Goal: Task Accomplishment & Management: Use online tool/utility

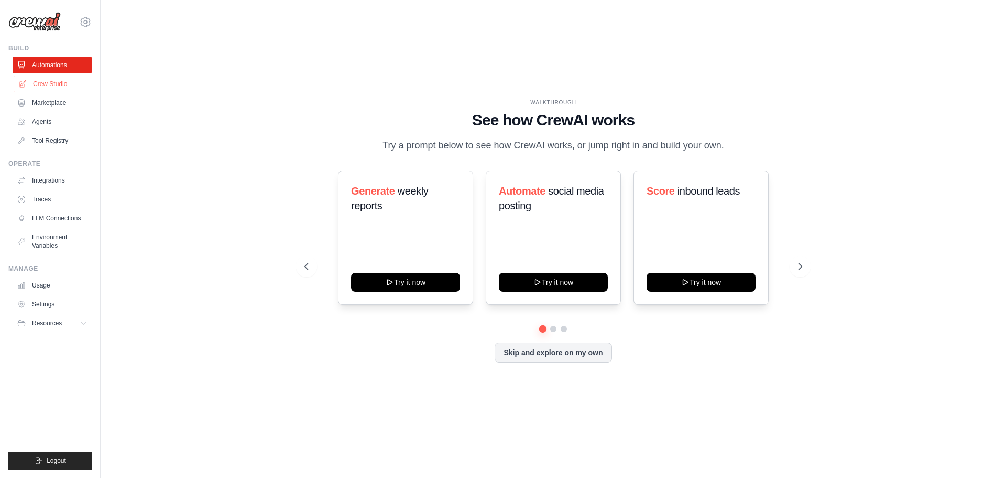
click at [44, 86] on link "Crew Studio" at bounding box center [53, 83] width 79 height 17
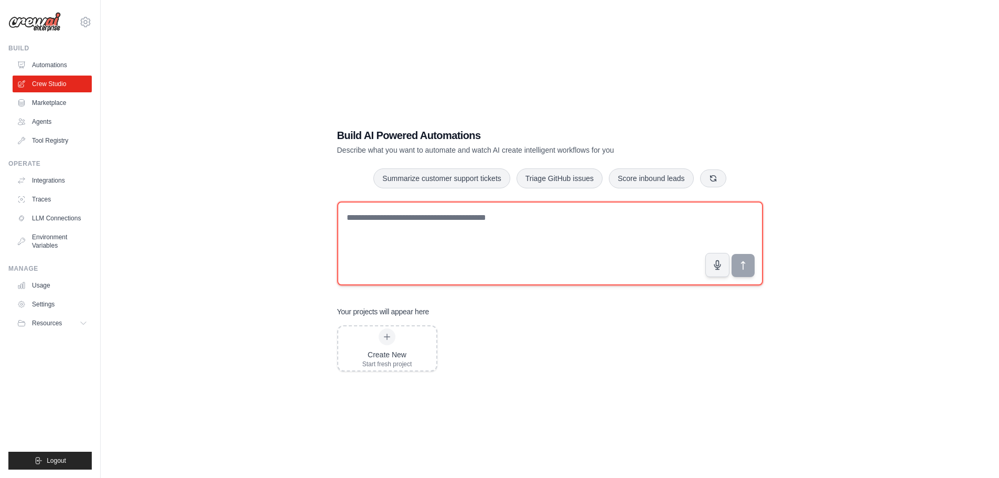
click at [422, 223] on textarea at bounding box center [550, 243] width 426 height 84
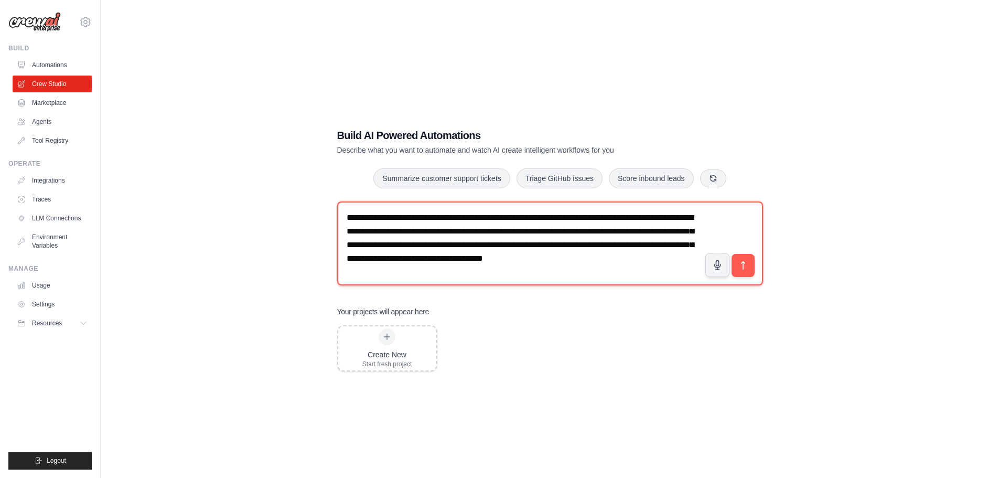
click at [534, 272] on textarea "**********" at bounding box center [550, 243] width 426 height 84
paste textarea "**********"
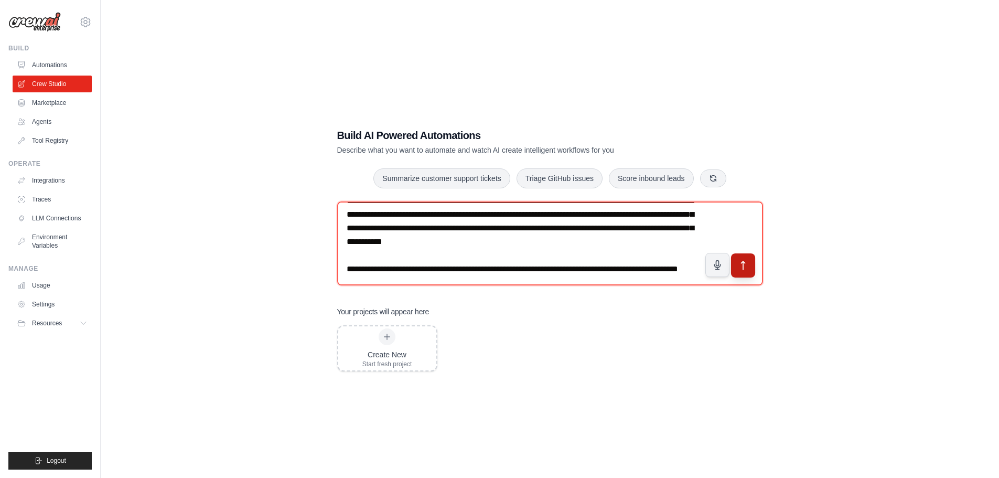
type textarea "**********"
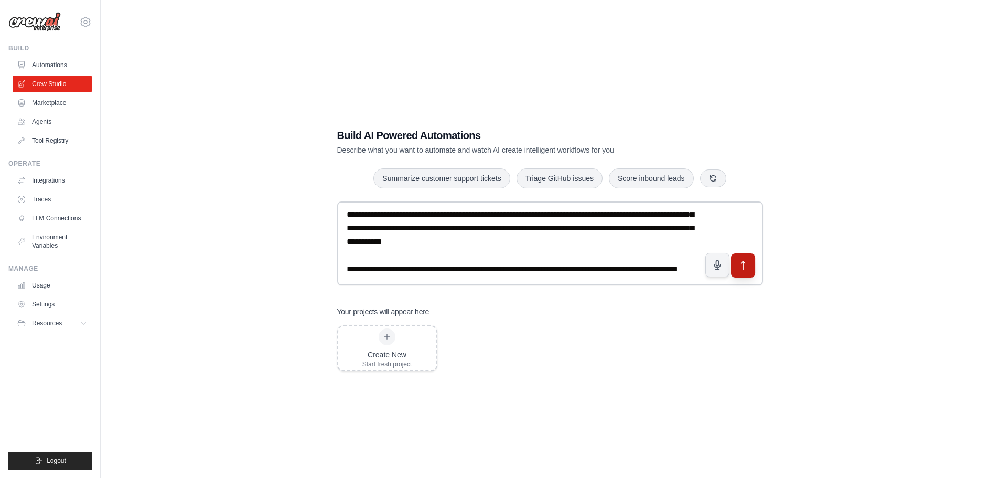
click at [740, 274] on button "submit" at bounding box center [742, 265] width 24 height 24
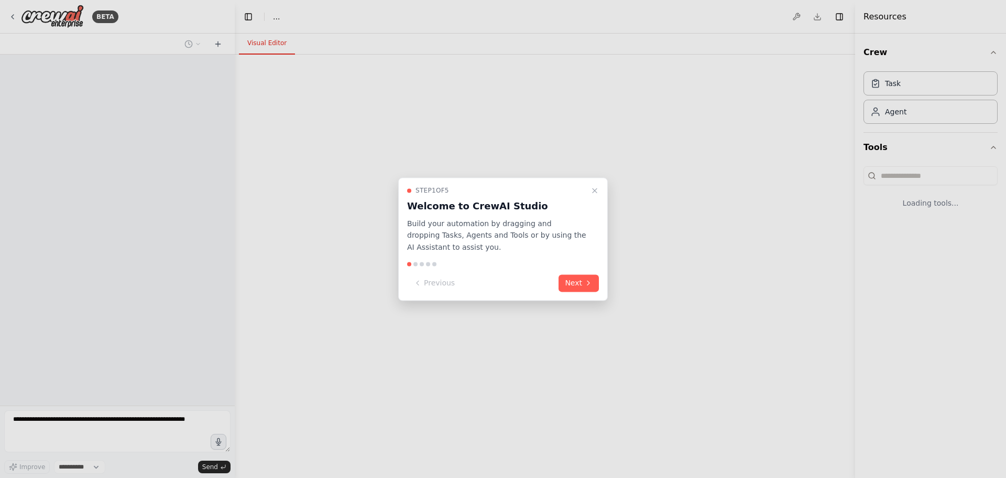
select select "****"
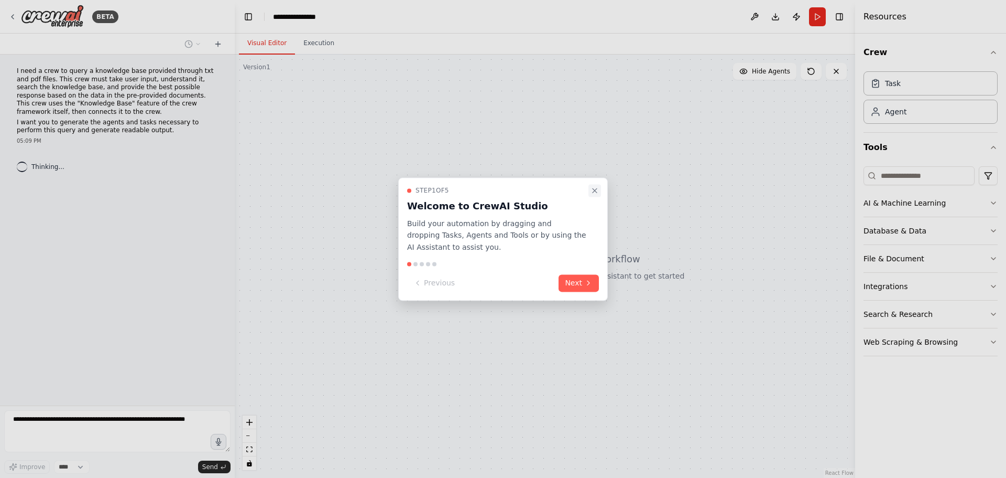
click at [597, 191] on icon "Close walkthrough" at bounding box center [595, 190] width 8 height 8
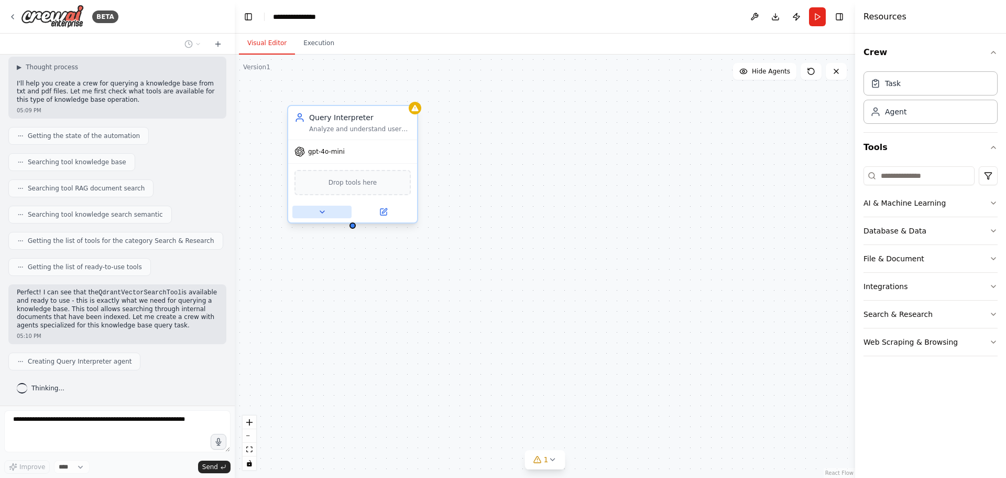
scroll to position [135, 0]
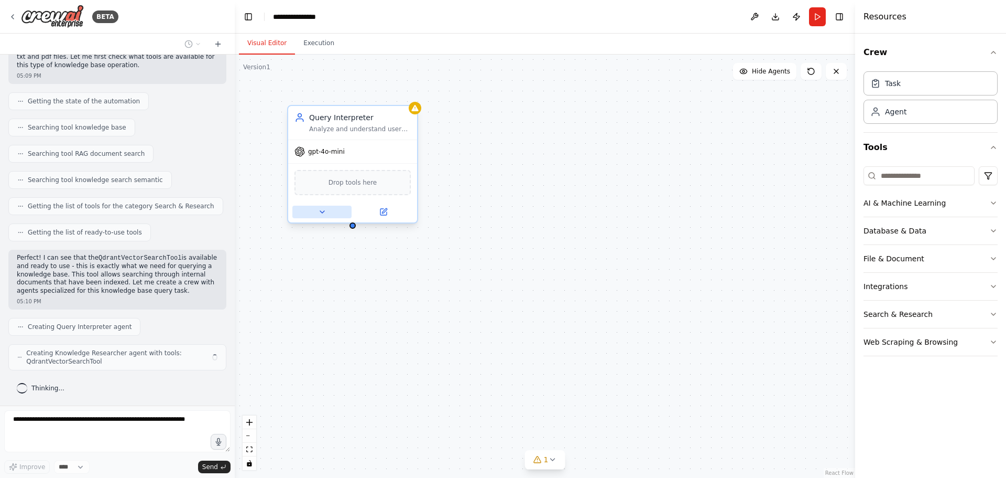
click at [328, 212] on button at bounding box center [321, 211] width 59 height 13
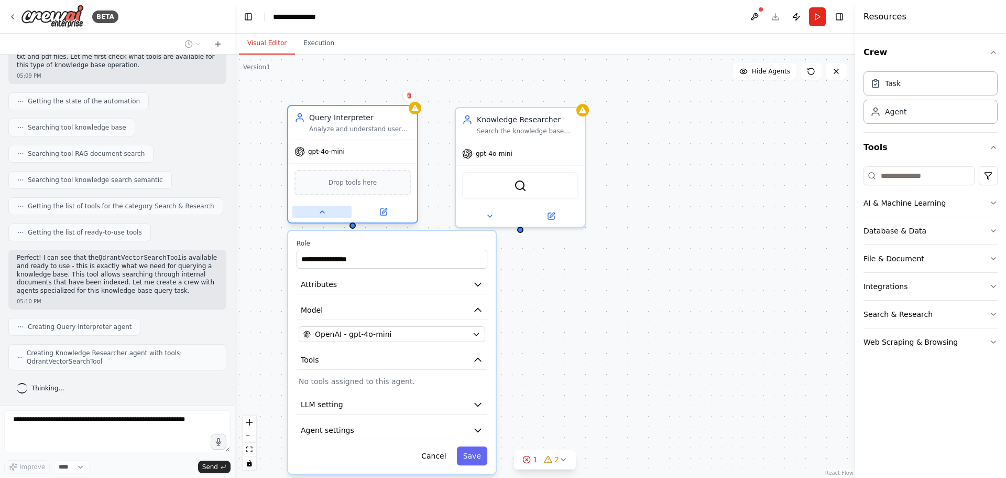
click at [328, 212] on button at bounding box center [321, 211] width 59 height 13
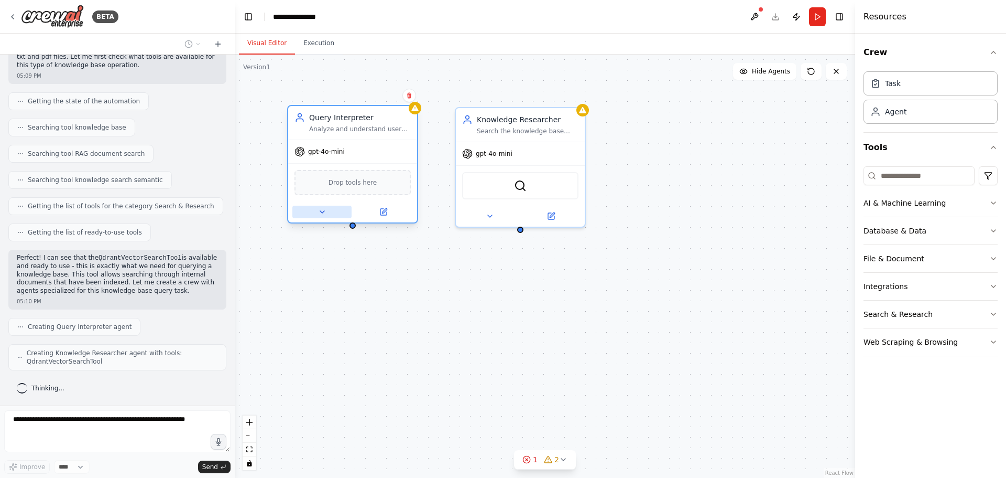
click at [328, 212] on button at bounding box center [321, 211] width 59 height 13
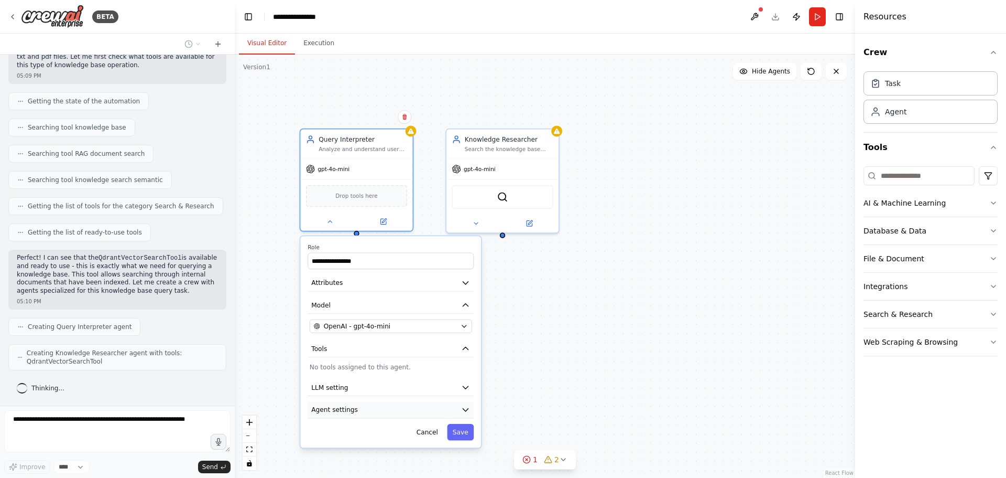
click at [352, 411] on span "Agent settings" at bounding box center [334, 409] width 47 height 9
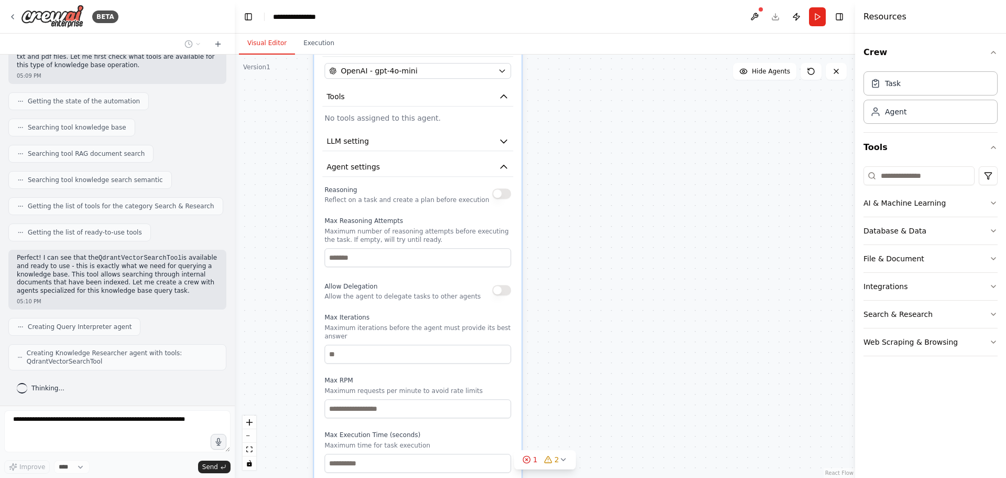
drag, startPoint x: 625, startPoint y: 370, endPoint x: 649, endPoint y: 124, distance: 247.0
click at [649, 124] on div "**********" at bounding box center [545, 266] width 621 height 423
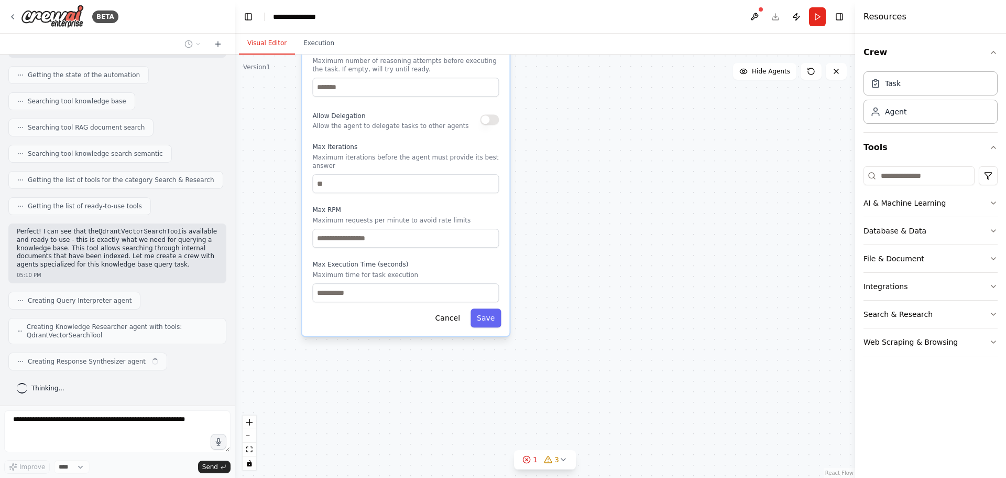
drag, startPoint x: 654, startPoint y: 325, endPoint x: 642, endPoint y: 120, distance: 205.8
click at [642, 120] on div "**********" at bounding box center [545, 266] width 621 height 423
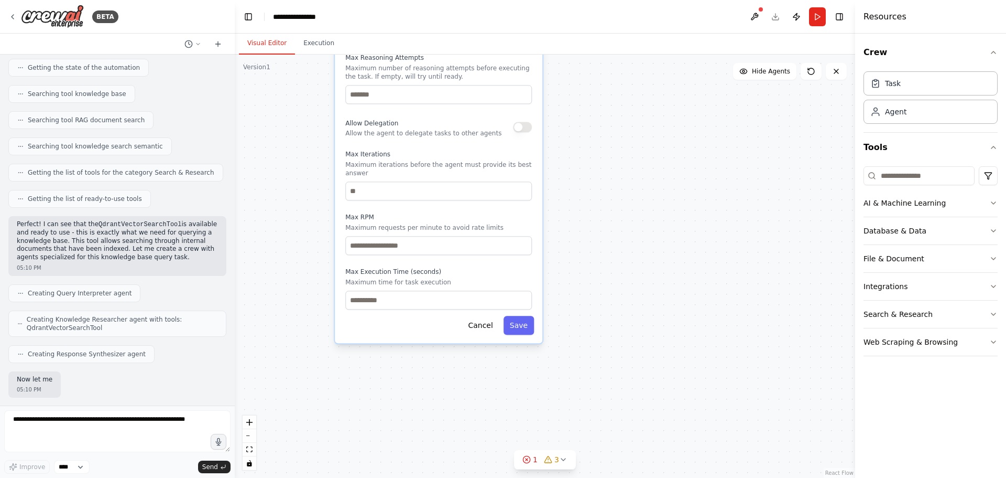
scroll to position [222, 0]
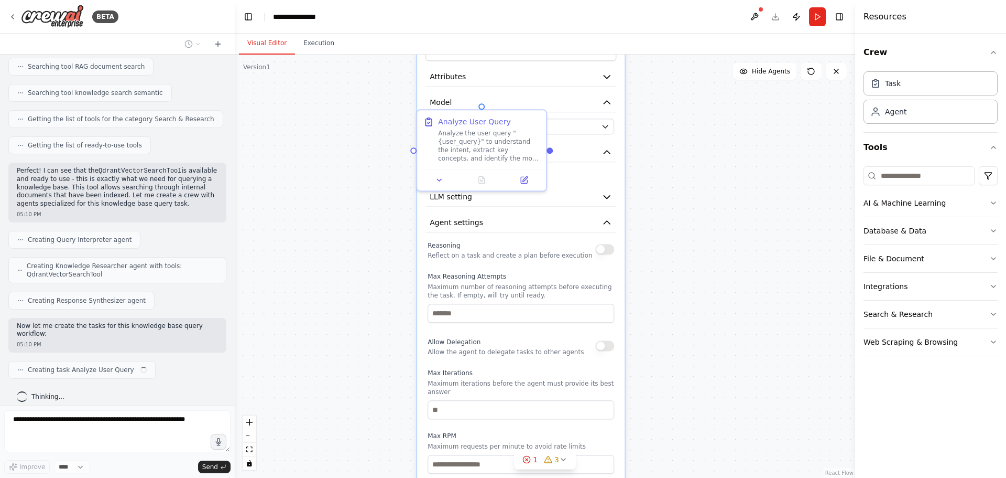
drag, startPoint x: 615, startPoint y: 125, endPoint x: 688, endPoint y: 305, distance: 193.5
click at [698, 343] on div "**********" at bounding box center [545, 266] width 621 height 423
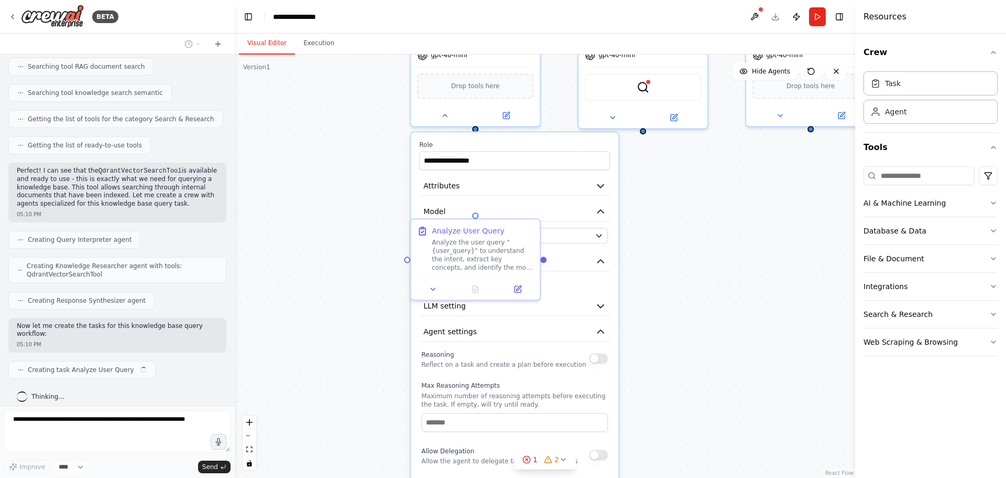
drag, startPoint x: 673, startPoint y: 227, endPoint x: 659, endPoint y: 391, distance: 163.6
click at [659, 392] on div "**********" at bounding box center [545, 266] width 621 height 423
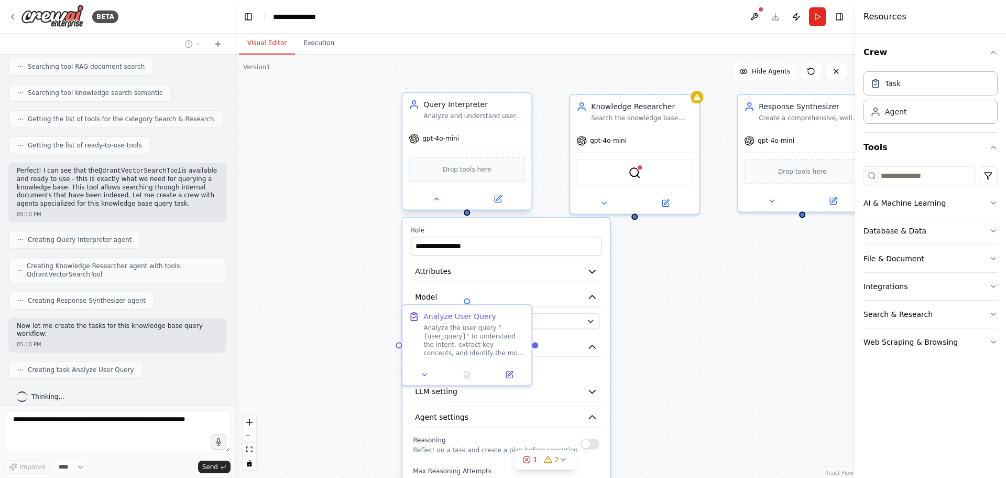
click at [440, 207] on div at bounding box center [467, 198] width 129 height 21
click at [431, 199] on button at bounding box center [436, 198] width 59 height 13
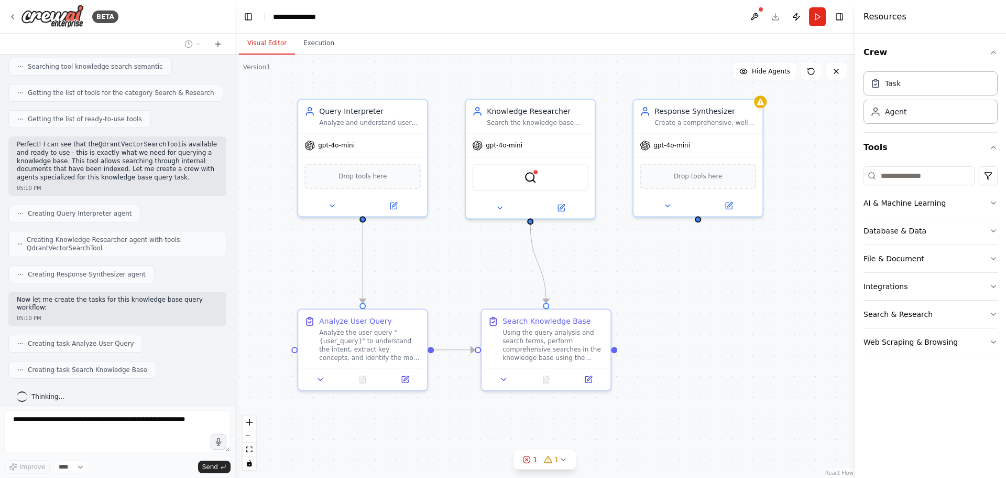
drag, startPoint x: 655, startPoint y: 267, endPoint x: 551, endPoint y: 273, distance: 103.9
click at [551, 273] on div ".deletable-edge-delete-btn { width: 20px; height: 20px; border: 0px solid #ffff…" at bounding box center [545, 266] width 621 height 423
click at [385, 123] on div "Analyze and understand user queries to extract key concepts, intent, and search…" at bounding box center [371, 121] width 102 height 8
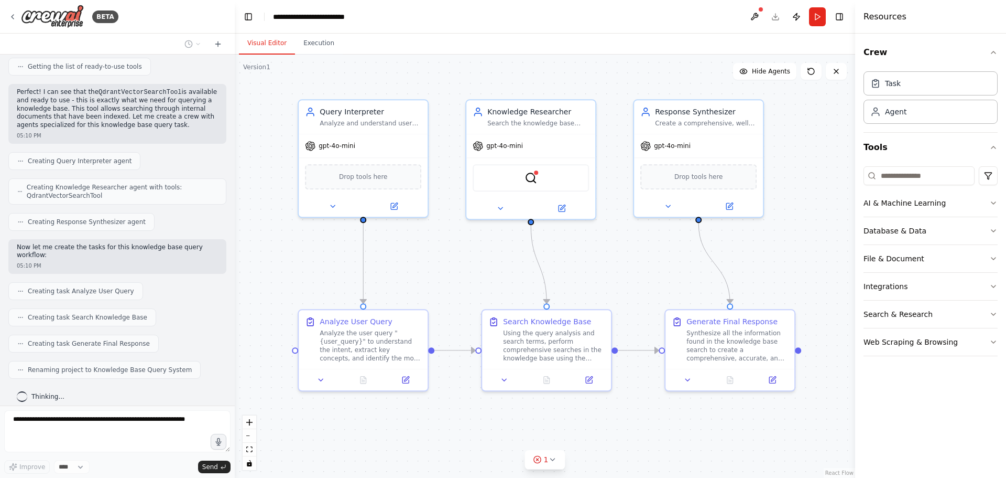
scroll to position [327, 0]
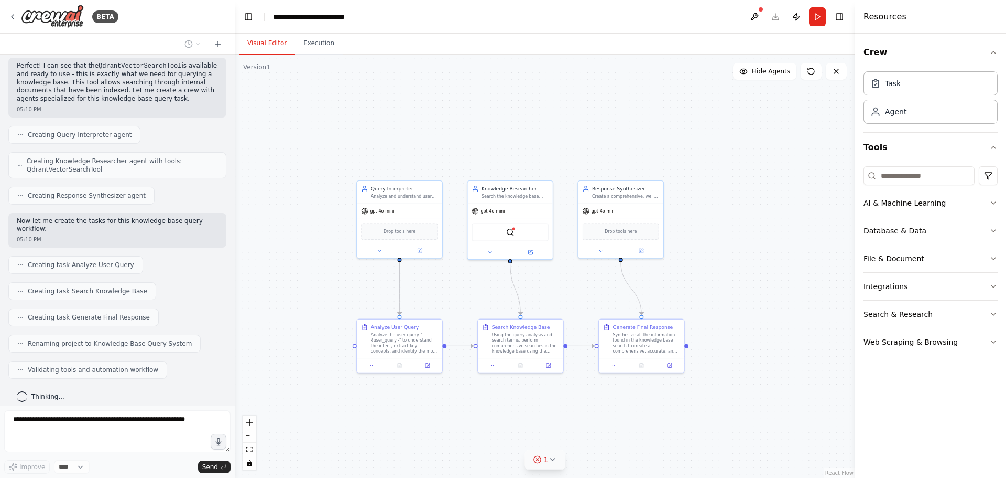
click at [556, 461] on icon at bounding box center [552, 459] width 8 height 8
click at [500, 460] on span "Tool QdrantVectorSearchTool parameter Qdrant Url is required" at bounding box center [552, 457] width 196 height 8
click at [397, 192] on div "Analyze and understand user queries to extract key concepts, intent, and search…" at bounding box center [404, 195] width 67 height 6
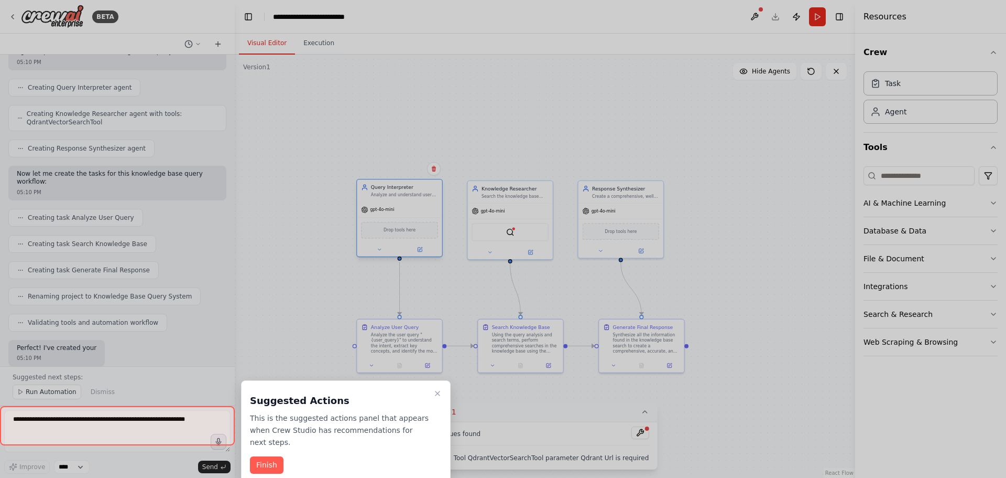
click at [397, 192] on div at bounding box center [503, 239] width 1006 height 478
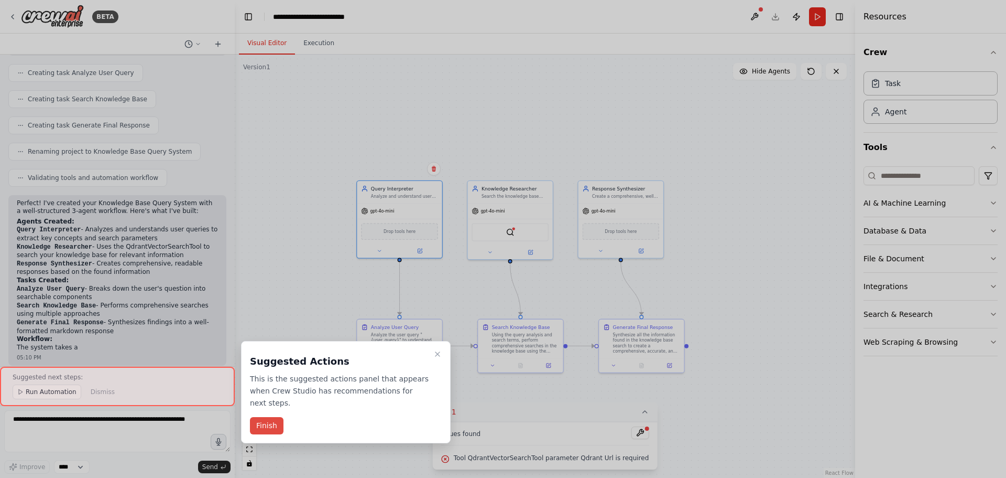
click at [275, 417] on button "Finish" at bounding box center [267, 425] width 34 height 17
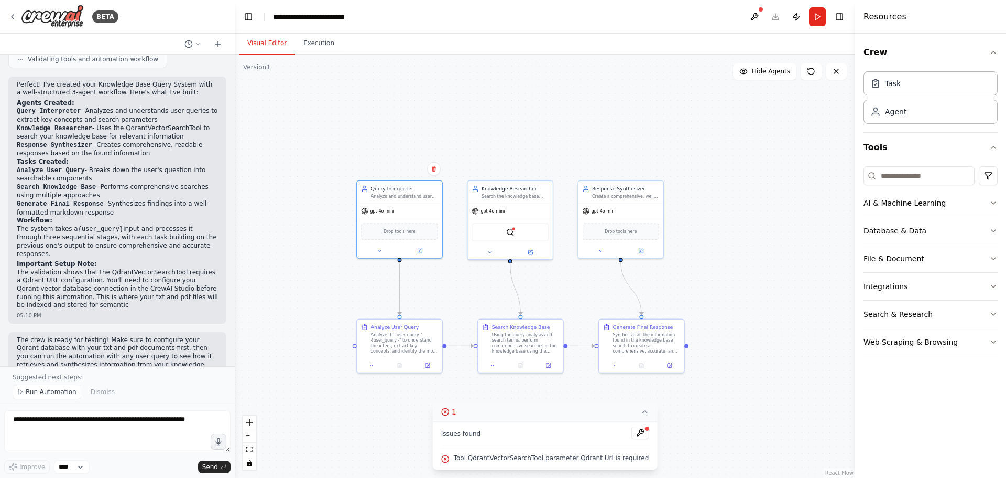
scroll to position [646, 0]
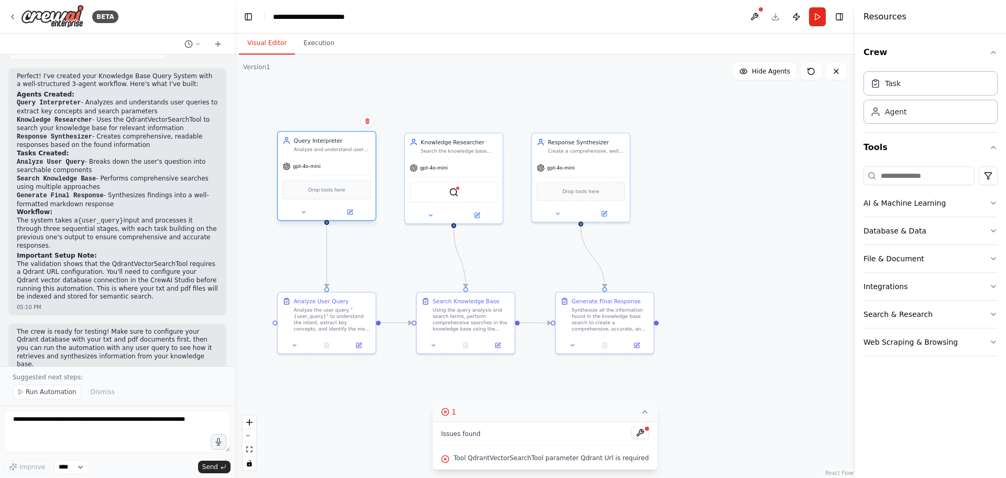
click at [301, 155] on div "Query Interpreter Analyze and understand user queries to extract key concepts, …" at bounding box center [326, 145] width 97 height 26
click at [302, 211] on icon at bounding box center [303, 212] width 6 height 6
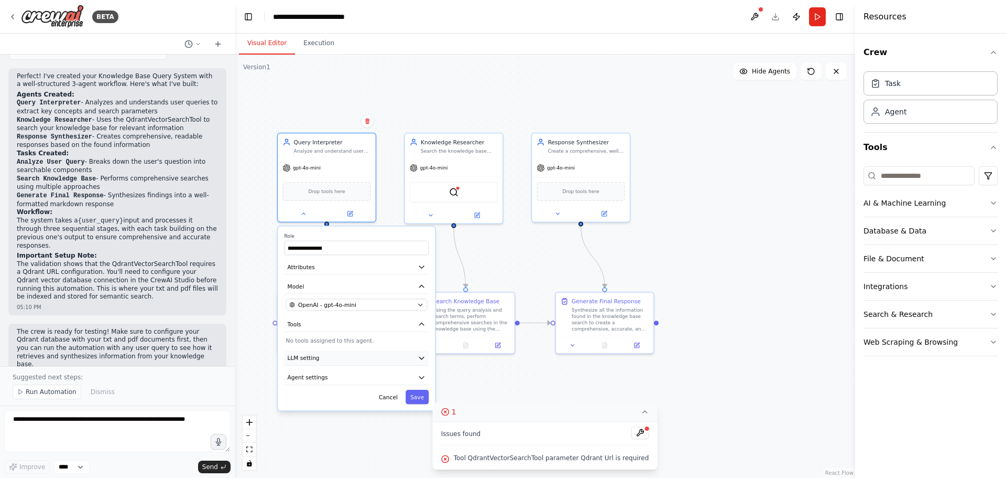
click at [316, 363] on button "LLM setting" at bounding box center [356, 358] width 145 height 15
click at [312, 437] on button "Agent settings" at bounding box center [356, 432] width 145 height 15
click at [336, 165] on div "gpt-4o-mini" at bounding box center [326, 167] width 97 height 17
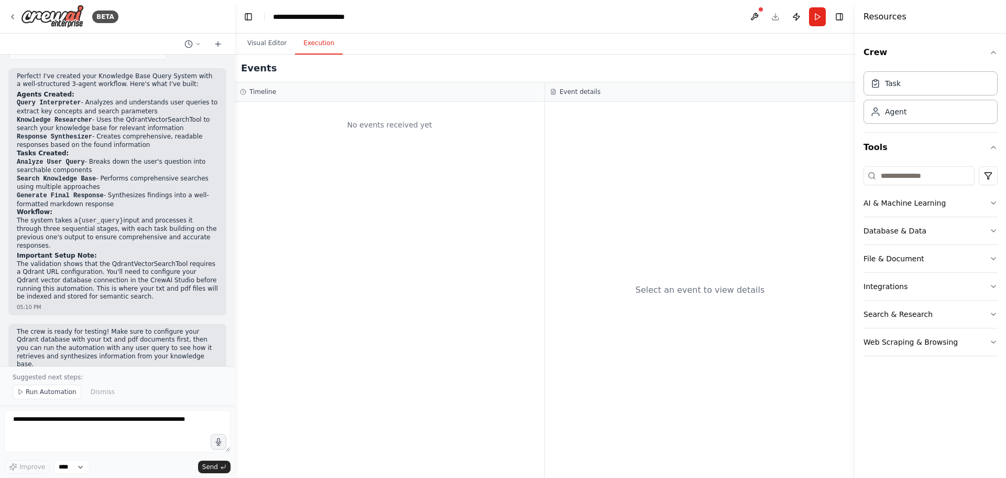
click at [317, 49] on button "Execution" at bounding box center [319, 43] width 48 height 22
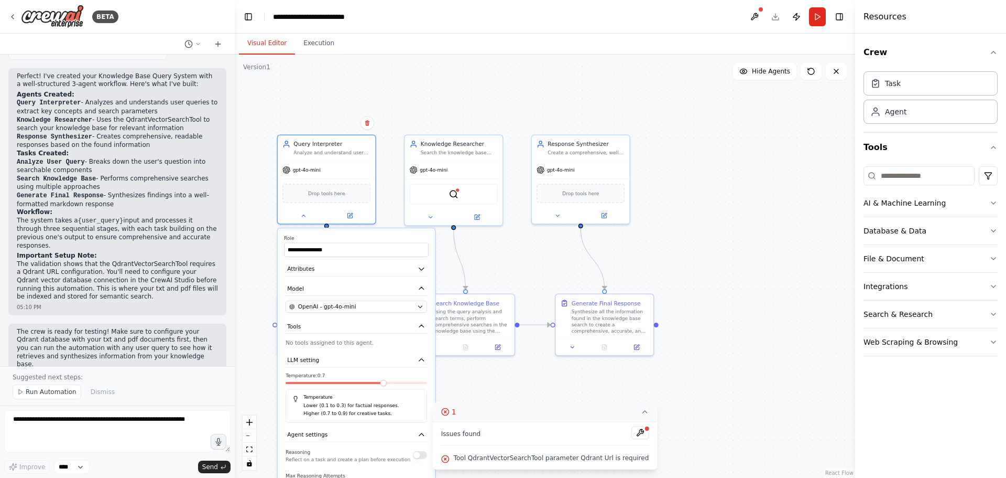
click at [267, 51] on button "Visual Editor" at bounding box center [267, 43] width 56 height 22
click at [299, 220] on div at bounding box center [326, 214] width 97 height 16
click at [303, 214] on icon at bounding box center [303, 214] width 3 height 2
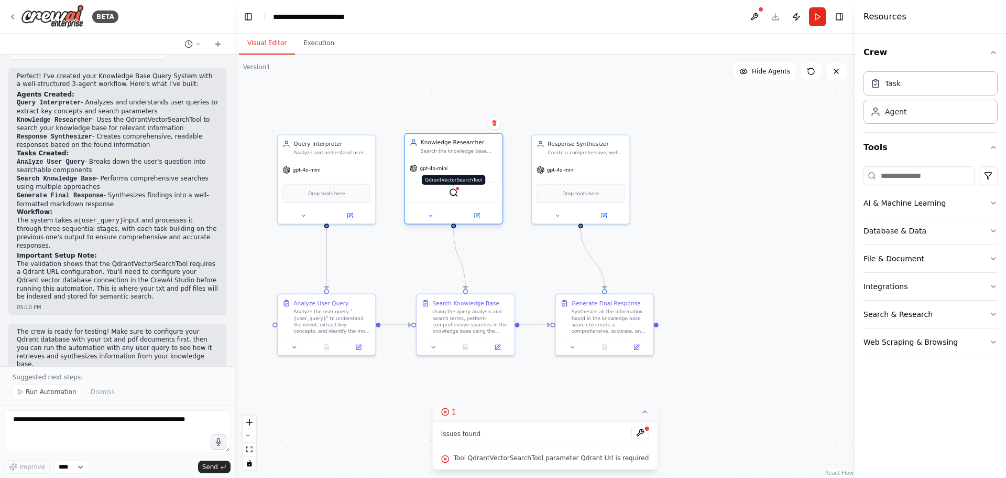
click at [451, 192] on img at bounding box center [453, 192] width 9 height 9
click at [360, 214] on button at bounding box center [350, 213] width 45 height 9
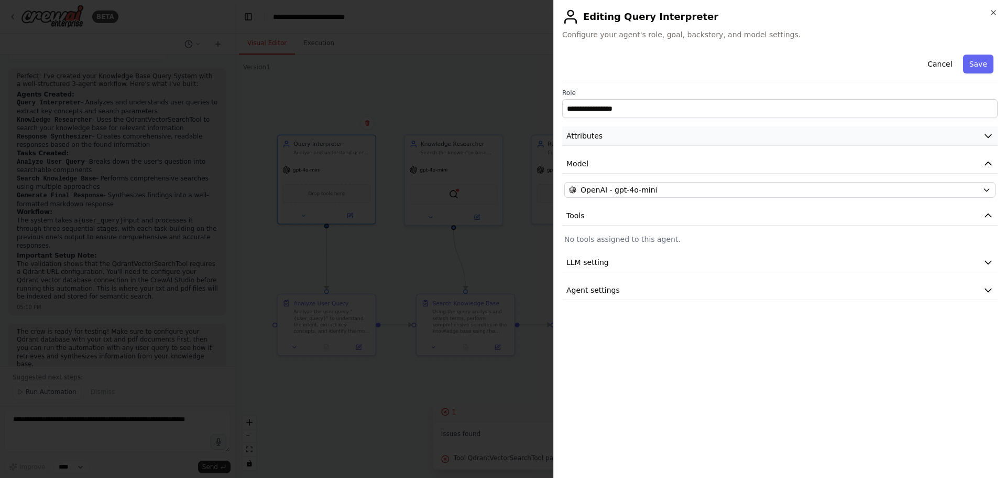
click at [591, 138] on span "Attributes" at bounding box center [585, 136] width 36 height 10
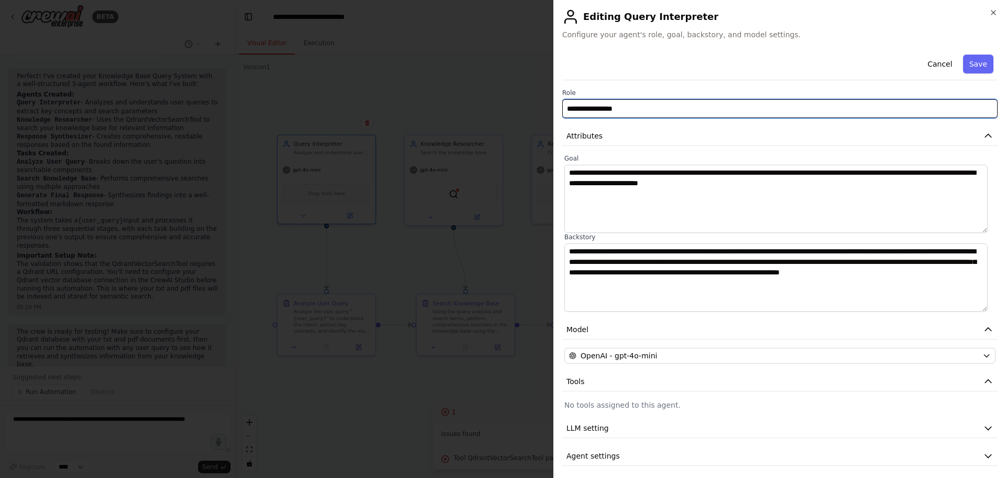
click at [605, 114] on input "**********" at bounding box center [780, 108] width 436 height 19
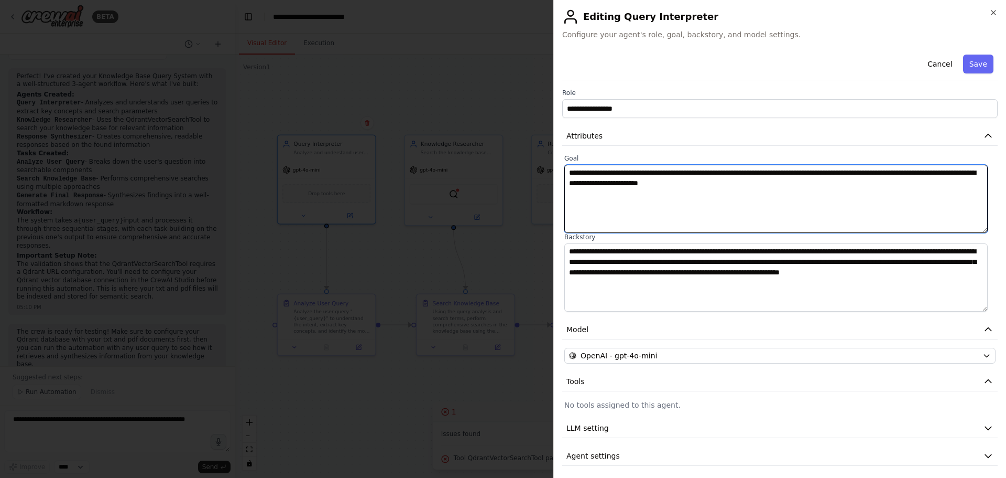
click at [701, 208] on textarea "**********" at bounding box center [777, 199] width 424 height 68
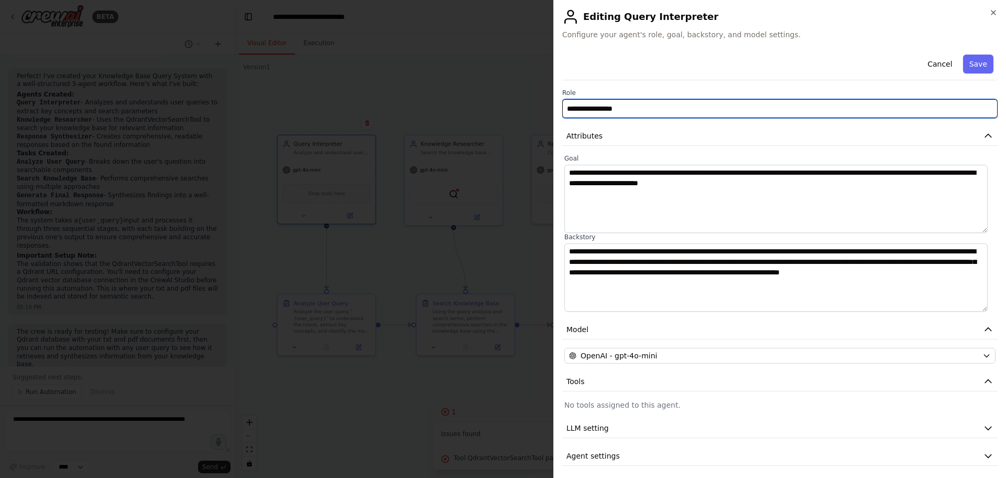
click at [648, 110] on input "**********" at bounding box center [780, 108] width 436 height 19
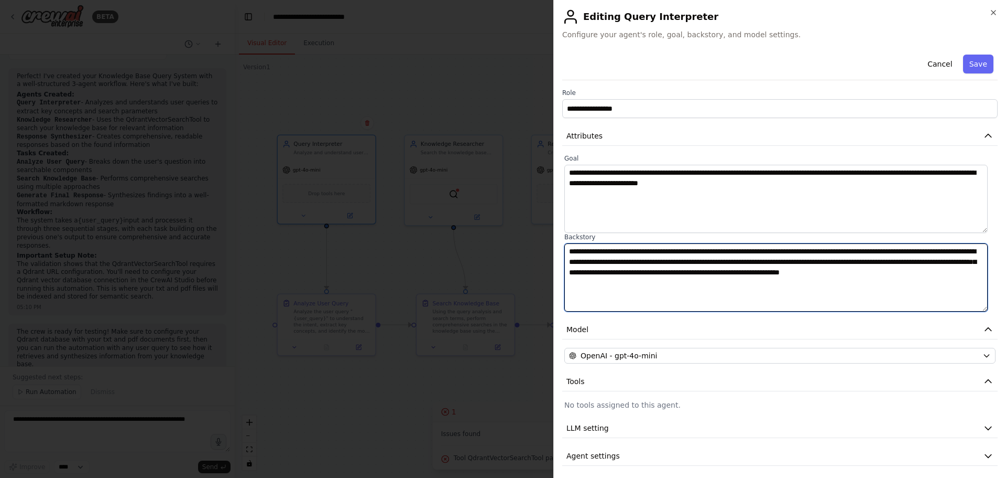
click at [638, 283] on textarea "**********" at bounding box center [777, 277] width 424 height 68
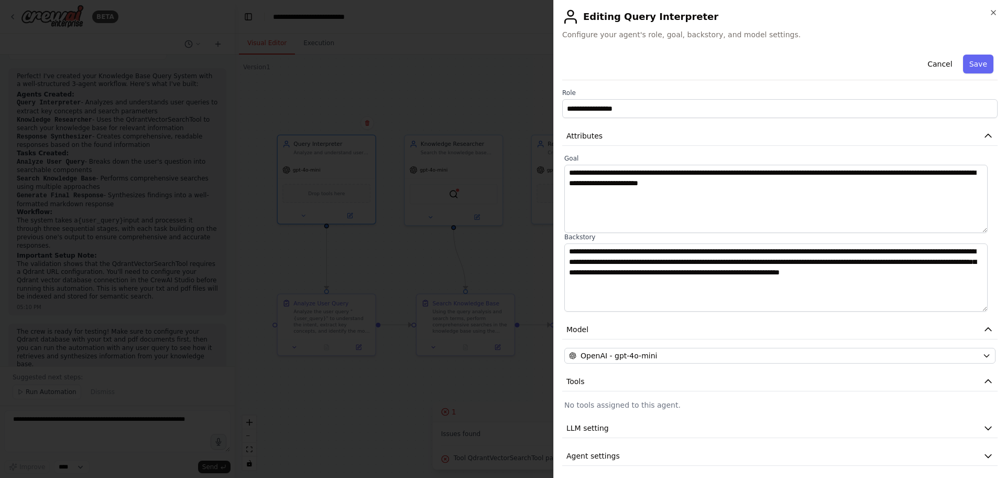
click at [504, 135] on div at bounding box center [503, 239] width 1006 height 478
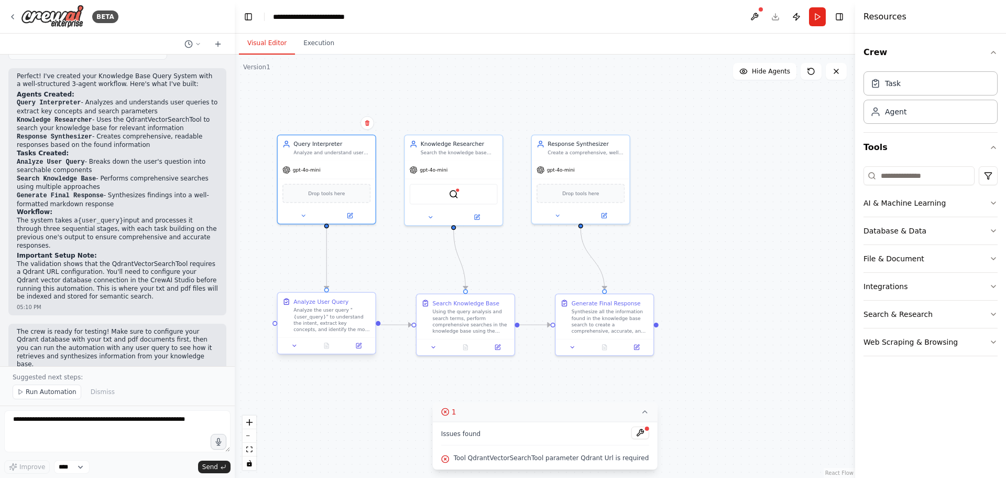
click at [303, 324] on div "Analyze the user query "{user_query}" to understand the intent, extract key con…" at bounding box center [332, 320] width 77 height 26
click at [354, 349] on button at bounding box center [358, 345] width 27 height 9
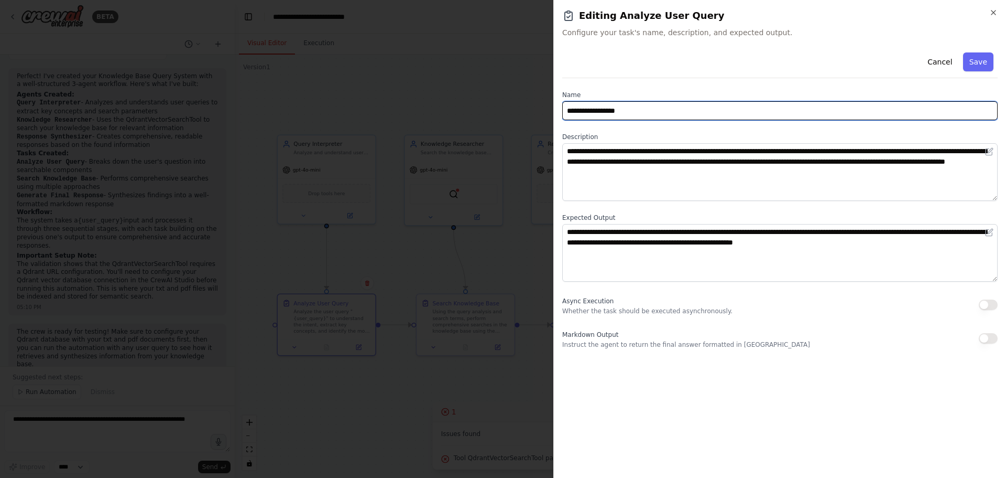
click at [633, 112] on input "**********" at bounding box center [780, 110] width 436 height 19
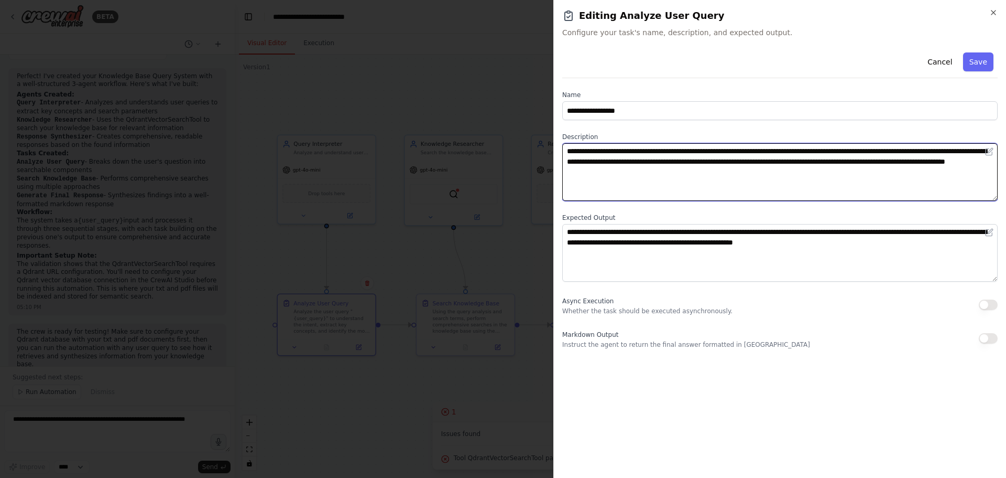
click at [747, 167] on textarea "**********" at bounding box center [780, 172] width 436 height 58
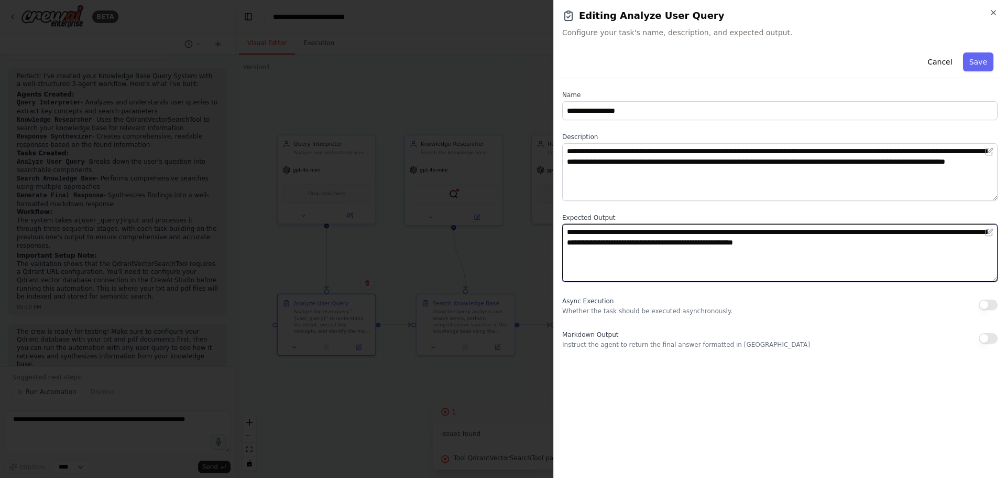
click at [743, 241] on textarea "**********" at bounding box center [780, 253] width 436 height 58
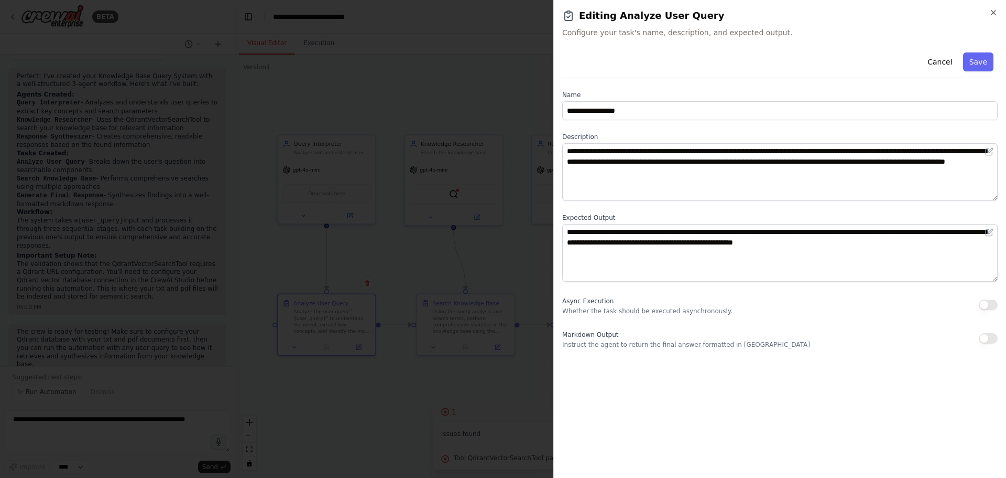
click at [471, 89] on div at bounding box center [503, 239] width 1006 height 478
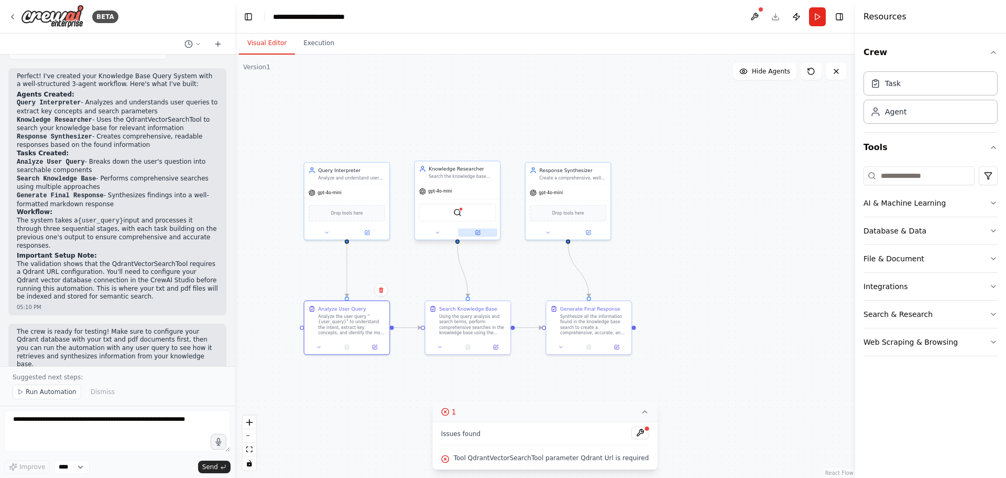
click at [479, 231] on icon at bounding box center [478, 231] width 3 height 3
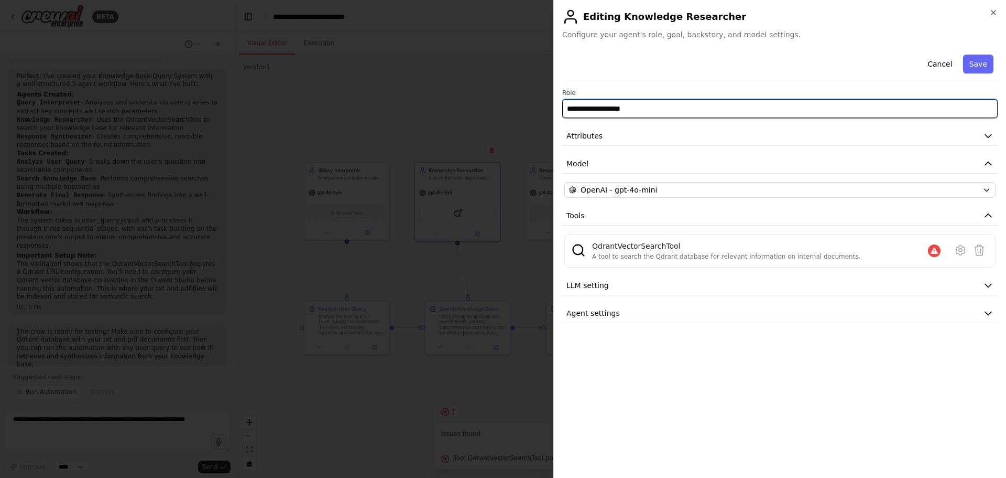
click at [620, 108] on input "**********" at bounding box center [780, 108] width 436 height 19
click at [620, 115] on input "**********" at bounding box center [780, 108] width 436 height 19
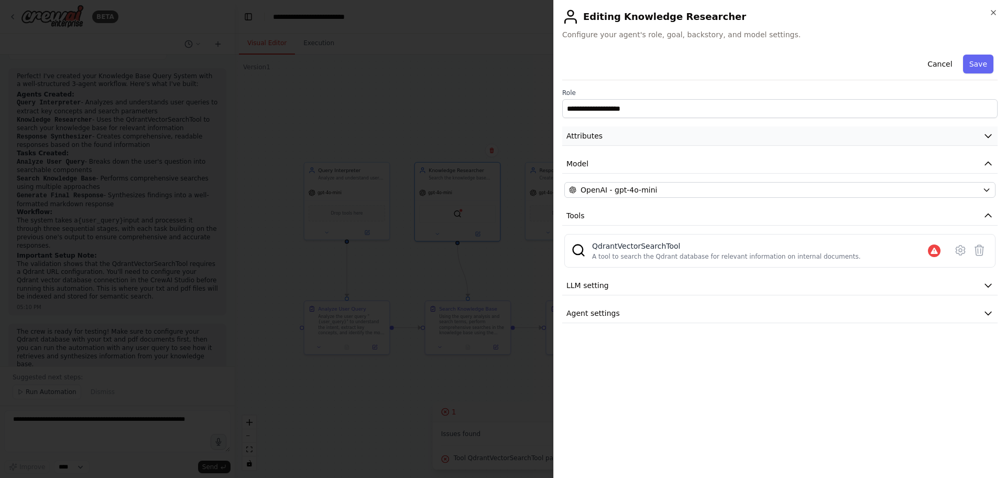
click at [593, 142] on button "Attributes" at bounding box center [780, 135] width 436 height 19
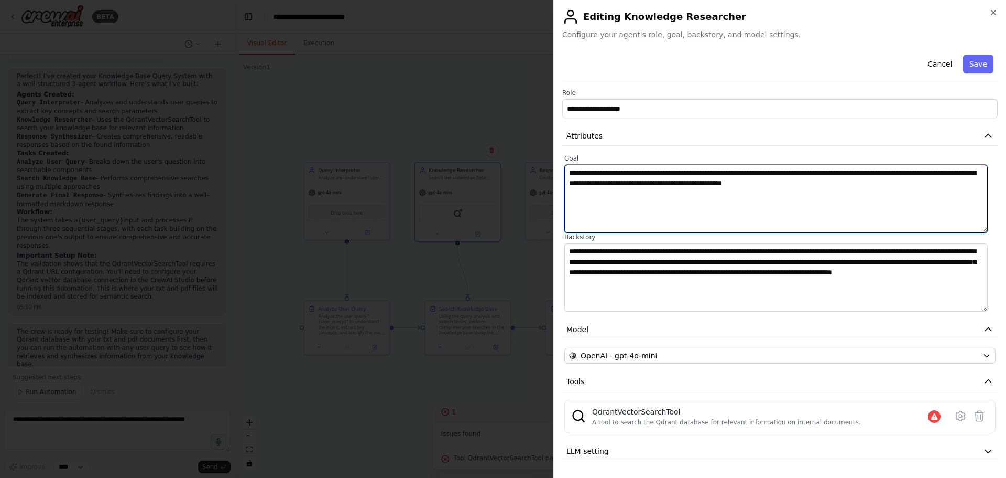
click at [620, 203] on textarea "**********" at bounding box center [777, 199] width 424 height 68
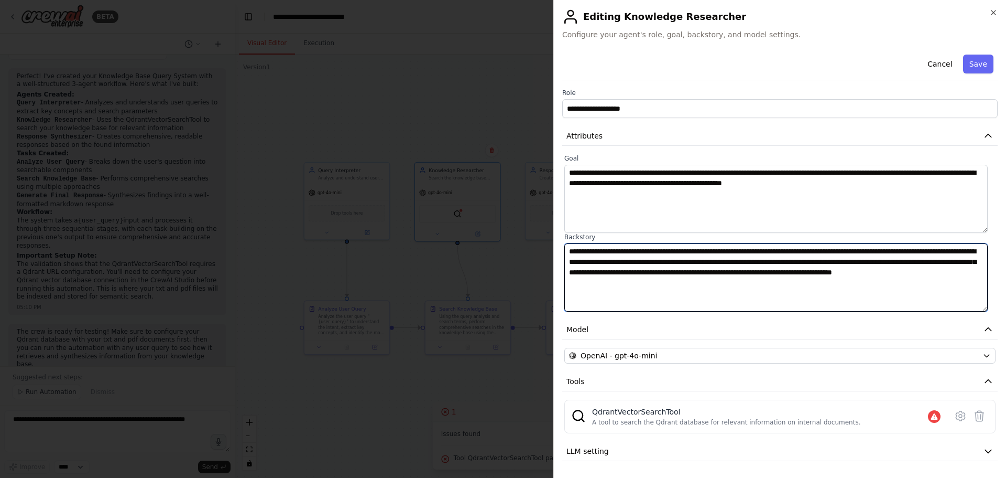
click at [612, 267] on textarea "**********" at bounding box center [777, 277] width 424 height 68
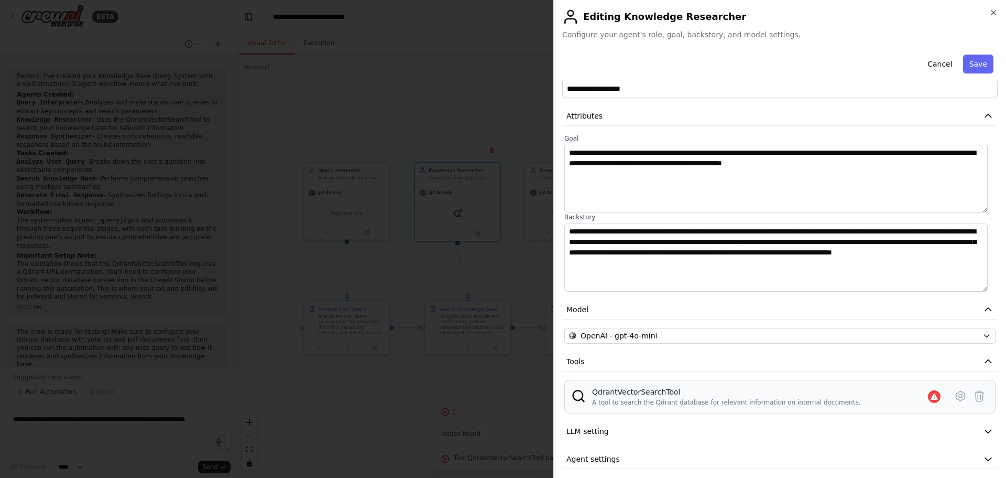
scroll to position [28, 0]
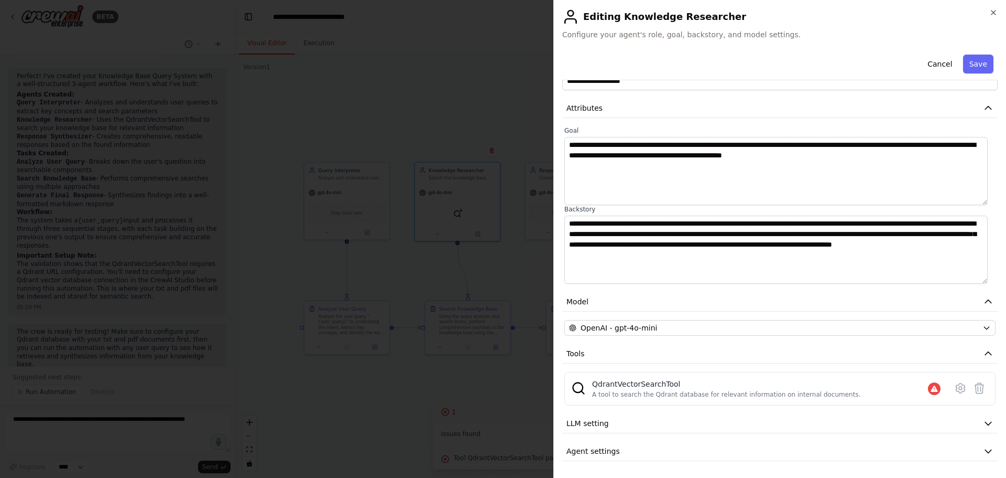
click at [445, 135] on div at bounding box center [503, 239] width 1006 height 478
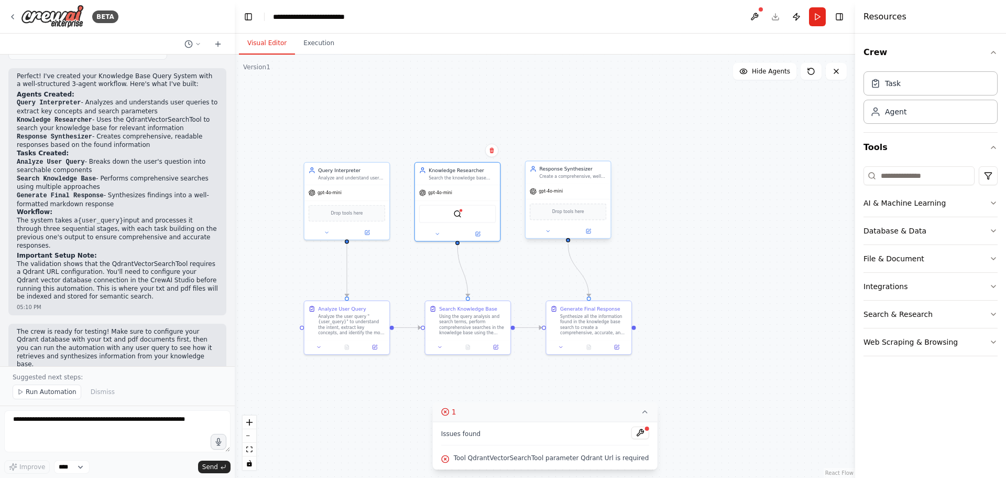
click at [578, 181] on div "Response Synthesizer Create a comprehensive, well-structured, and readable resp…" at bounding box center [568, 172] width 85 height 22
click at [444, 320] on div "Using the query analysis and search terms, perform comprehensive searches in th…" at bounding box center [472, 323] width 67 height 22
click at [495, 350] on div at bounding box center [468, 345] width 85 height 14
click at [496, 351] on div at bounding box center [468, 345] width 85 height 14
click at [495, 348] on icon at bounding box center [496, 346] width 6 height 6
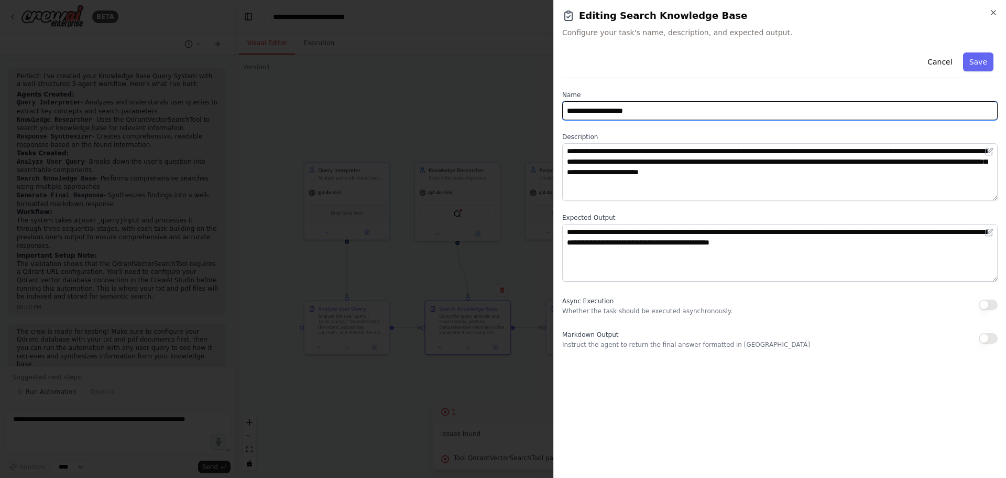
click at [638, 112] on input "**********" at bounding box center [780, 110] width 436 height 19
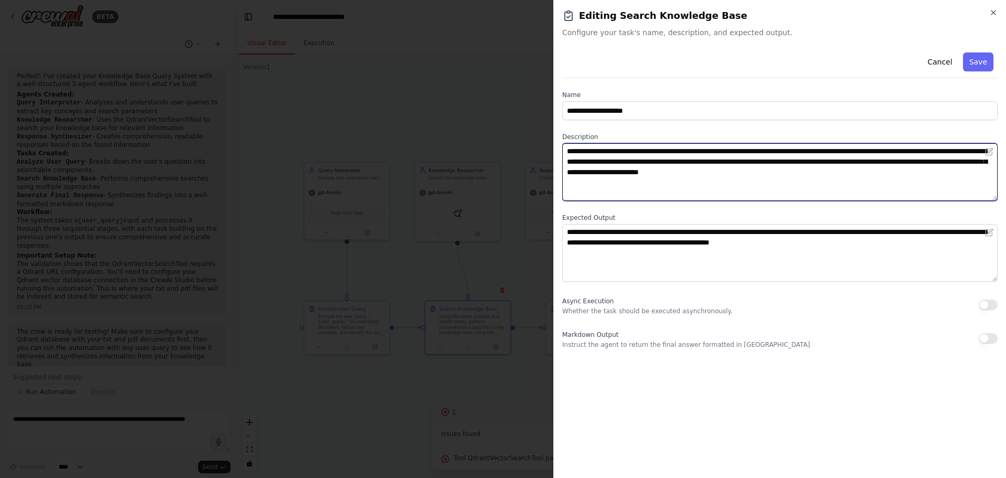
click at [653, 164] on textarea "**********" at bounding box center [780, 172] width 436 height 58
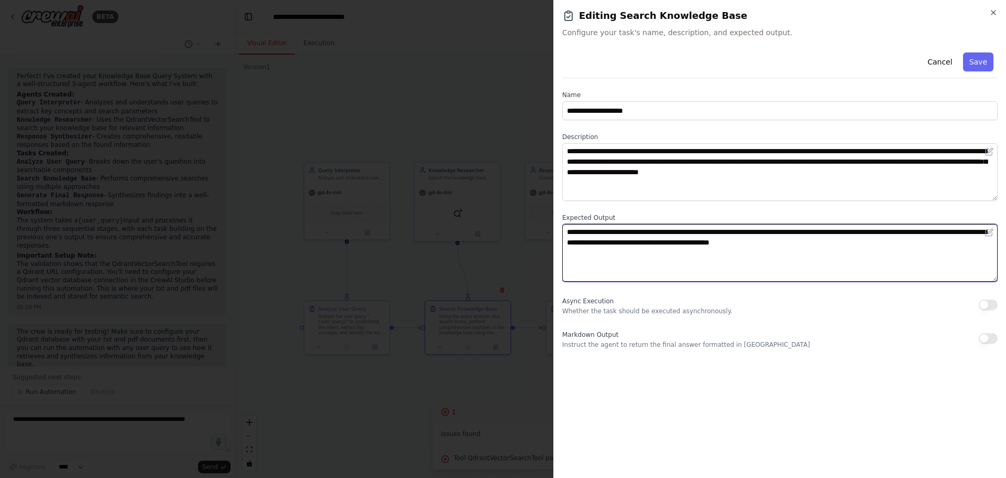
click at [822, 243] on textarea "**********" at bounding box center [780, 253] width 436 height 58
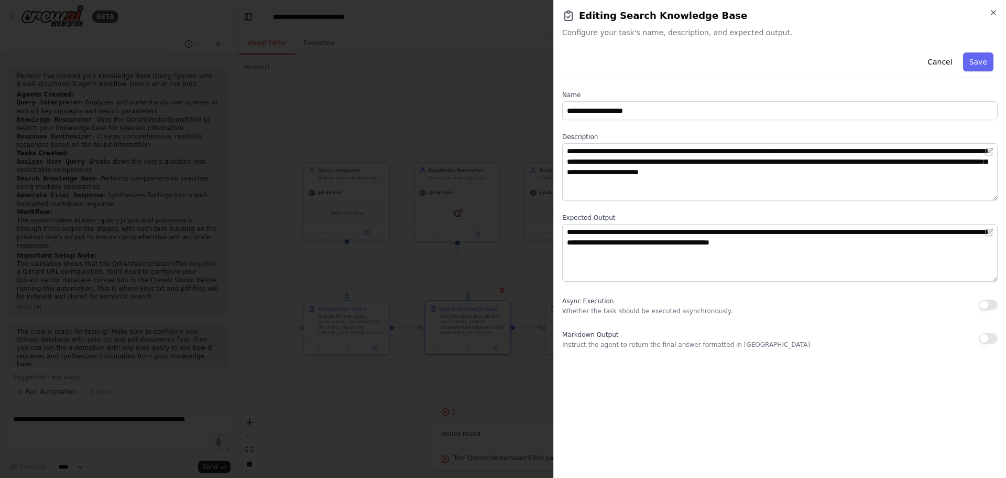
click at [457, 131] on div at bounding box center [503, 239] width 1006 height 478
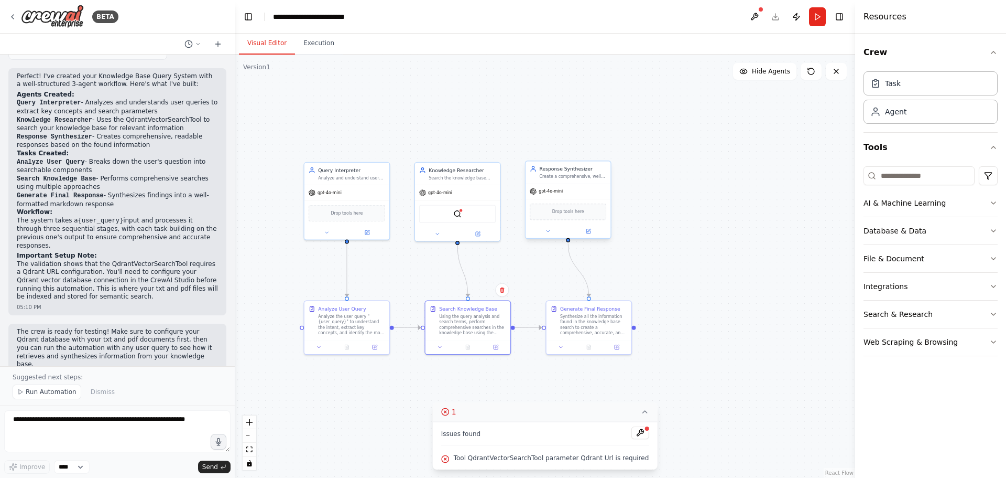
click at [574, 179] on div "Response Synthesizer Create a comprehensive, well-structured, and readable resp…" at bounding box center [568, 172] width 85 height 22
click at [586, 232] on icon at bounding box center [589, 231] width 6 height 6
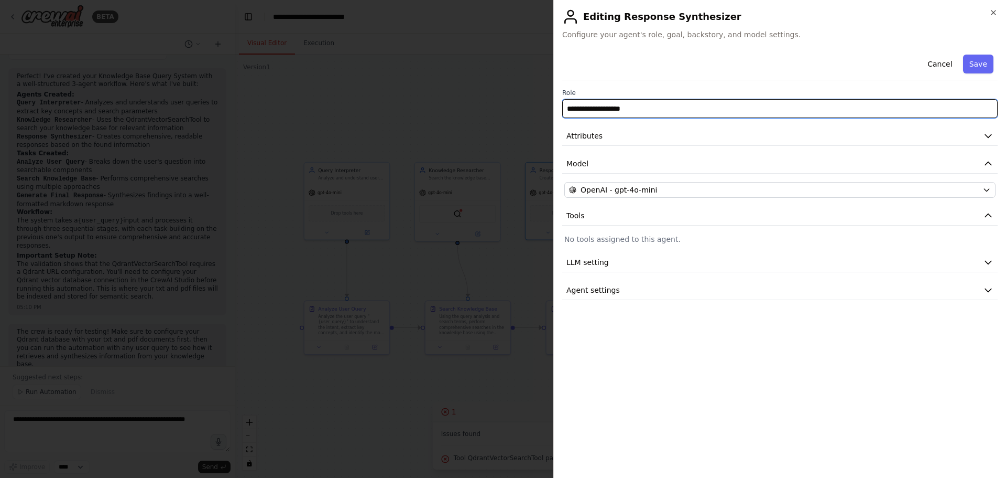
click at [617, 107] on input "**********" at bounding box center [780, 108] width 436 height 19
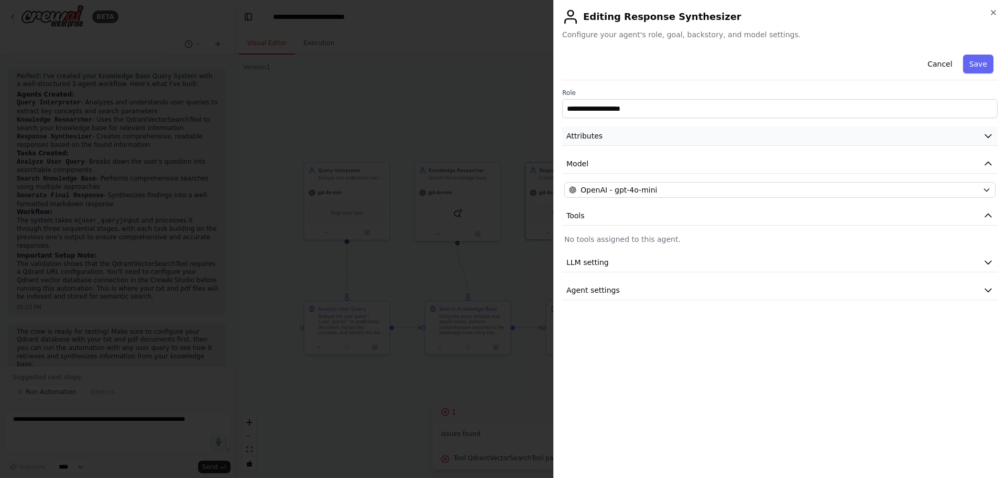
click at [601, 134] on button "Attributes" at bounding box center [780, 135] width 436 height 19
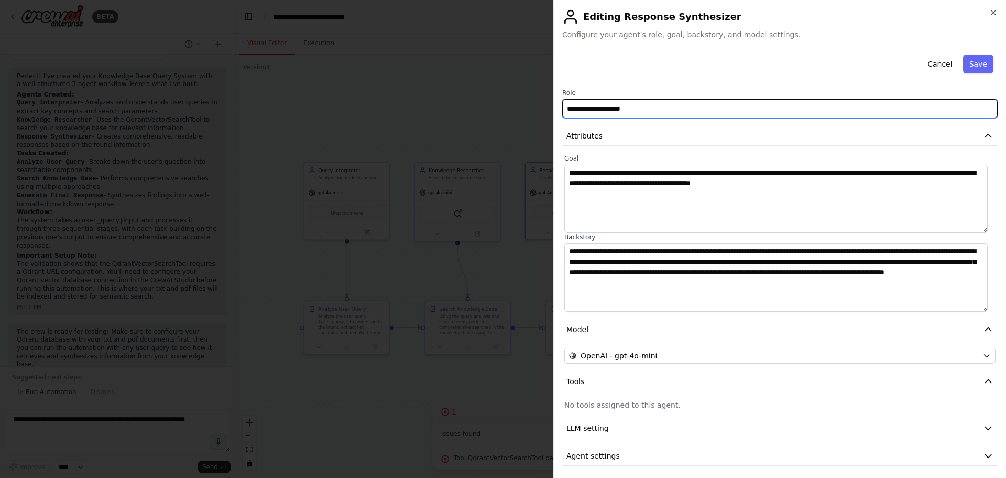
click at [616, 112] on input "**********" at bounding box center [780, 108] width 436 height 19
click at [671, 114] on input "**********" at bounding box center [780, 108] width 436 height 19
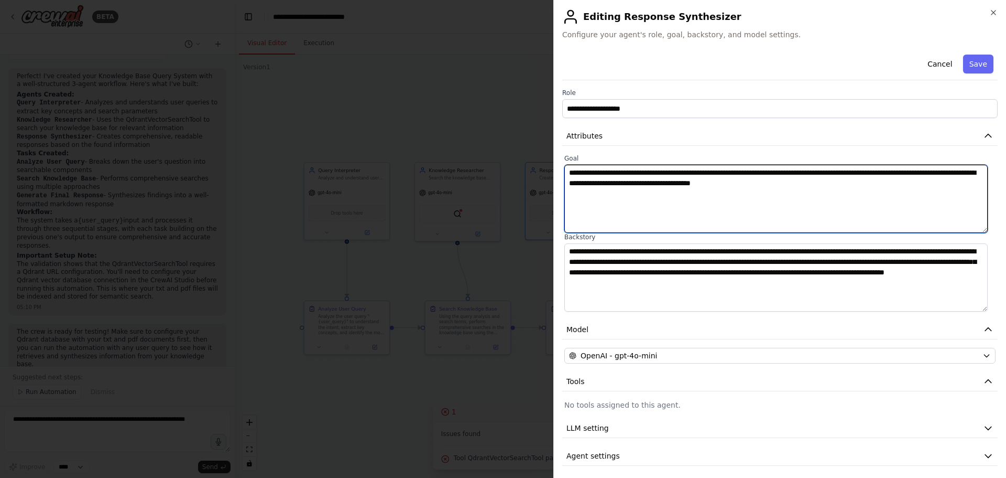
click at [670, 167] on textarea "**********" at bounding box center [777, 199] width 424 height 68
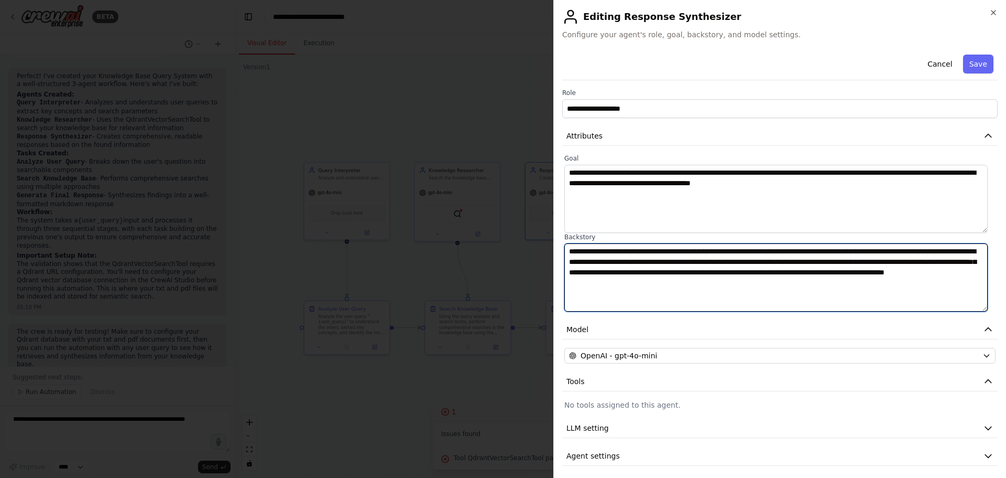
click at [780, 288] on textarea "**********" at bounding box center [777, 277] width 424 height 68
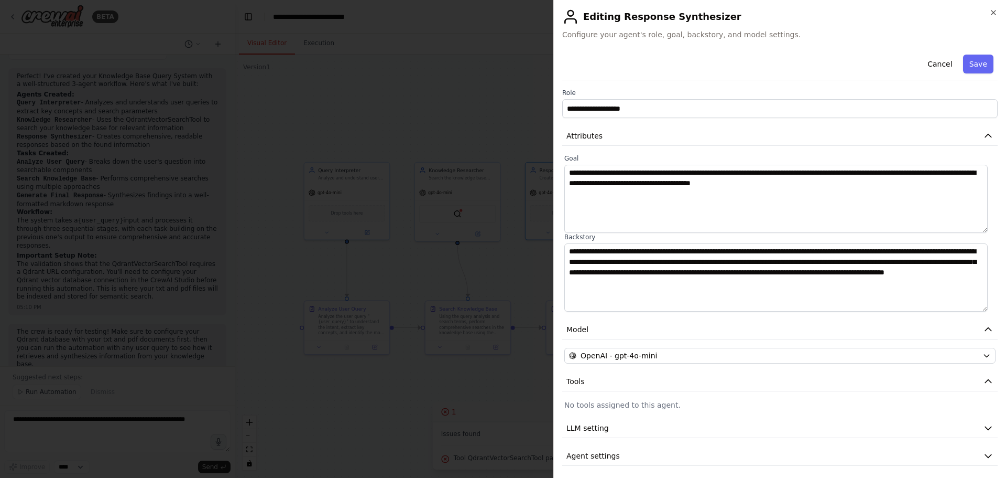
click at [503, 279] on div at bounding box center [503, 239] width 1006 height 478
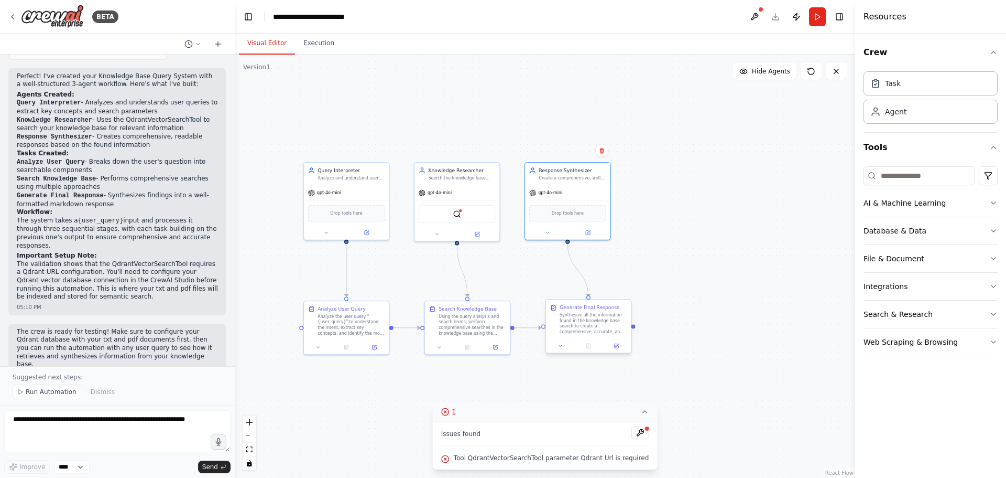
click at [590, 313] on div "Synthesize all the information found in the knowledge base search to create a c…" at bounding box center [593, 323] width 67 height 22
click at [617, 348] on icon at bounding box center [617, 346] width 6 height 6
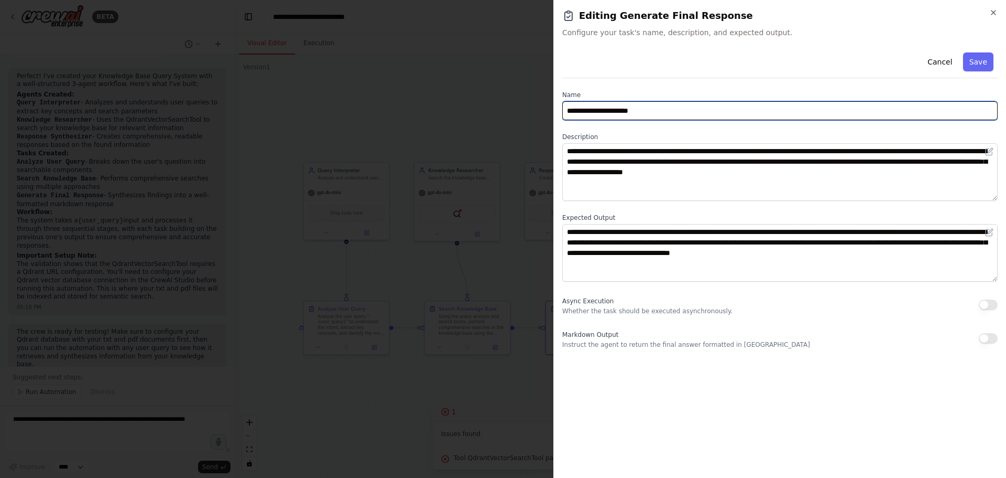
click at [624, 109] on input "**********" at bounding box center [780, 110] width 436 height 19
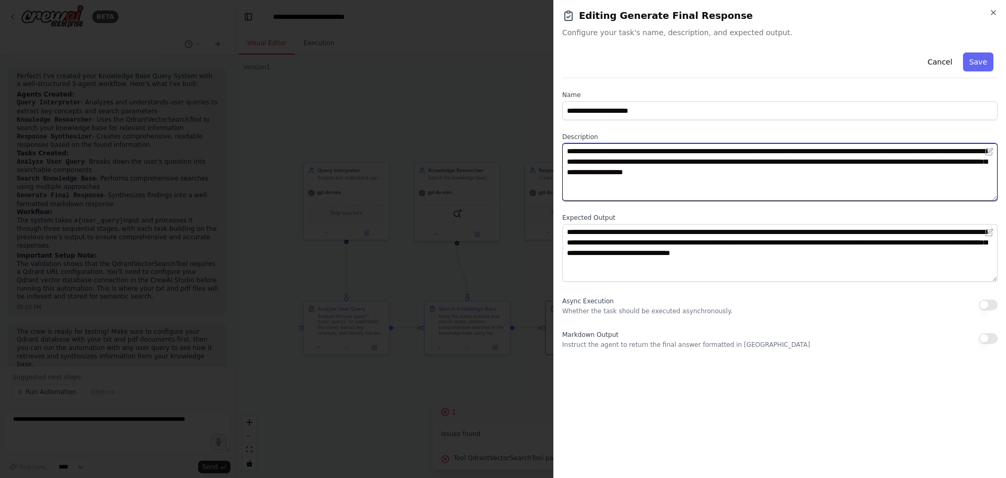
click at [639, 168] on textarea "**********" at bounding box center [780, 172] width 436 height 58
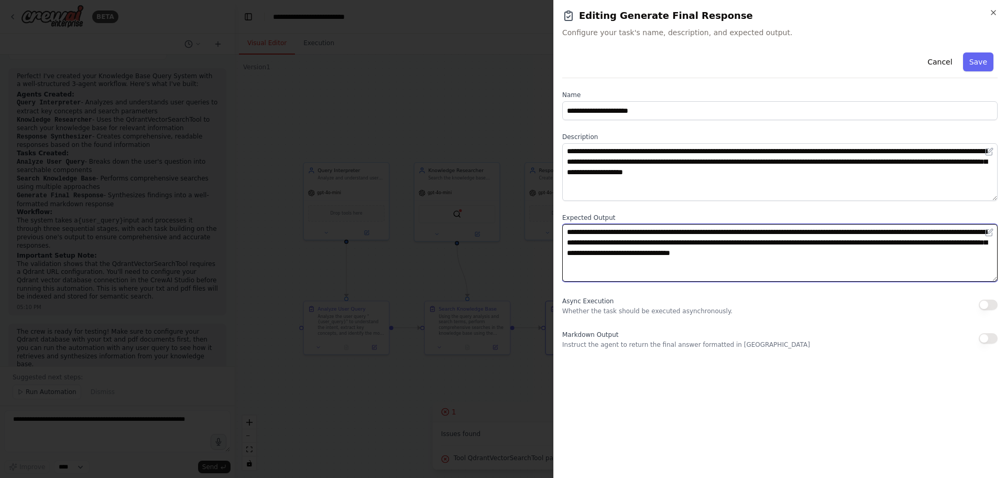
click at [593, 235] on textarea "**********" at bounding box center [780, 253] width 436 height 58
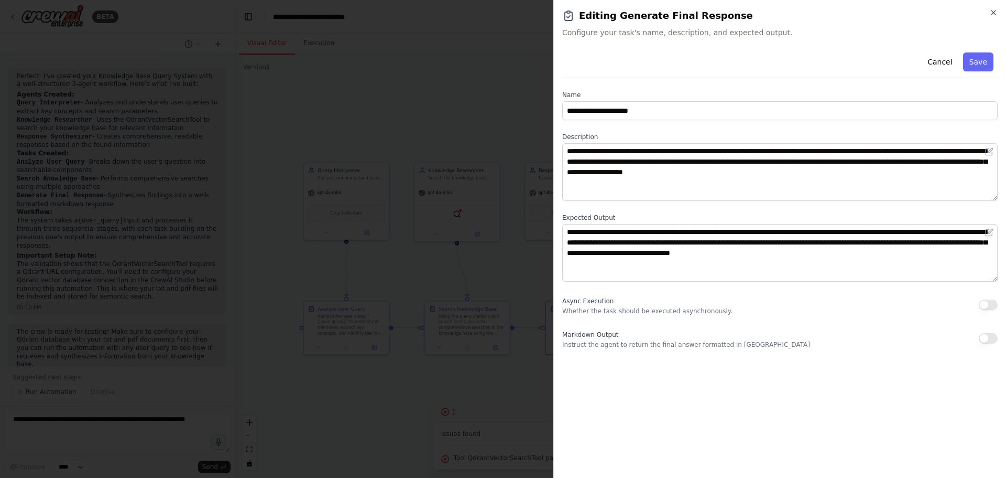
click at [388, 148] on div at bounding box center [503, 239] width 1006 height 478
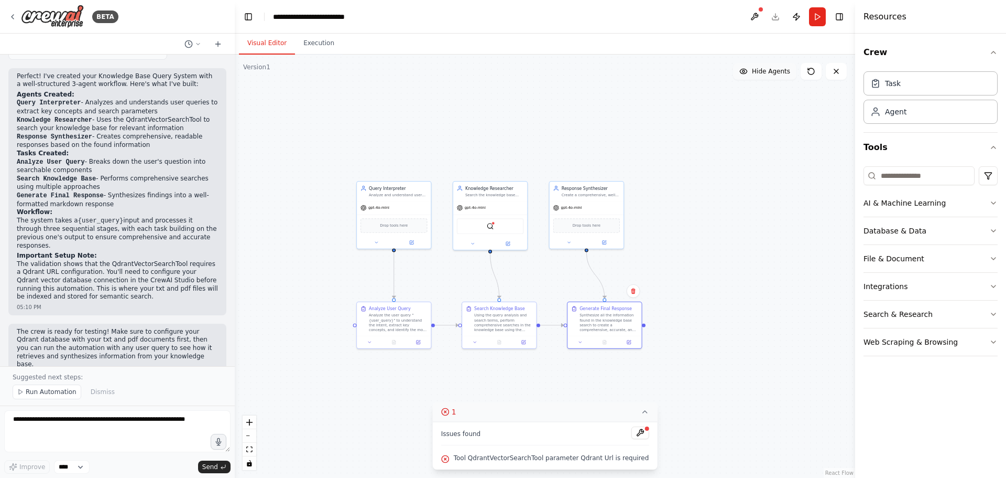
click at [771, 67] on button "Hide Agents" at bounding box center [764, 71] width 63 height 17
click at [771, 67] on span "Show Agents" at bounding box center [770, 71] width 41 height 8
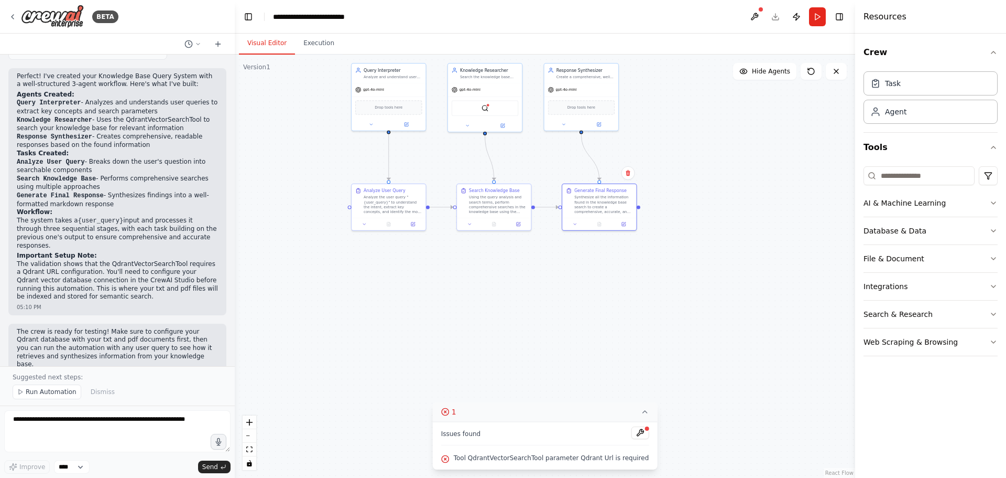
drag, startPoint x: 733, startPoint y: 327, endPoint x: 728, endPoint y: 208, distance: 119.1
click at [728, 208] on div ".deletable-edge-delete-btn { width: 20px; height: 20px; border: 0px solid #ffff…" at bounding box center [545, 266] width 621 height 423
click at [752, 16] on button at bounding box center [754, 16] width 17 height 19
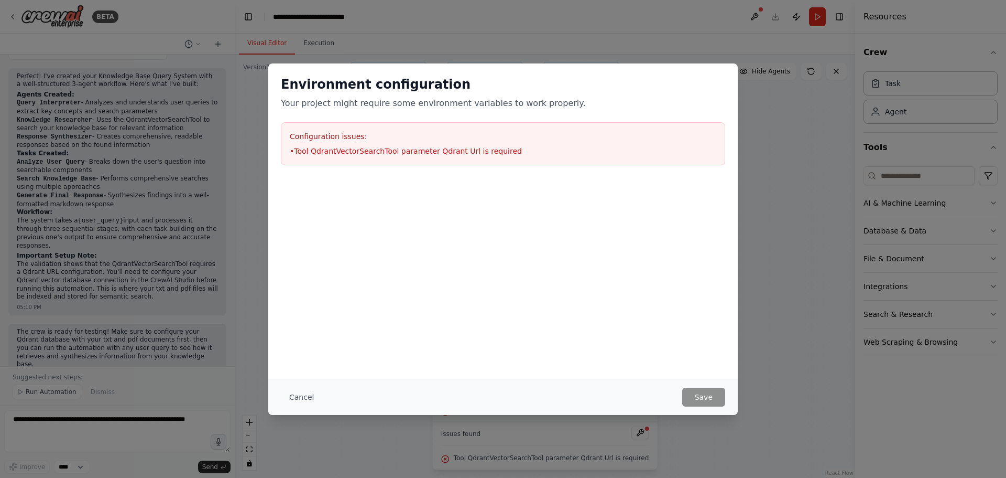
click at [703, 406] on div "Cancel Save" at bounding box center [503, 396] width 470 height 36
click at [302, 396] on button "Cancel" at bounding box center [301, 396] width 41 height 19
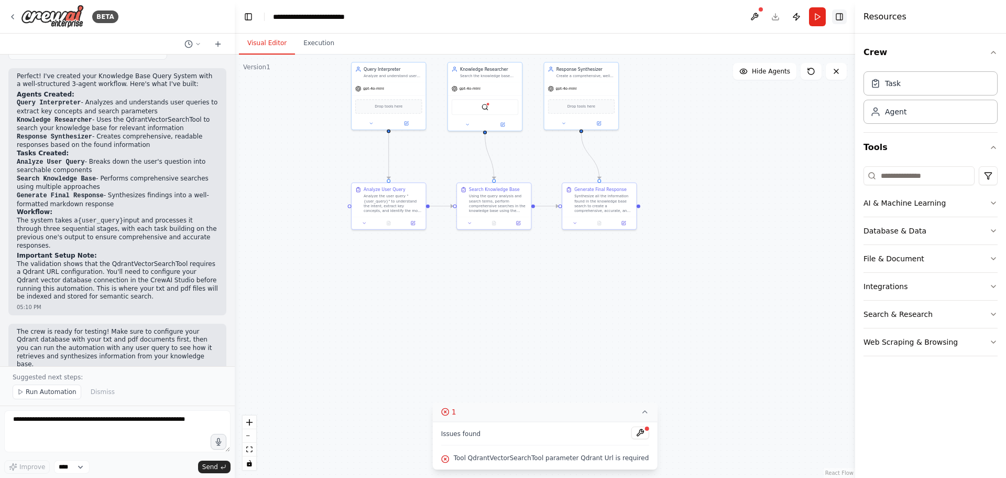
click at [835, 18] on button "Toggle Right Sidebar" at bounding box center [839, 16] width 15 height 15
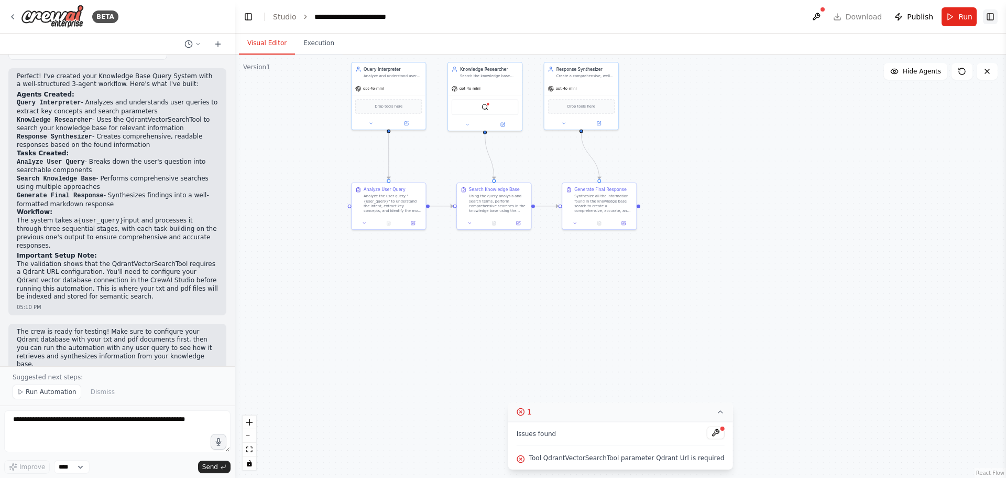
click at [988, 21] on button "Toggle Right Sidebar" at bounding box center [990, 16] width 15 height 15
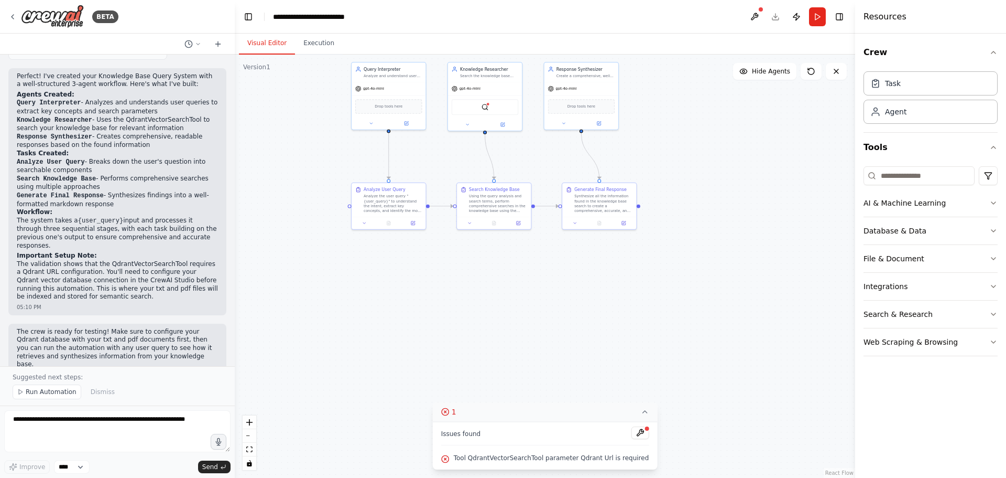
click at [509, 460] on span "Tool QdrantVectorSearchTool parameter Qdrant Url is required" at bounding box center [552, 457] width 196 height 8
click at [632, 436] on button at bounding box center [640, 432] width 18 height 13
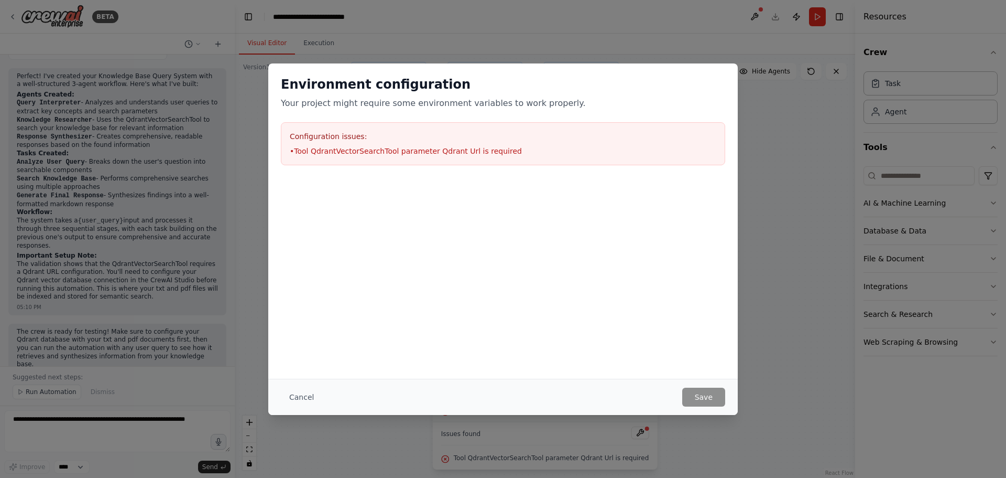
click at [383, 151] on li "• Tool QdrantVectorSearchTool parameter Qdrant Url is required" at bounding box center [503, 151] width 427 height 10
click at [718, 97] on p "Your project might require some environment variables to work properly." at bounding box center [503, 103] width 444 height 13
click at [798, 141] on div "Environment configuration Your project might require some environment variables…" at bounding box center [503, 239] width 1006 height 478
click at [320, 150] on li "• Tool QdrantVectorSearchTool parameter Qdrant Url is required" at bounding box center [503, 151] width 427 height 10
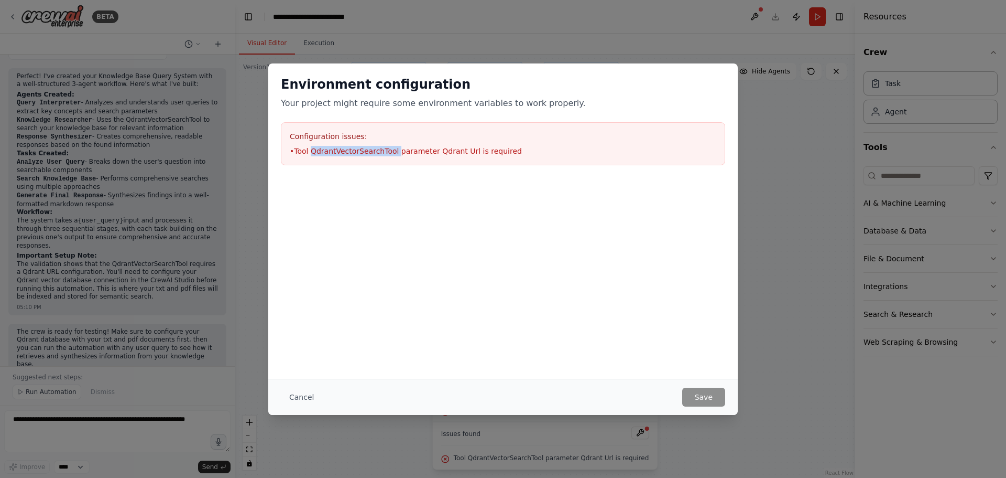
copy li "QdrantVectorSearchTool"
click at [809, 184] on div "Environment configuration Your project might require some environment variables…" at bounding box center [503, 239] width 1006 height 478
click at [799, 181] on div "Environment configuration Your project might require some environment variables…" at bounding box center [503, 239] width 1006 height 478
click at [308, 393] on button "Cancel" at bounding box center [301, 396] width 41 height 19
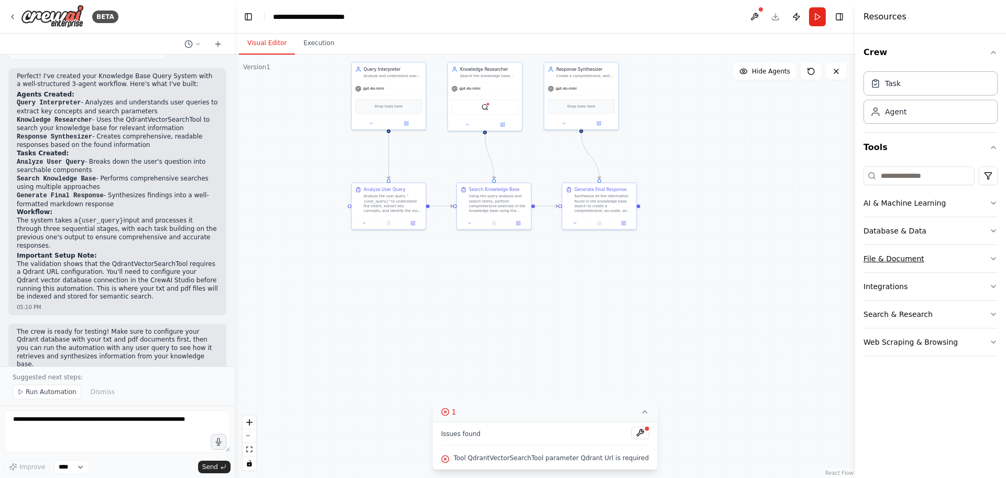
click at [882, 260] on button "File & Document" at bounding box center [931, 258] width 134 height 27
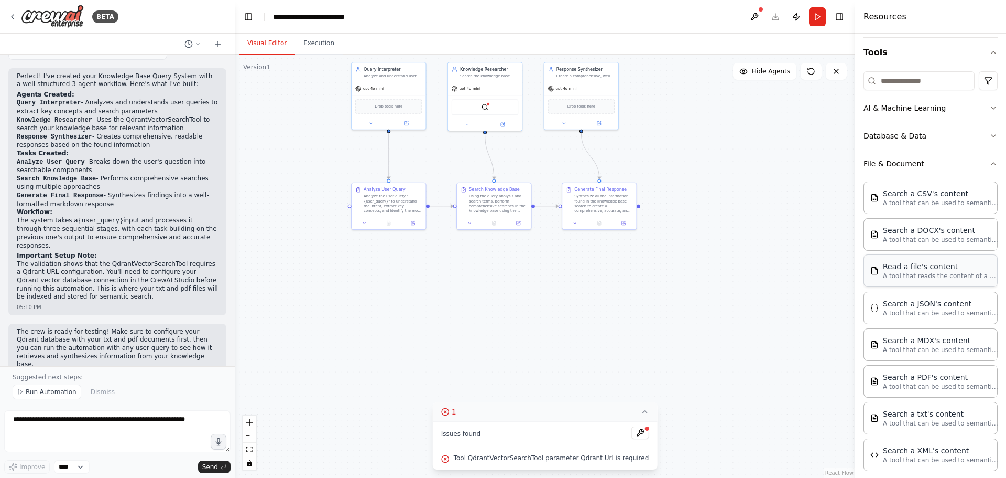
scroll to position [92, 0]
click at [913, 174] on button "File & Document" at bounding box center [931, 166] width 134 height 27
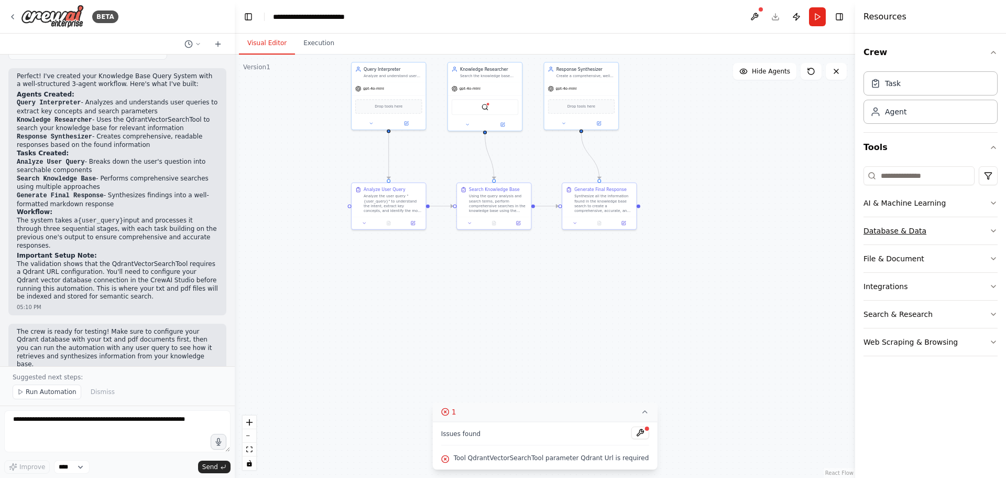
click at [915, 227] on button "Database & Data" at bounding box center [931, 230] width 134 height 27
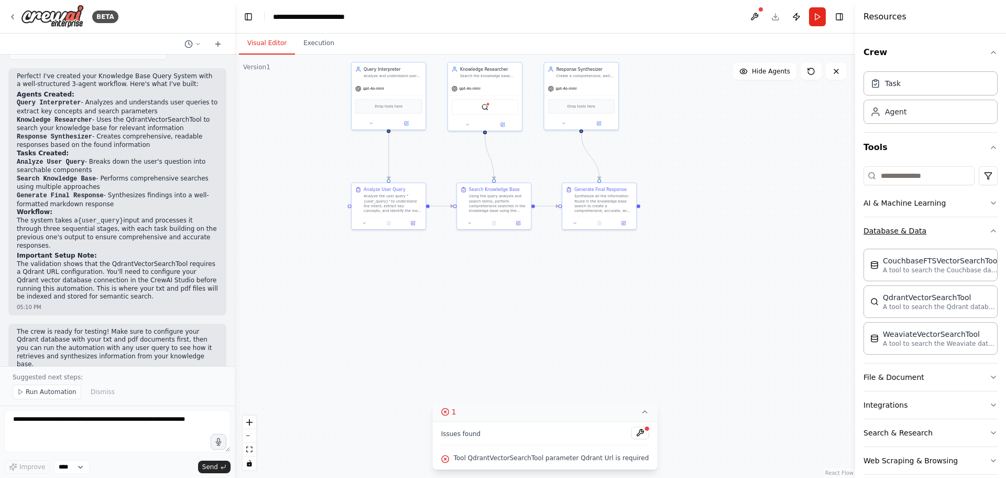
click at [909, 234] on button "Database & Data" at bounding box center [931, 230] width 134 height 27
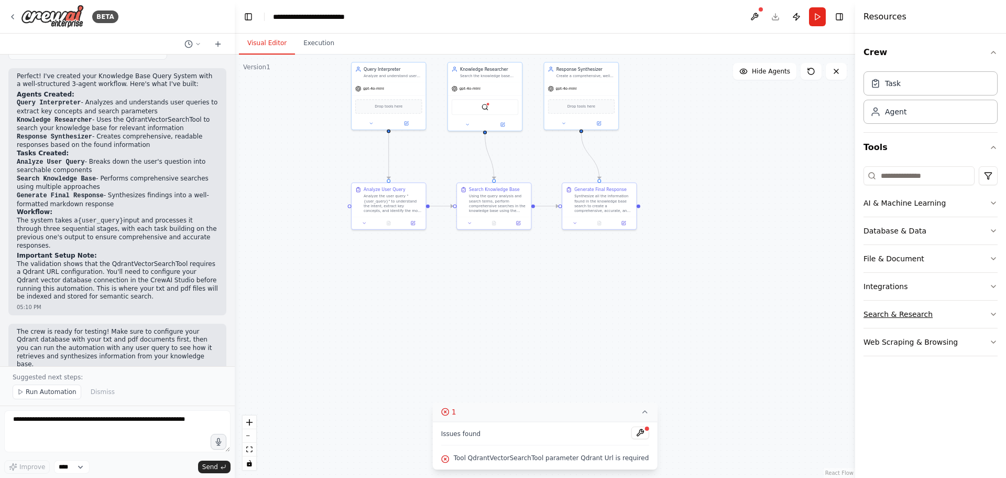
click at [902, 318] on button "Search & Research" at bounding box center [931, 313] width 134 height 27
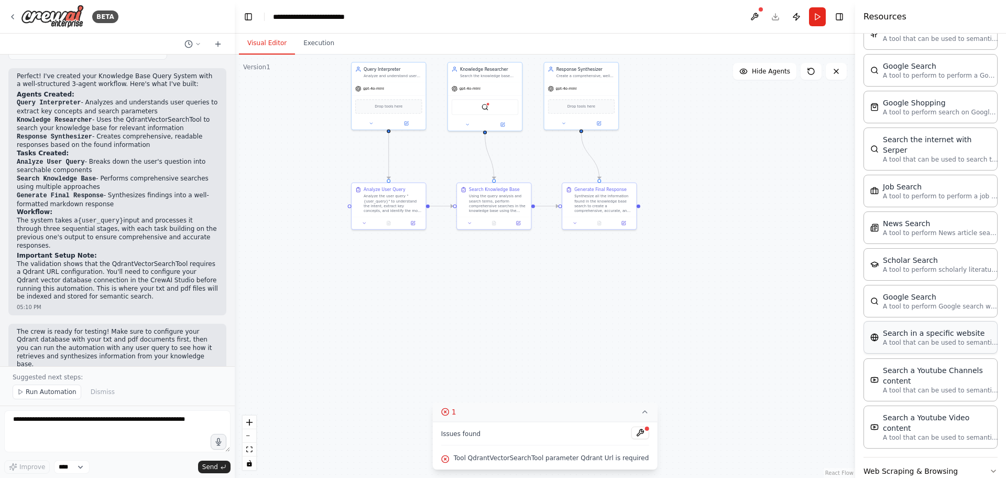
scroll to position [428, 0]
click at [916, 454] on button "Web Scraping & Browsing" at bounding box center [931, 467] width 134 height 27
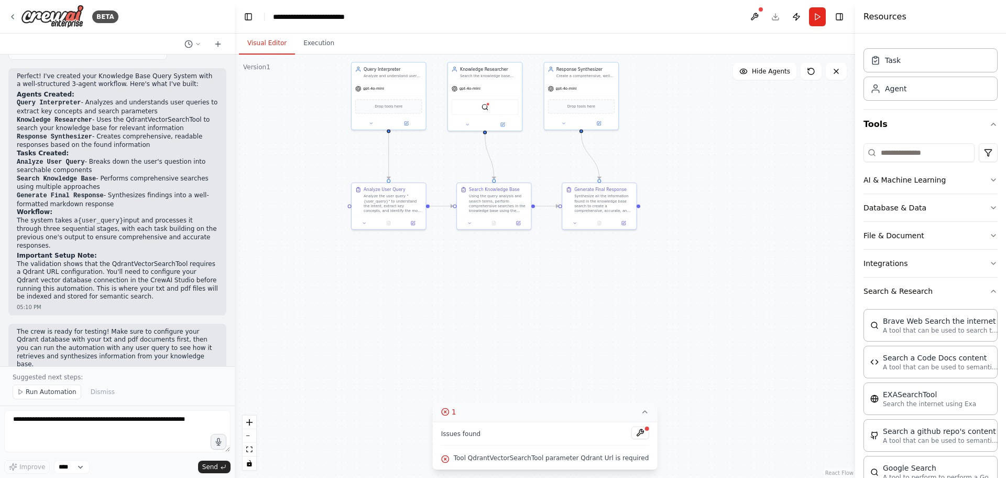
scroll to position [22, 0]
click at [913, 185] on button "AI & Machine Learning" at bounding box center [931, 180] width 134 height 27
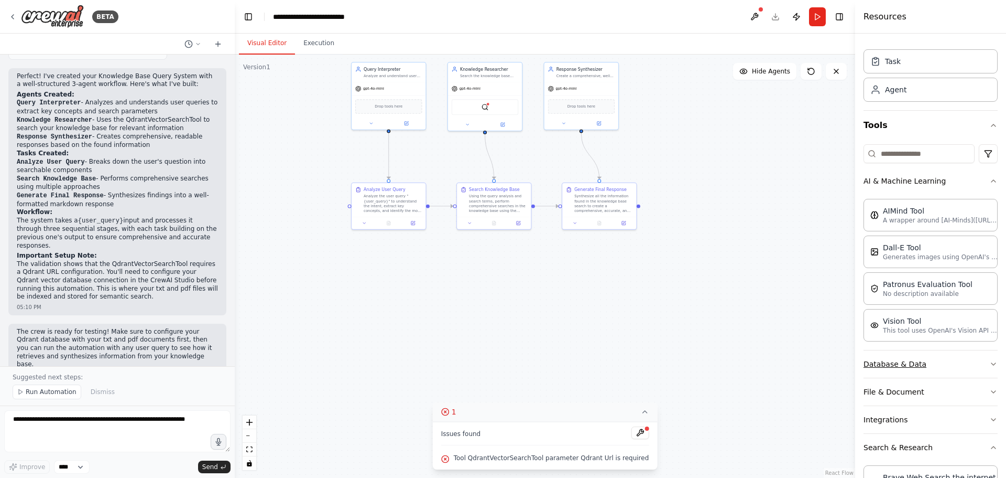
click at [923, 367] on button "Database & Data" at bounding box center [931, 363] width 134 height 27
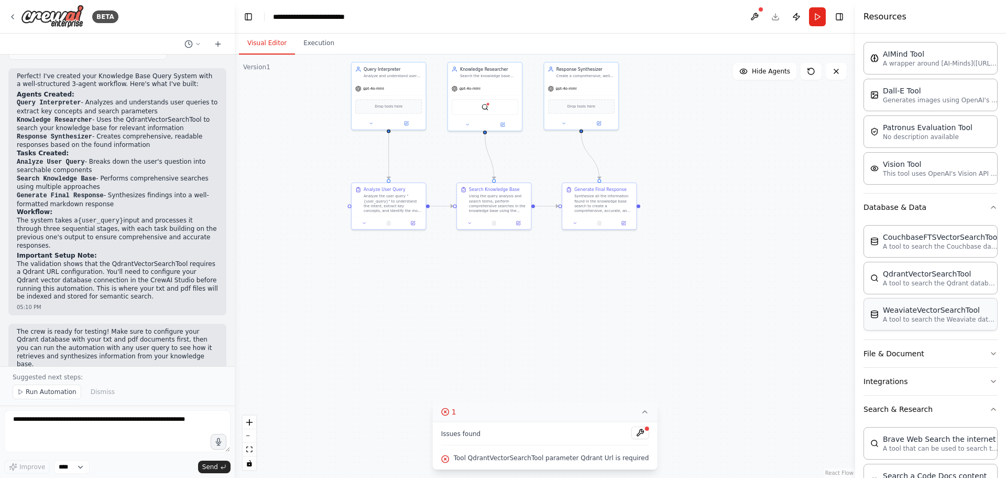
scroll to position [179, 0]
click at [918, 350] on button "File & Document" at bounding box center [931, 352] width 134 height 27
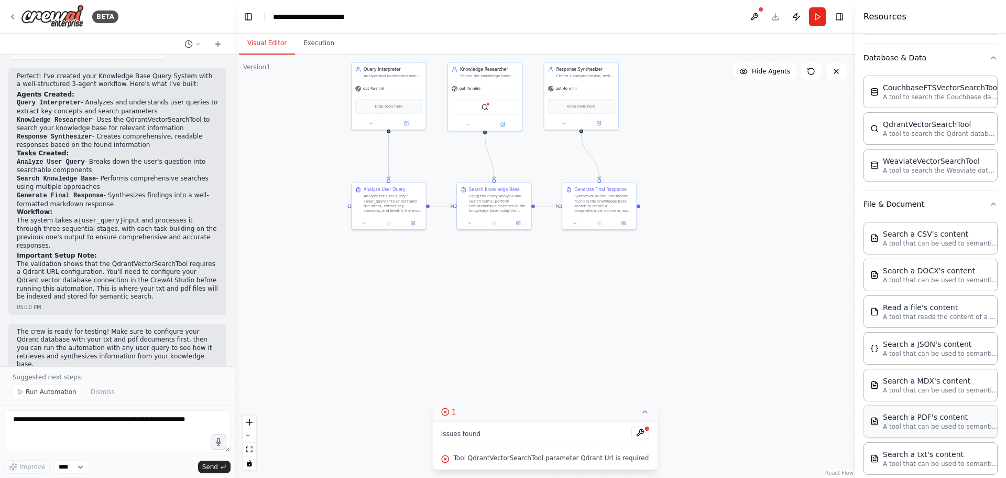
scroll to position [389, 0]
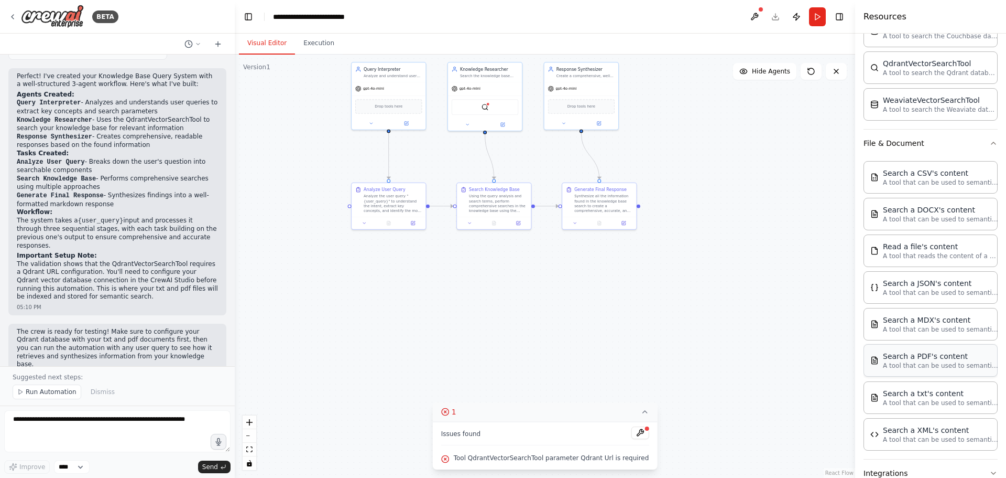
click at [925, 363] on p "A tool that can be used to semantic search a query from a PDF's content." at bounding box center [940, 365] width 115 height 8
click at [477, 108] on img at bounding box center [478, 105] width 7 height 7
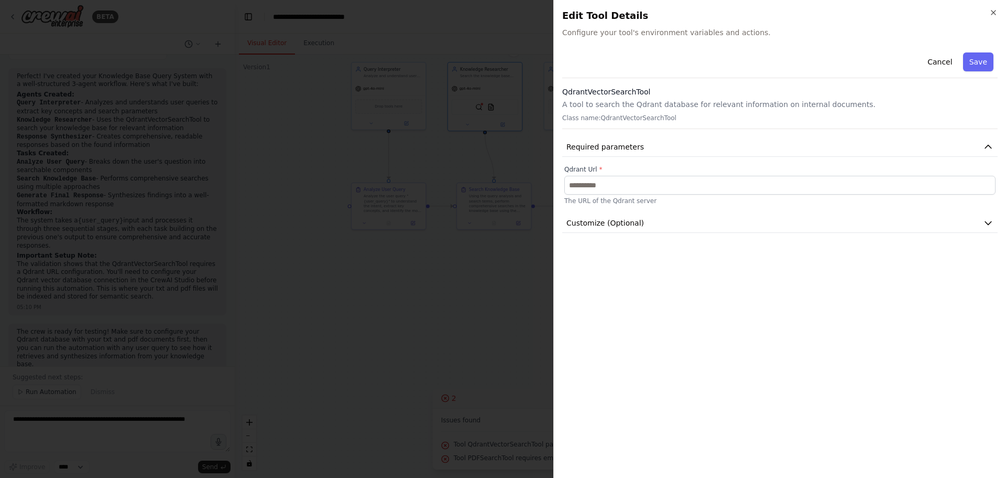
click at [633, 117] on p "Class name: QdrantVectorSearchTool" at bounding box center [780, 118] width 436 height 8
click at [601, 19] on h2 "Edit Tool Details" at bounding box center [780, 15] width 436 height 15
click at [525, 279] on div at bounding box center [503, 239] width 1006 height 478
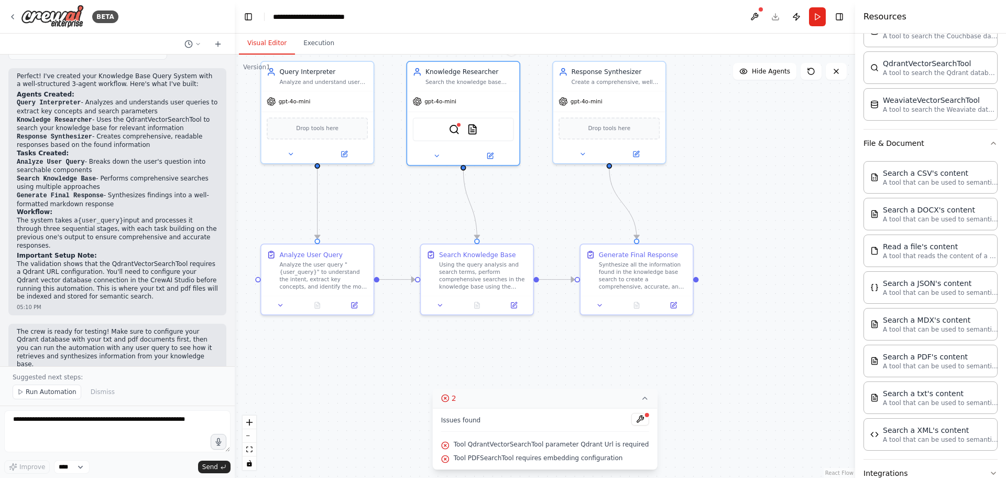
drag, startPoint x: 462, startPoint y: 281, endPoint x: 453, endPoint y: 382, distance: 101.6
click at [458, 387] on div ".deletable-edge-delete-btn { width: 20px; height: 20px; border: 0px solid #ffff…" at bounding box center [545, 266] width 621 height 423
click at [452, 124] on img at bounding box center [452, 126] width 11 height 11
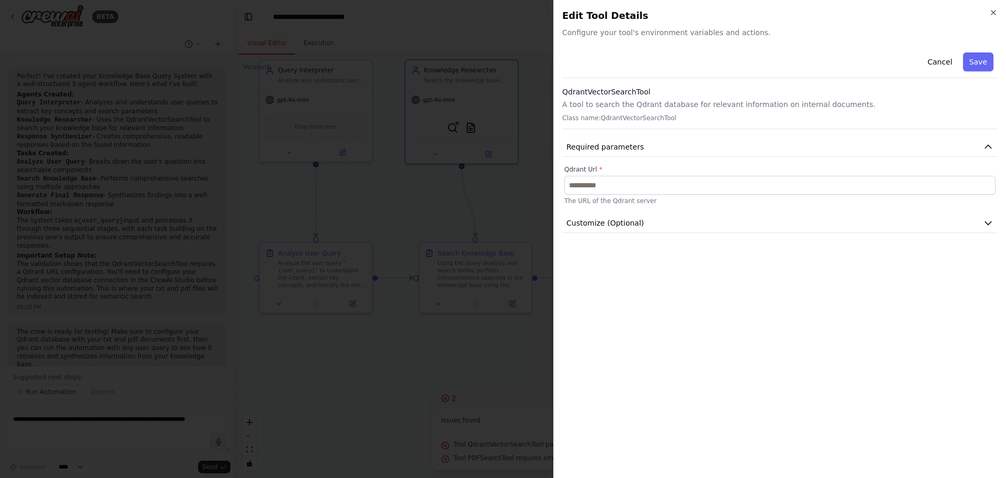
drag, startPoint x: 944, startPoint y: 67, endPoint x: 890, endPoint y: 82, distance: 56.5
click at [944, 67] on button "Cancel" at bounding box center [939, 61] width 37 height 19
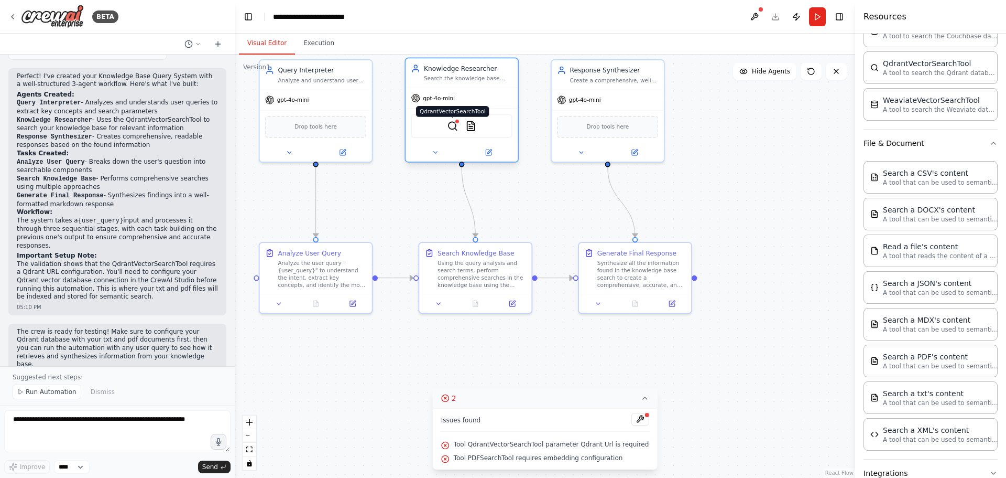
click at [457, 126] on img at bounding box center [452, 126] width 11 height 11
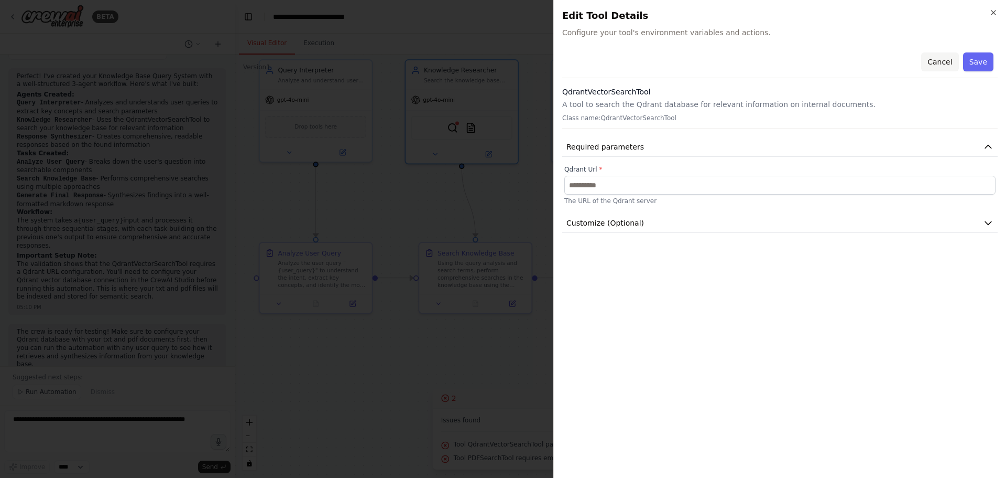
click at [928, 64] on button "Cancel" at bounding box center [939, 61] width 37 height 19
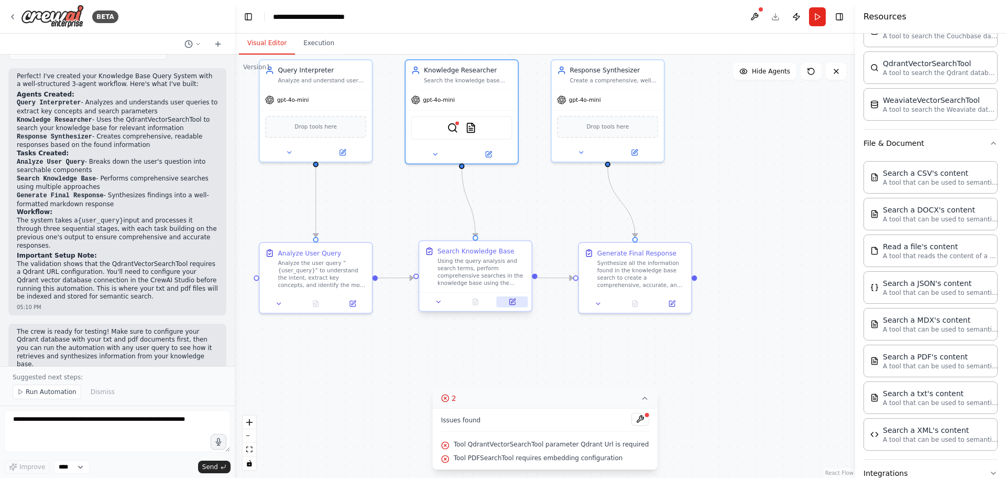
click at [509, 304] on icon at bounding box center [512, 301] width 7 height 7
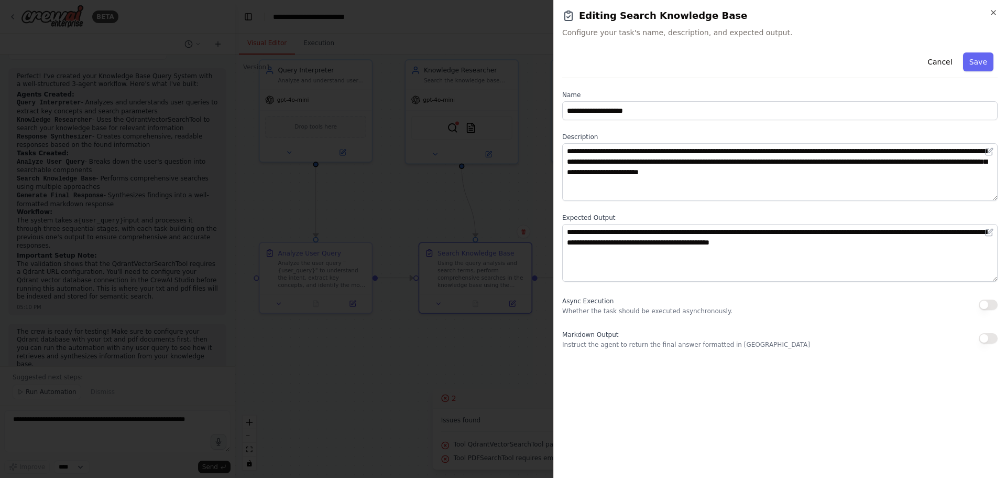
click at [130, 391] on div at bounding box center [503, 239] width 1006 height 478
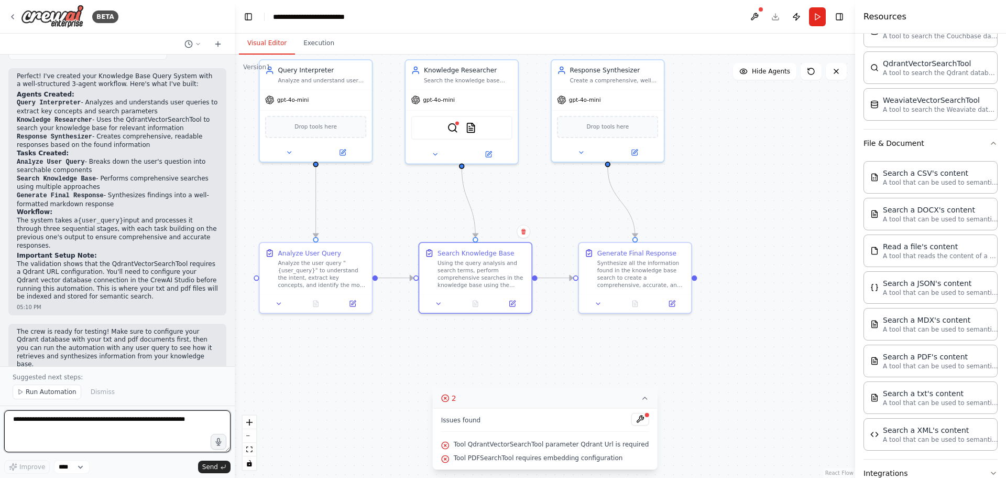
click at [103, 424] on textarea at bounding box center [117, 431] width 226 height 42
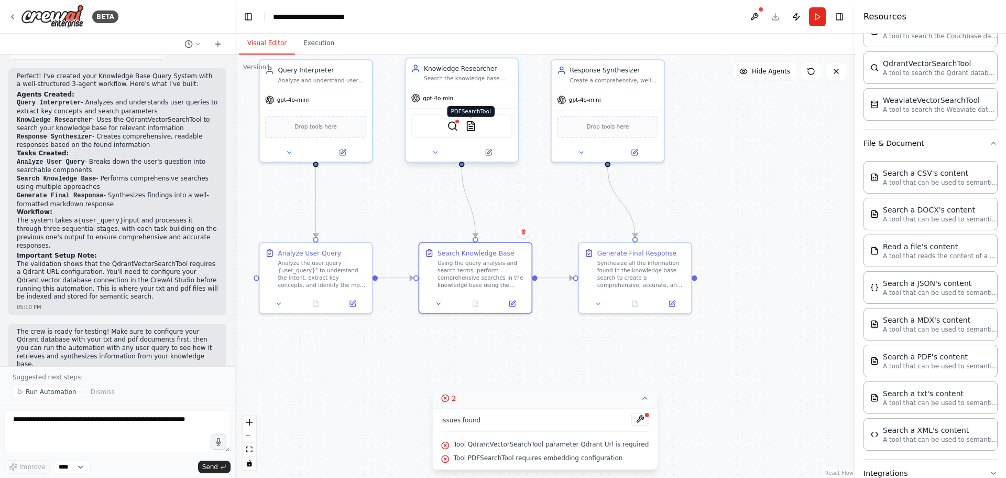
click at [469, 131] on img at bounding box center [470, 126] width 11 height 11
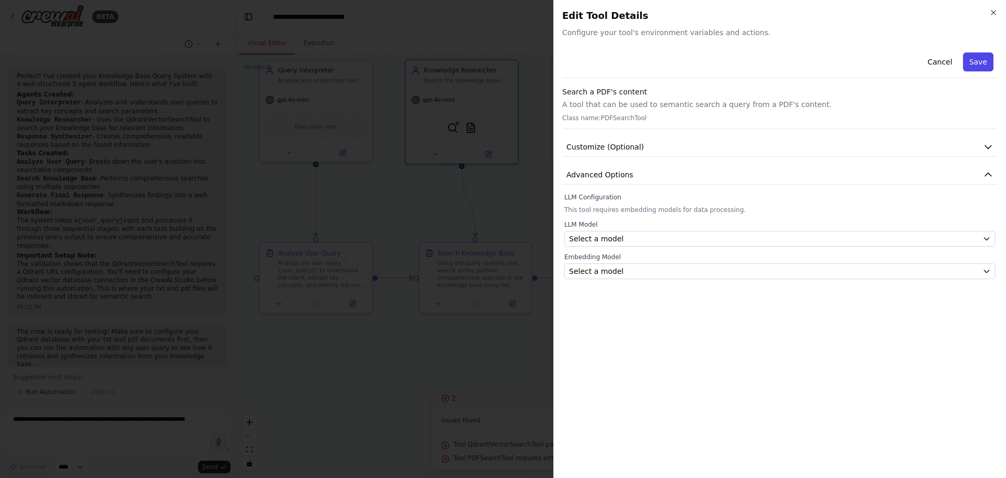
click at [978, 59] on button "Save" at bounding box center [978, 61] width 30 height 19
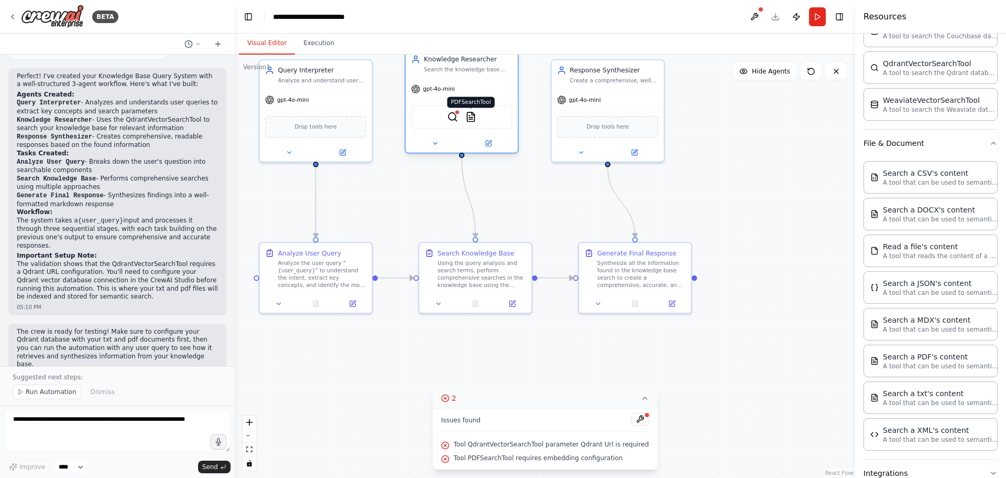
drag, startPoint x: 471, startPoint y: 126, endPoint x: 472, endPoint y: 119, distance: 7.5
click at [472, 119] on img at bounding box center [470, 116] width 11 height 11
click at [430, 144] on button at bounding box center [434, 143] width 51 height 11
click at [488, 143] on icon at bounding box center [489, 142] width 4 height 4
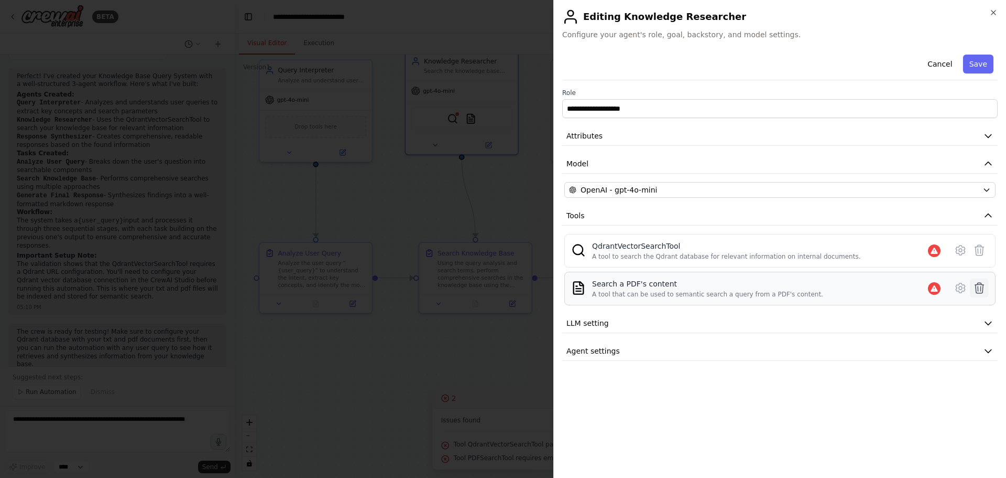
click at [977, 289] on icon at bounding box center [979, 288] width 9 height 10
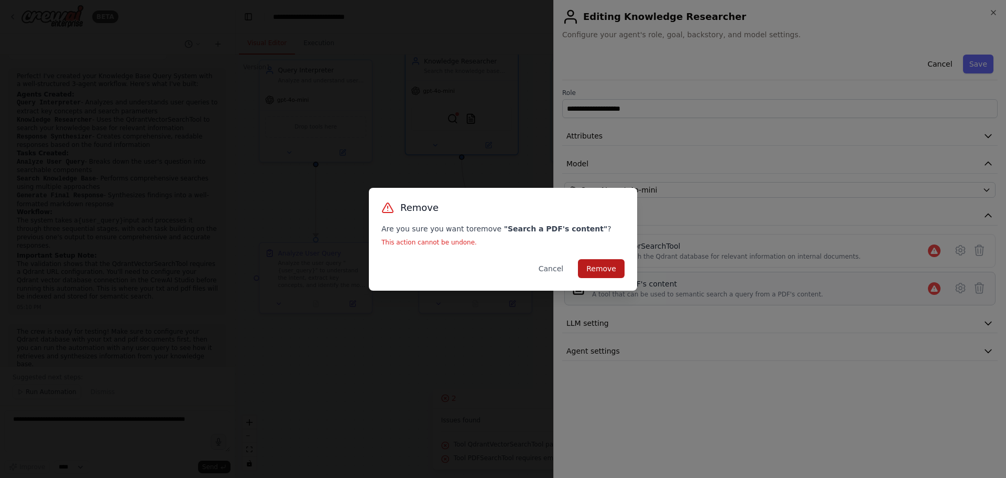
click at [602, 267] on button "Remove" at bounding box center [601, 268] width 47 height 19
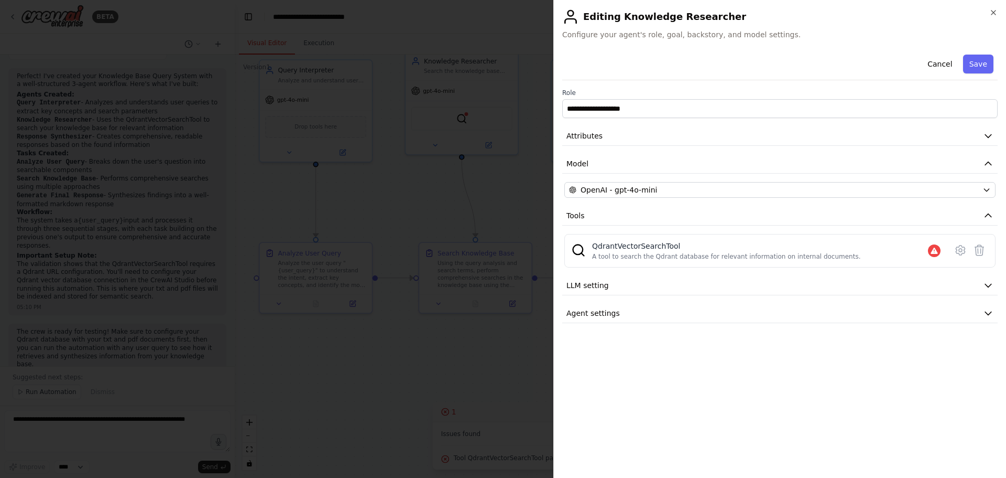
click at [227, 385] on div at bounding box center [503, 239] width 1006 height 478
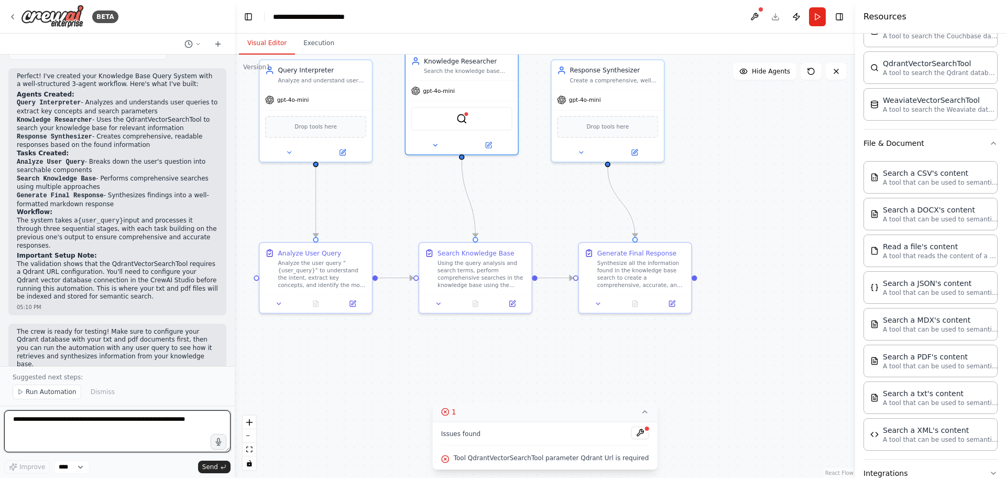
click at [75, 430] on textarea at bounding box center [117, 431] width 226 height 42
type textarea "**********"
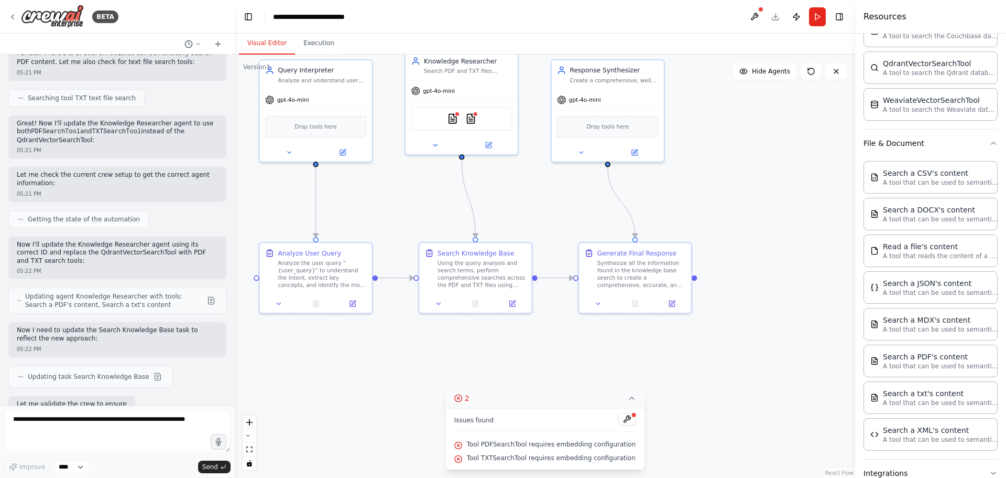
scroll to position [1168, 0]
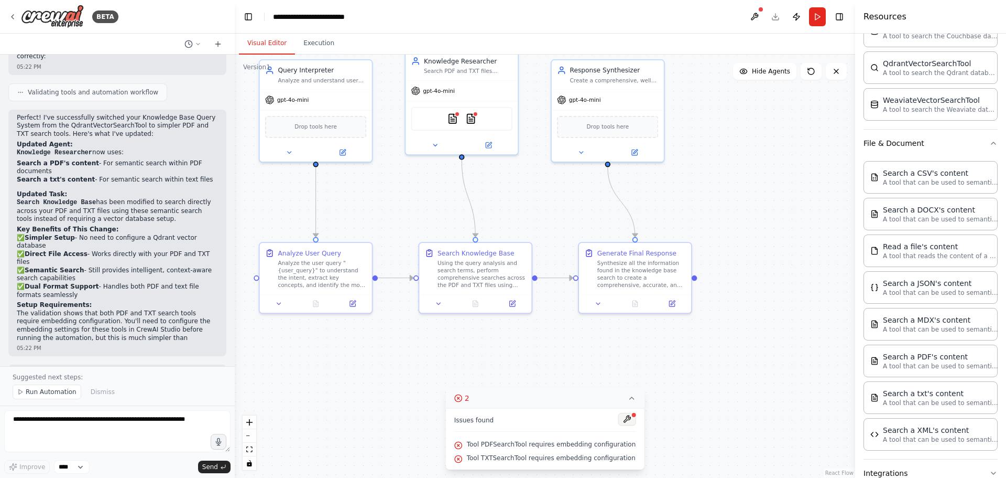
click at [618, 422] on button at bounding box center [627, 419] width 18 height 13
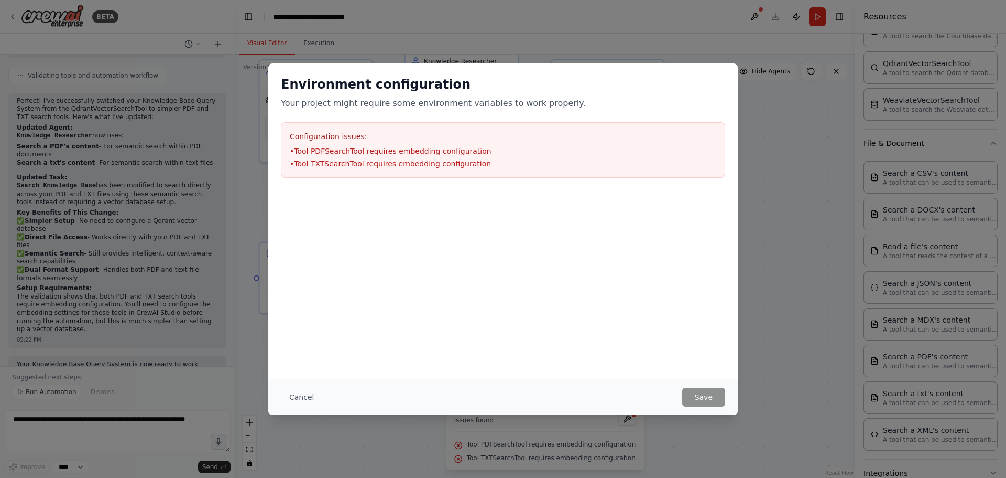
click at [712, 88] on h2 "Environment configuration" at bounding box center [503, 84] width 444 height 17
click at [797, 145] on div "Environment configuration Your project might require some environment variables…" at bounding box center [503, 239] width 1006 height 478
click at [417, 148] on li "• Tool PDFSearchTool requires embedding configuration" at bounding box center [503, 151] width 427 height 10
click at [320, 126] on div "Configuration issues: • Tool PDFSearchTool requires embedding configuration • T…" at bounding box center [503, 150] width 444 height 56
click at [294, 403] on button "Cancel" at bounding box center [301, 396] width 41 height 19
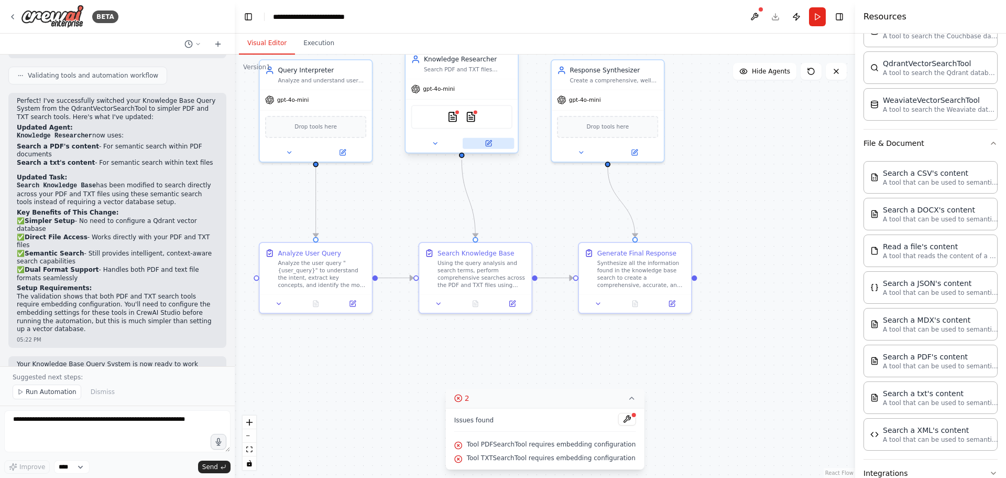
click at [491, 145] on icon at bounding box center [488, 142] width 5 height 5
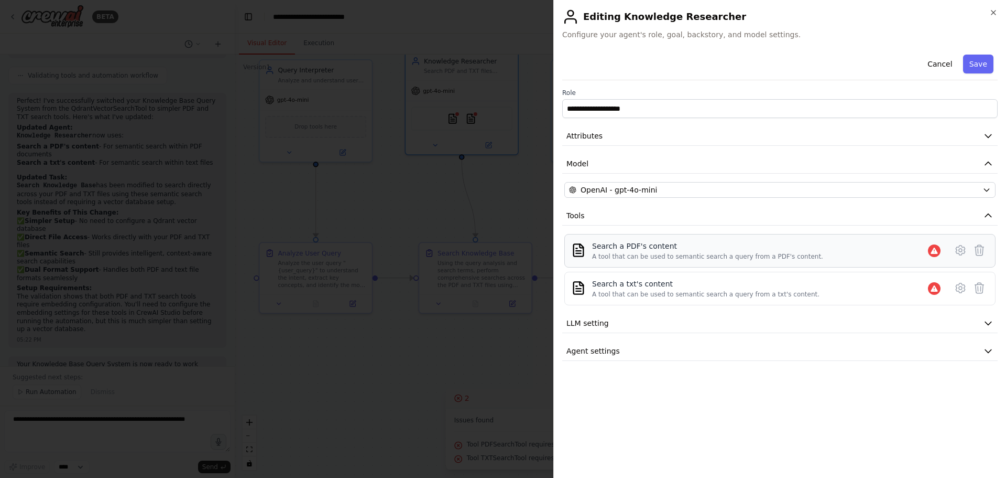
click at [670, 257] on div "A tool that can be used to semantic search a query from a PDF's content." at bounding box center [707, 256] width 231 height 8
click at [936, 248] on icon at bounding box center [934, 250] width 8 height 8
click at [958, 251] on icon at bounding box center [961, 250] width 13 height 13
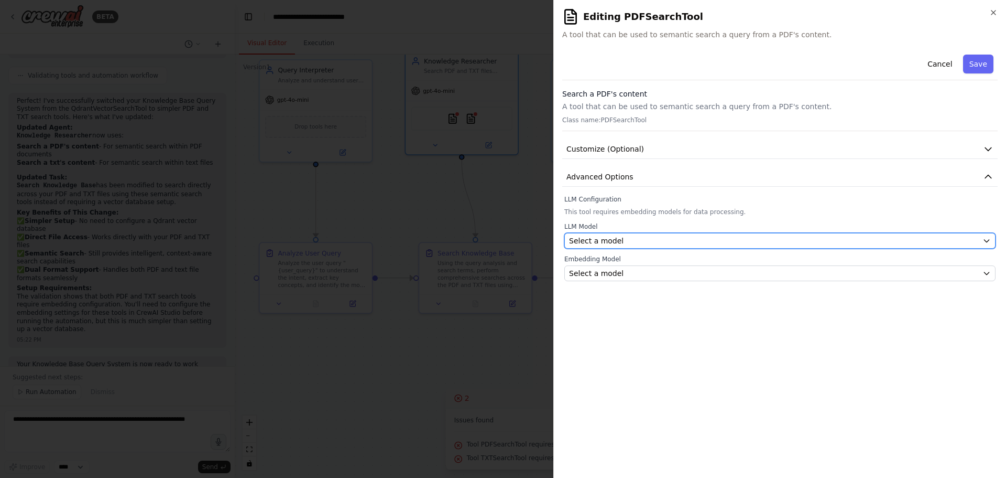
click at [620, 237] on div "Select a model" at bounding box center [773, 240] width 409 height 10
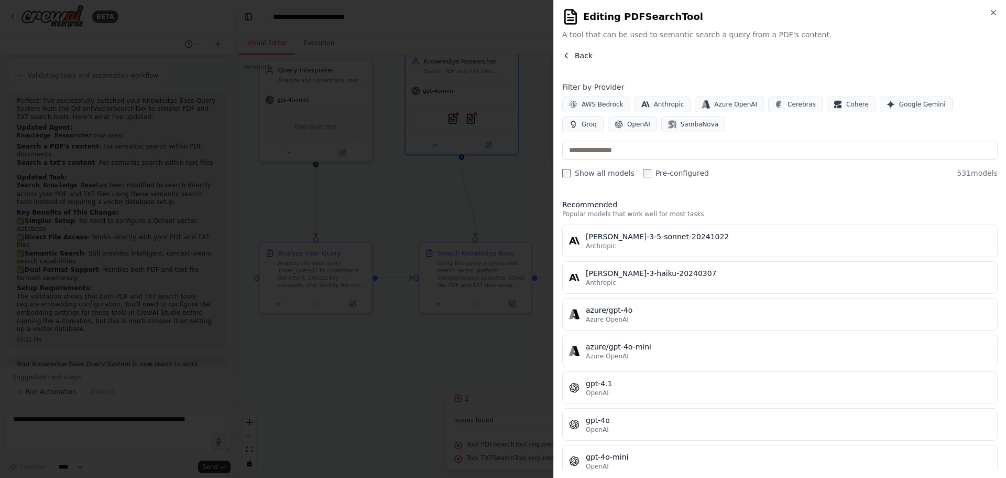
click at [568, 51] on icon "button" at bounding box center [566, 55] width 8 height 8
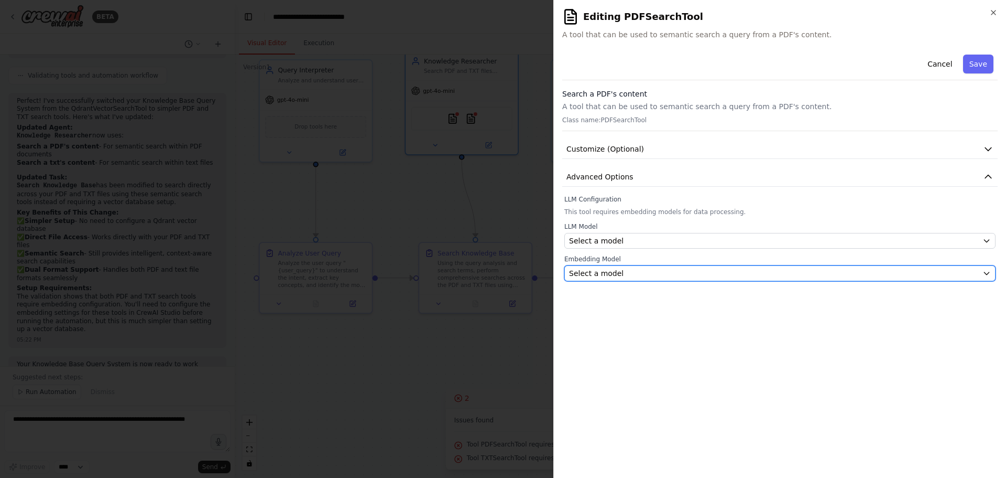
click at [602, 274] on span "Select a model" at bounding box center [596, 273] width 55 height 10
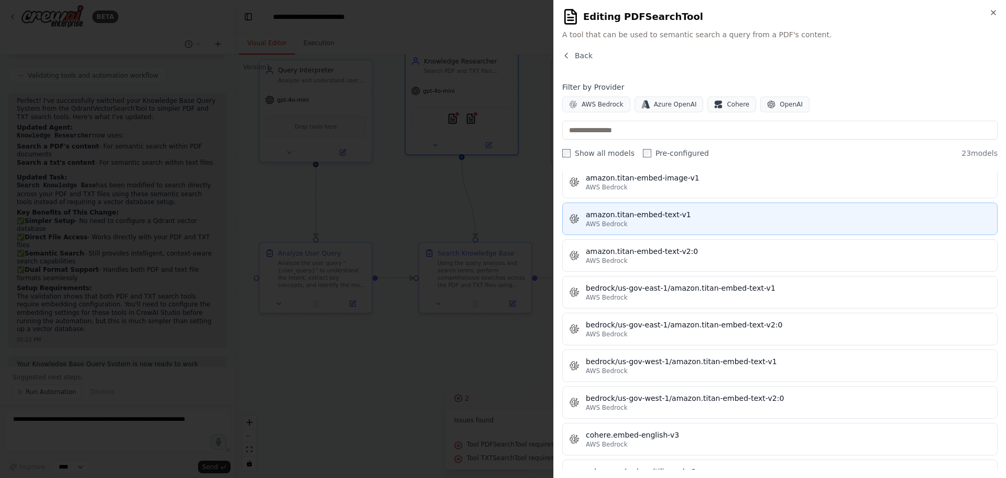
scroll to position [0, 0]
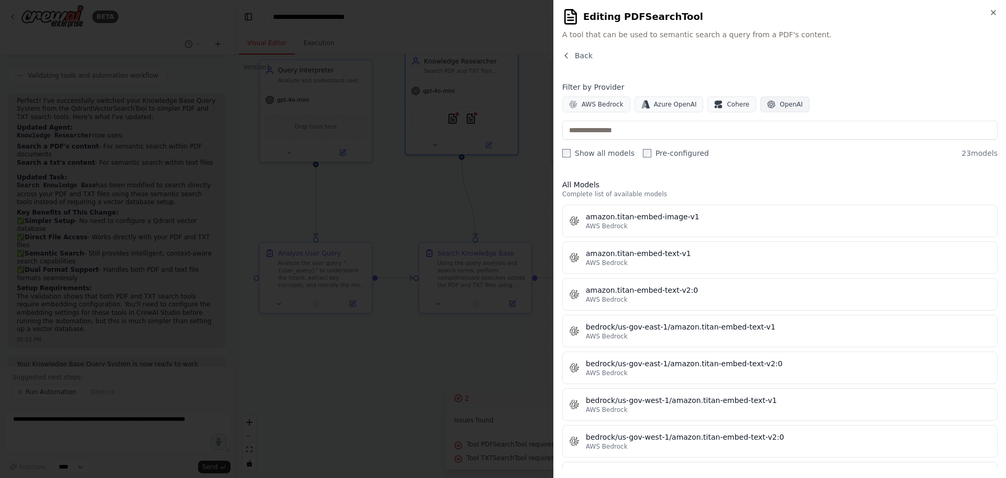
click at [783, 105] on span "OpenAI" at bounding box center [791, 104] width 23 height 8
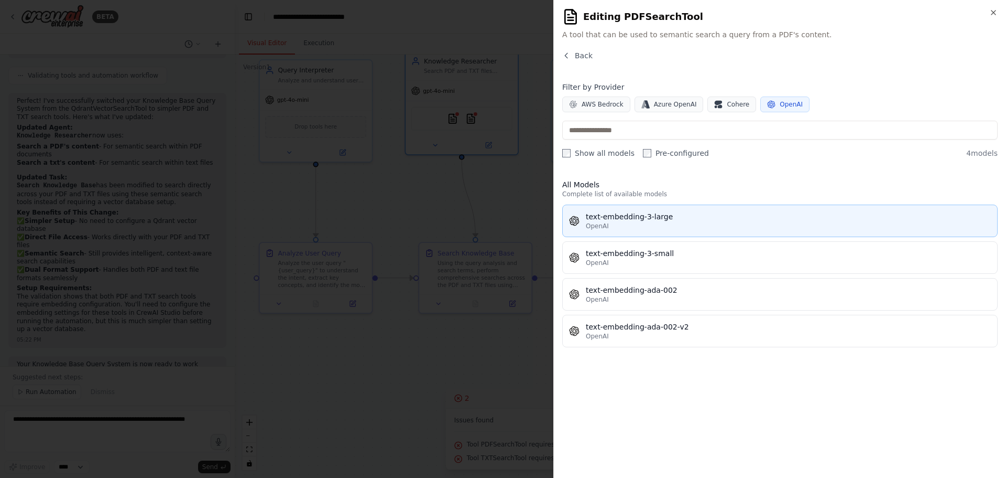
click at [634, 228] on div "OpenAI" at bounding box center [788, 226] width 405 height 8
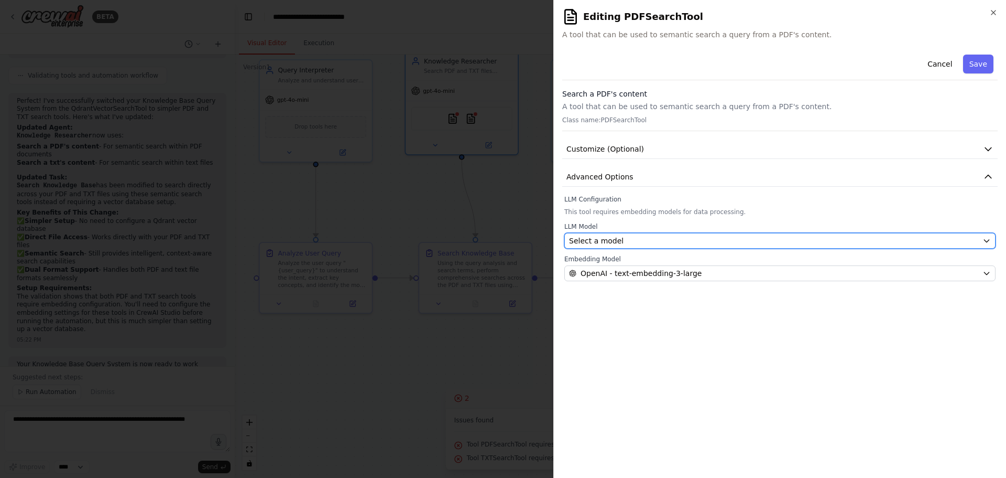
click at [630, 243] on div "Select a model" at bounding box center [773, 240] width 409 height 10
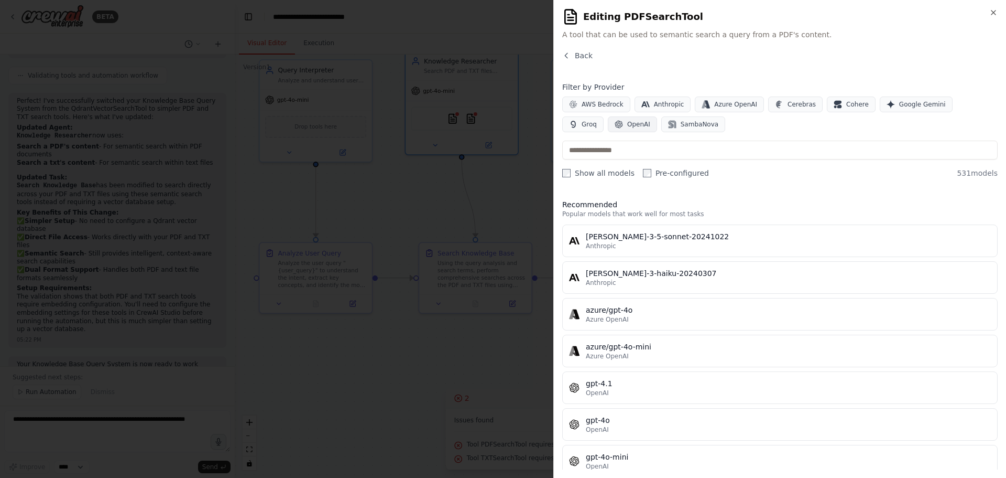
click at [608, 129] on button "OpenAI" at bounding box center [632, 124] width 49 height 16
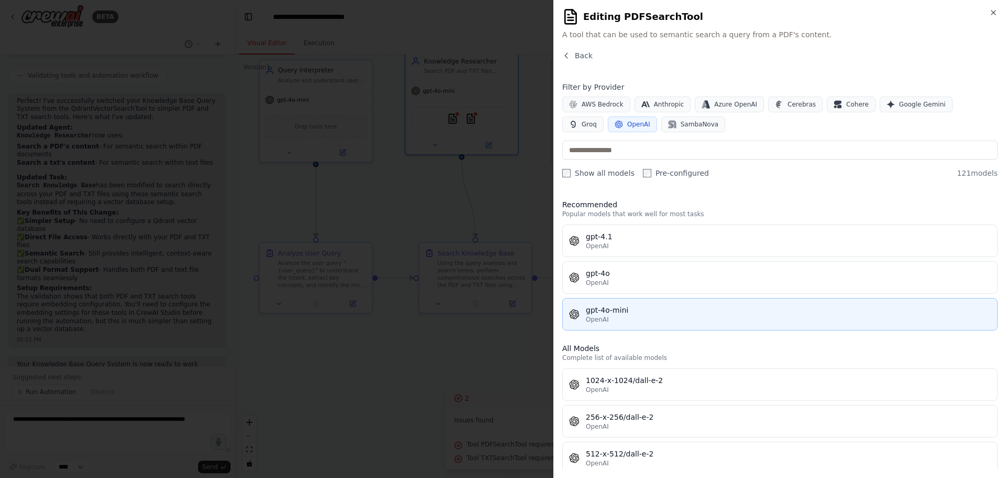
click at [616, 303] on button "gpt-4o-mini OpenAI" at bounding box center [780, 314] width 436 height 32
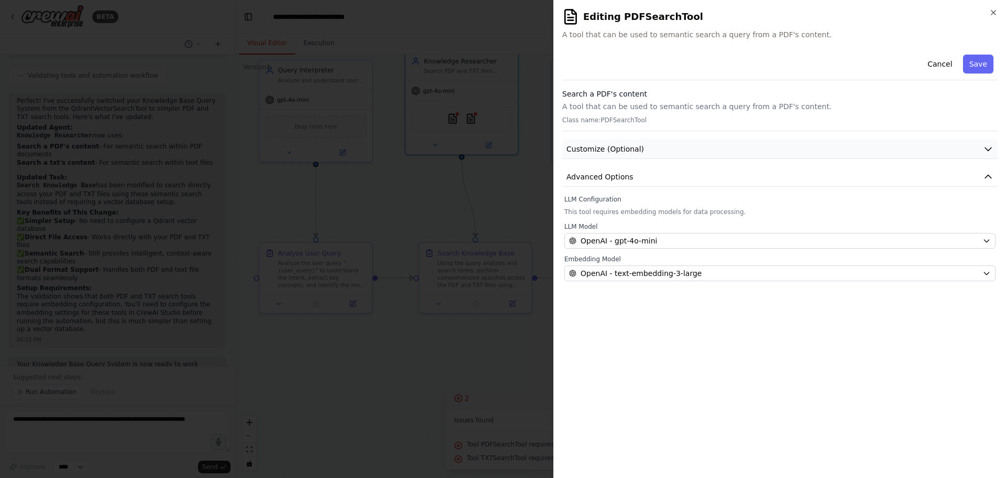
click at [632, 153] on span "Customize (Optional)" at bounding box center [606, 149] width 78 height 10
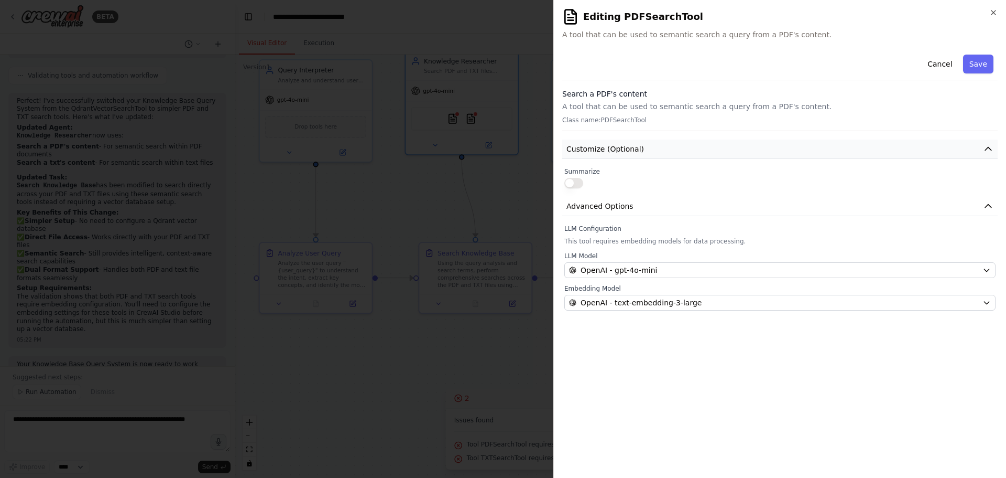
click at [632, 153] on span "Customize (Optional)" at bounding box center [606, 149] width 78 height 10
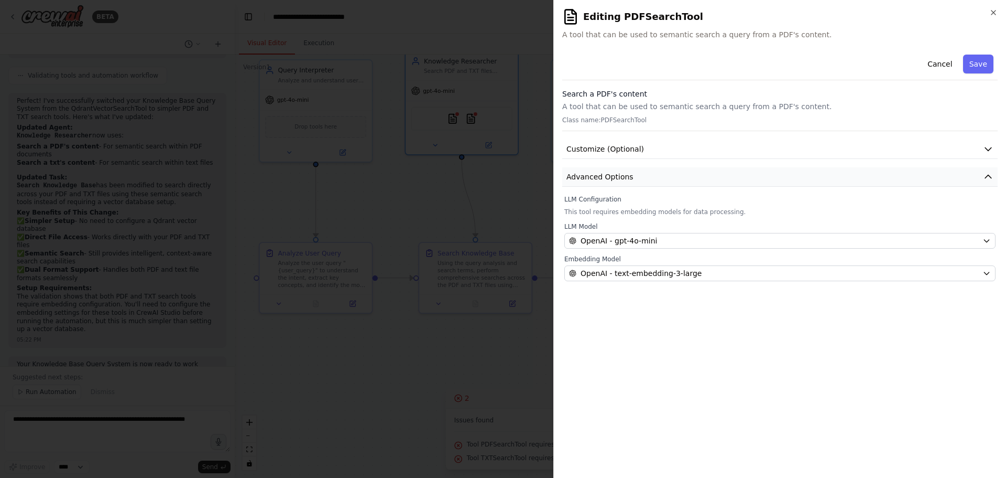
click at [601, 181] on span "Advanced Options" at bounding box center [600, 176] width 67 height 10
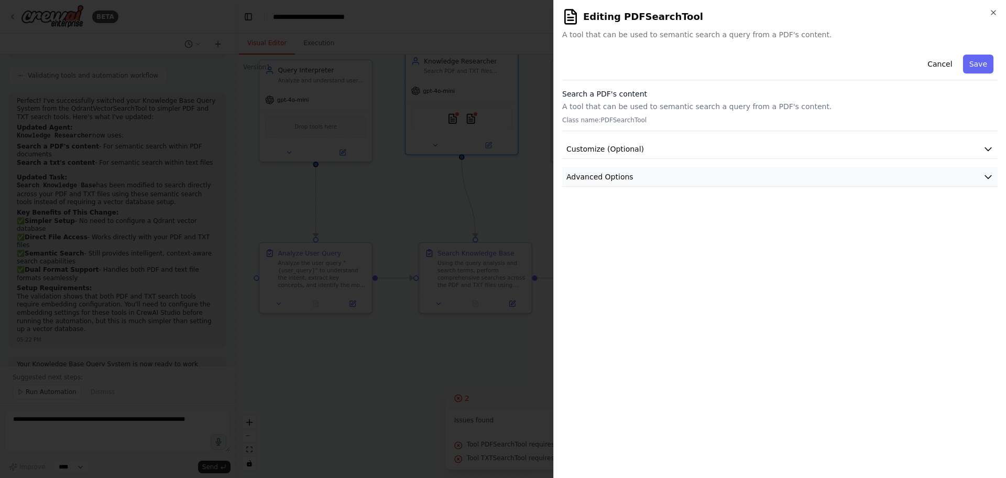
click at [601, 181] on span "Advanced Options" at bounding box center [600, 176] width 67 height 10
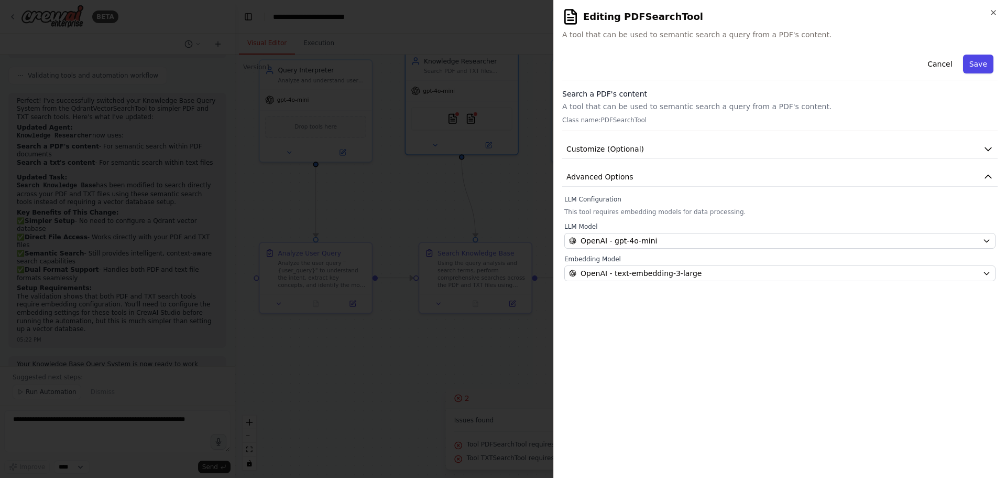
click at [983, 62] on button "Save" at bounding box center [978, 64] width 30 height 19
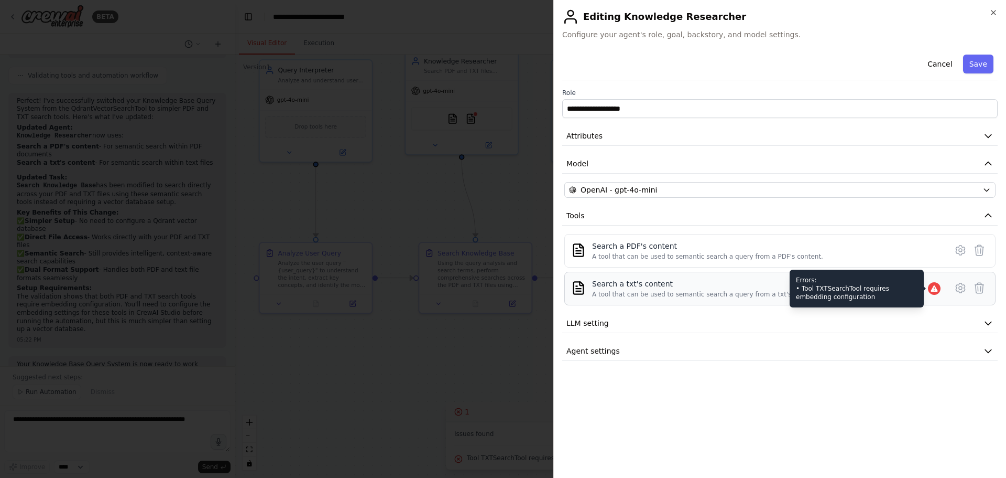
click at [934, 289] on icon at bounding box center [934, 288] width 7 height 6
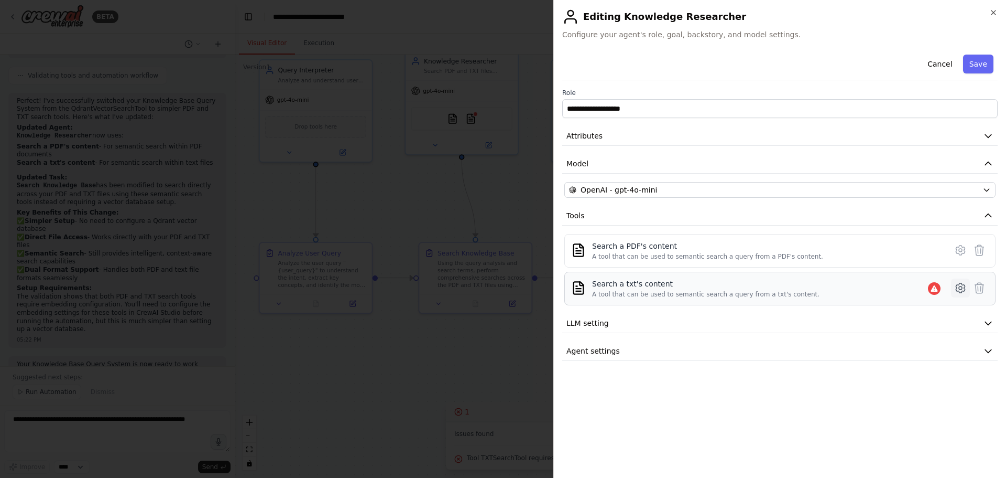
click at [964, 289] on icon at bounding box center [961, 287] width 13 height 13
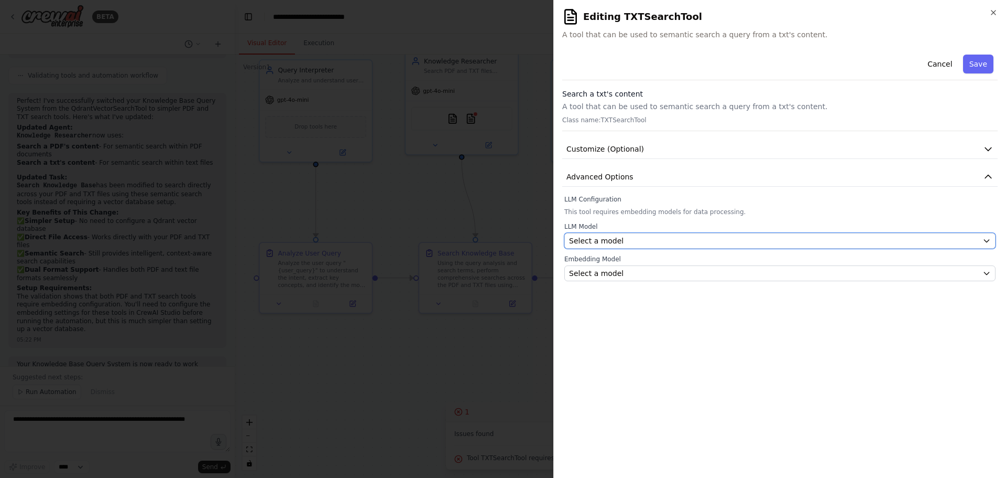
click at [619, 239] on div "Select a model" at bounding box center [773, 240] width 409 height 10
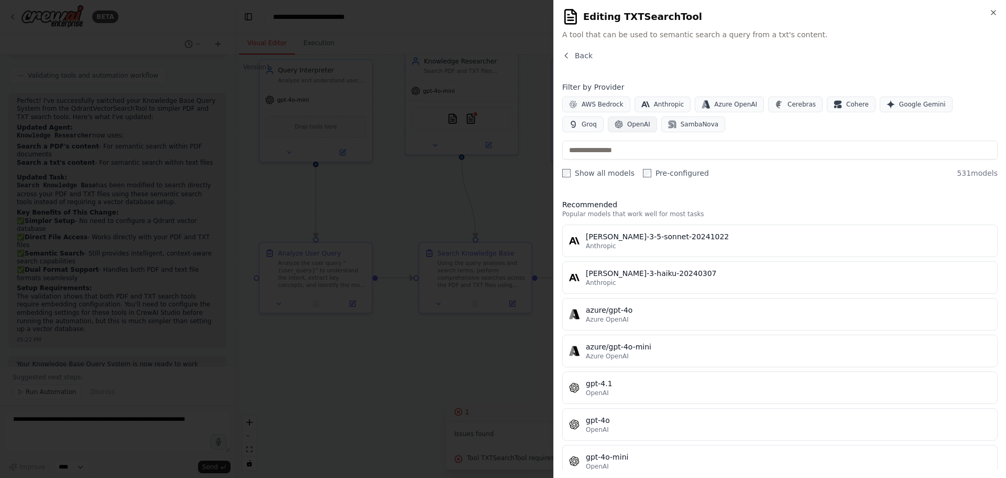
click at [608, 129] on button "OpenAI" at bounding box center [632, 124] width 49 height 16
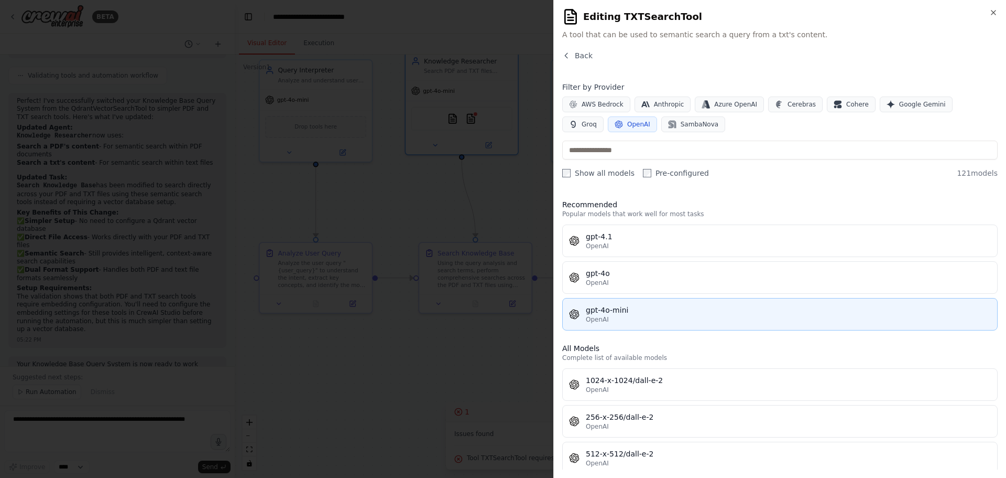
click at [610, 306] on div "gpt-4o-mini" at bounding box center [788, 310] width 405 height 10
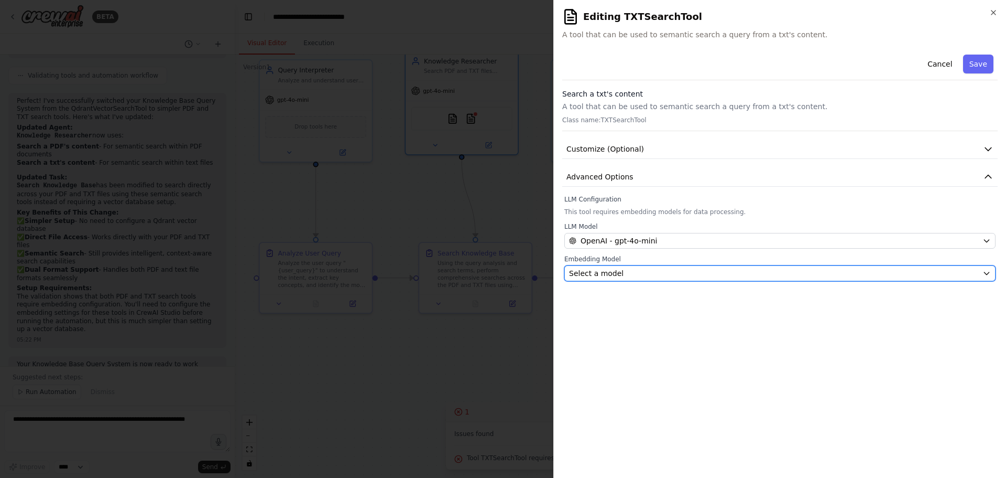
click at [609, 278] on button "Select a model" at bounding box center [780, 273] width 431 height 16
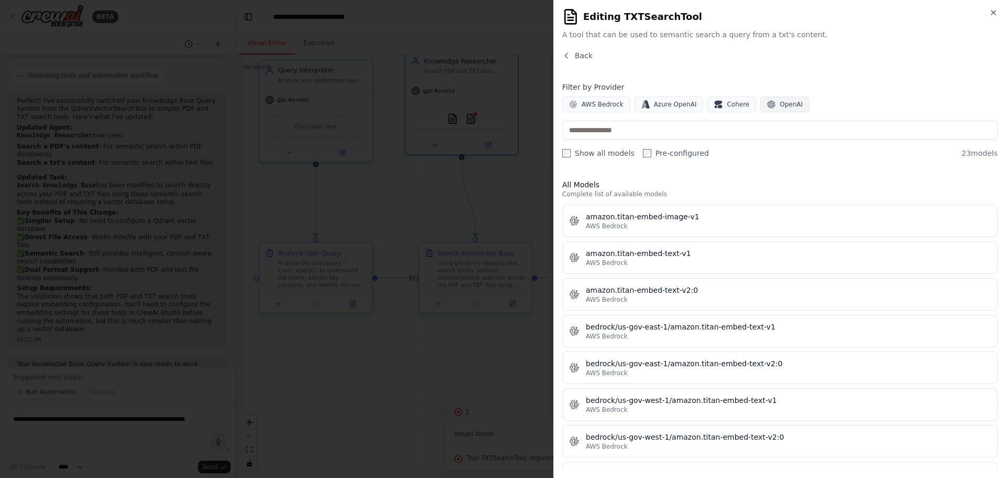
click at [780, 106] on span "OpenAI" at bounding box center [791, 104] width 23 height 8
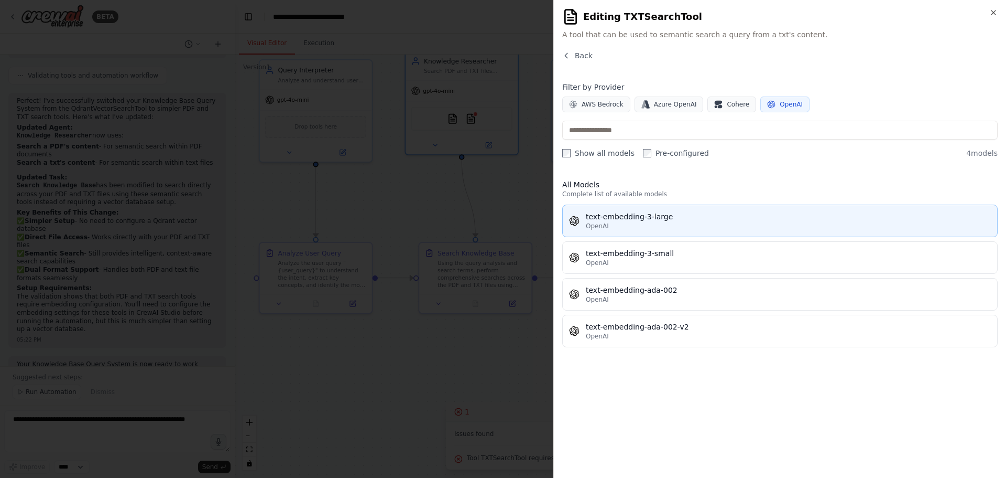
click at [646, 222] on div "OpenAI" at bounding box center [788, 226] width 405 height 8
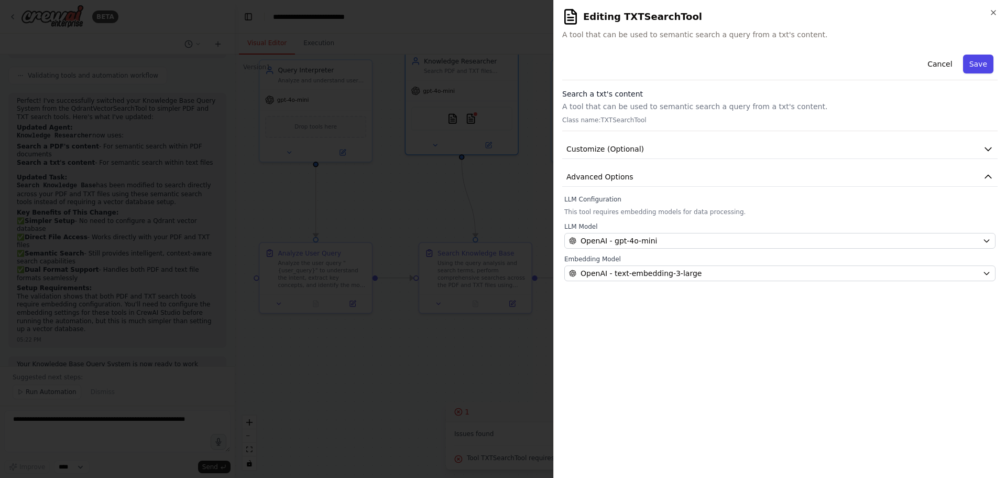
click at [986, 64] on button "Save" at bounding box center [978, 64] width 30 height 19
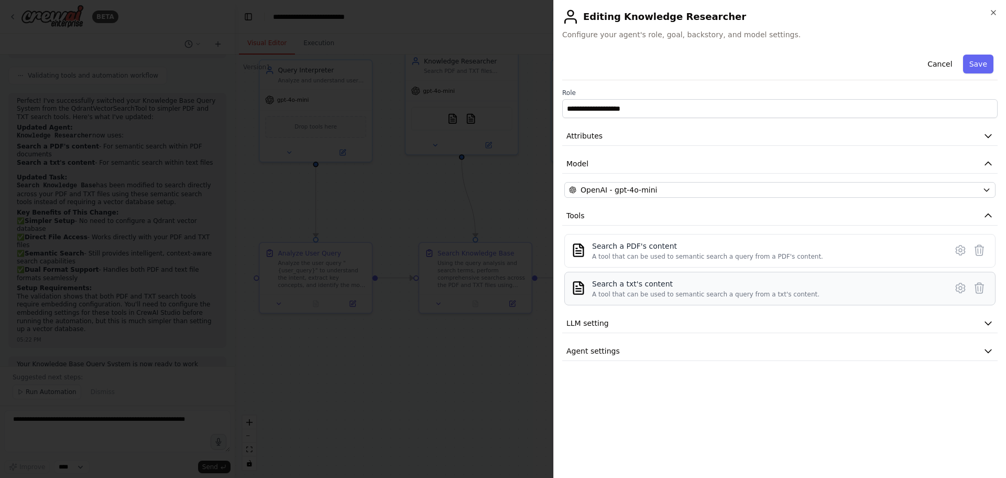
click at [707, 288] on div "Search a txt's content" at bounding box center [705, 283] width 227 height 10
click at [956, 252] on icon at bounding box center [961, 250] width 13 height 13
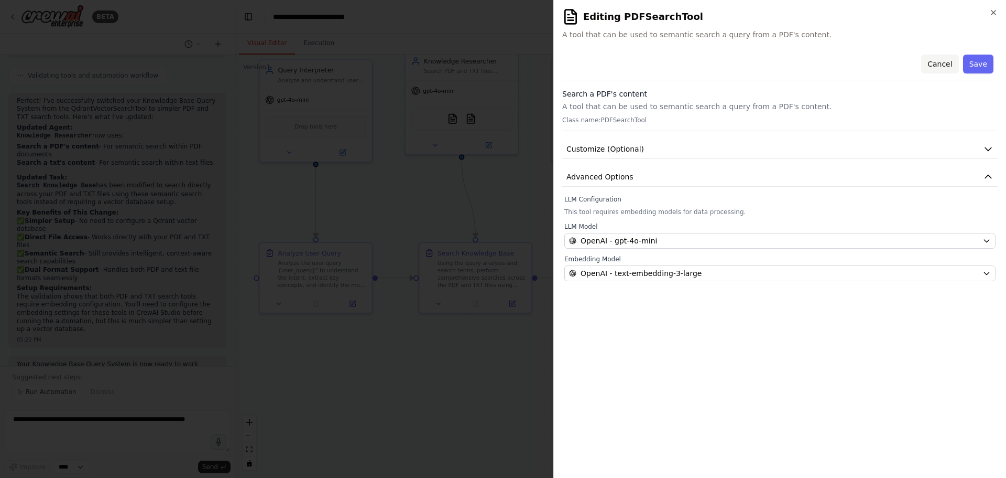
click at [946, 63] on button "Cancel" at bounding box center [939, 64] width 37 height 19
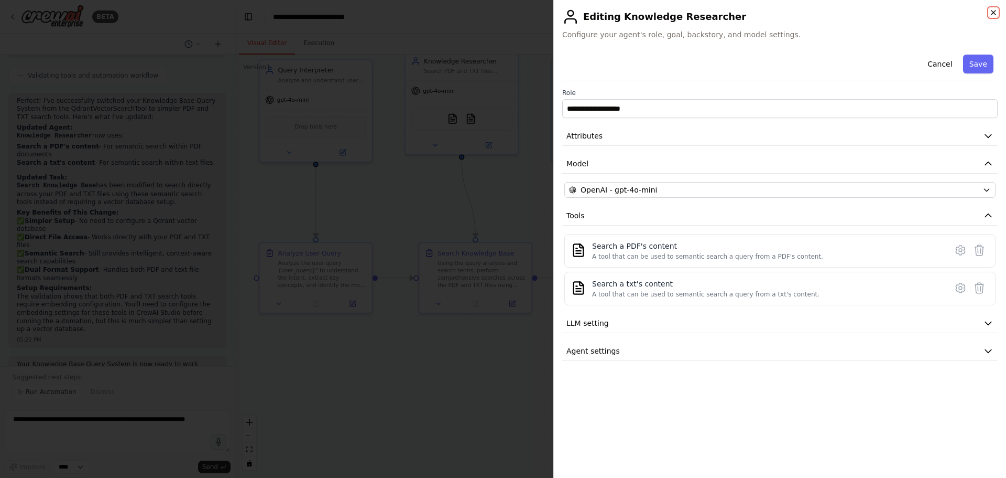
click at [995, 10] on icon "button" at bounding box center [994, 12] width 8 height 8
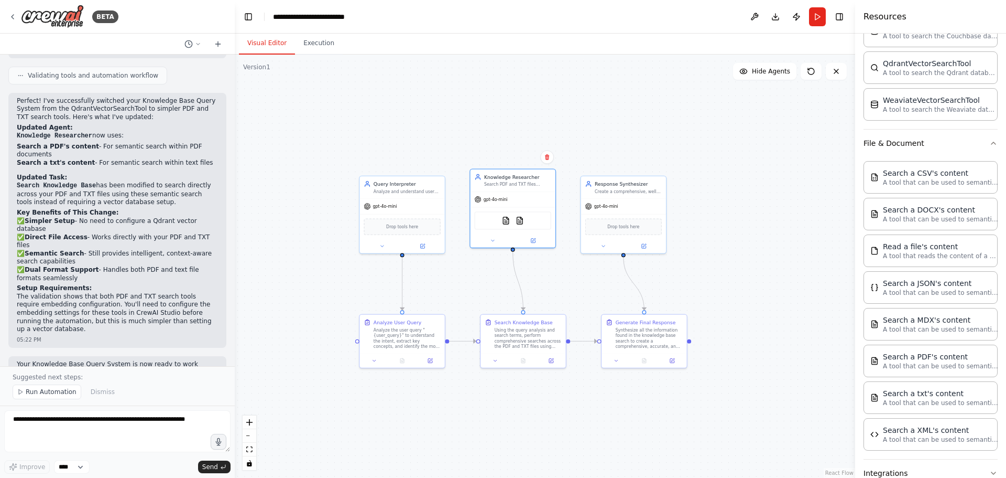
drag, startPoint x: 707, startPoint y: 204, endPoint x: 739, endPoint y: 216, distance: 33.5
click at [741, 268] on div ".deletable-edge-delete-btn { width: 20px; height: 20px; border: 0px solid #ffff…" at bounding box center [545, 266] width 621 height 423
click at [814, 17] on button "Run" at bounding box center [817, 16] width 17 height 19
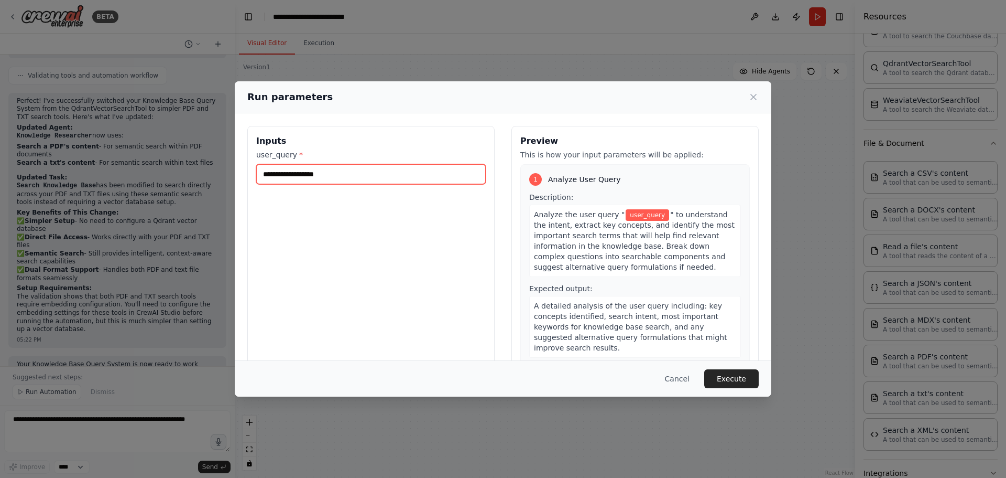
click at [393, 181] on input "user_query *" at bounding box center [371, 174] width 230 height 20
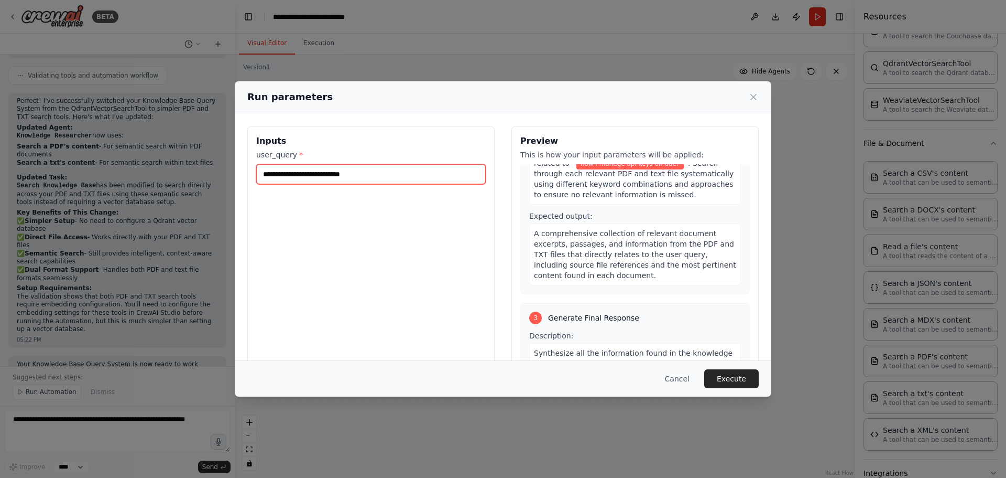
scroll to position [475, 0]
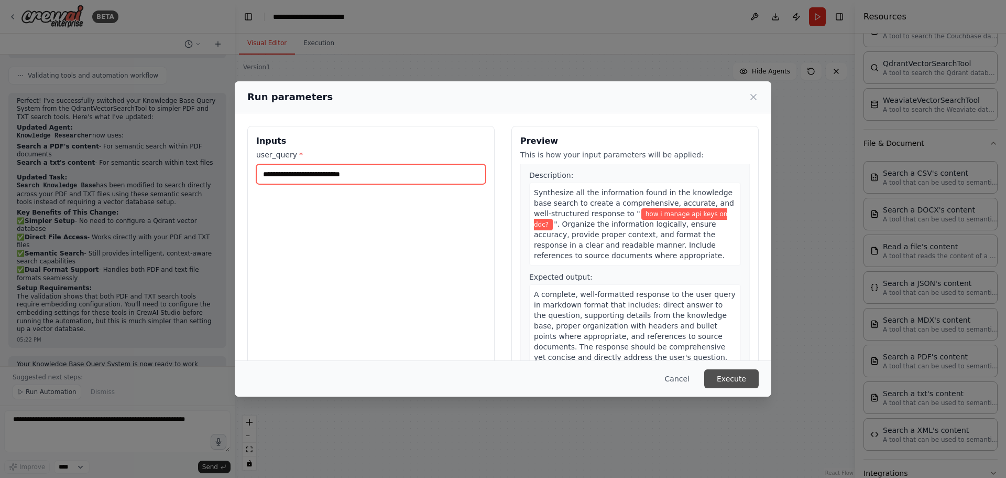
type input "**********"
click at [733, 372] on button "Execute" at bounding box center [731, 378] width 55 height 19
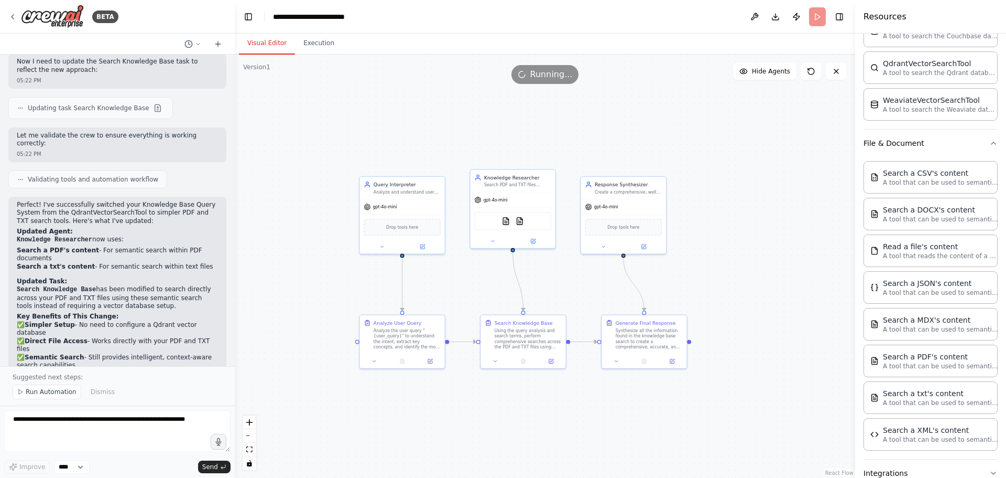
scroll to position [1382, 0]
click at [316, 47] on button "Execution" at bounding box center [319, 43] width 48 height 22
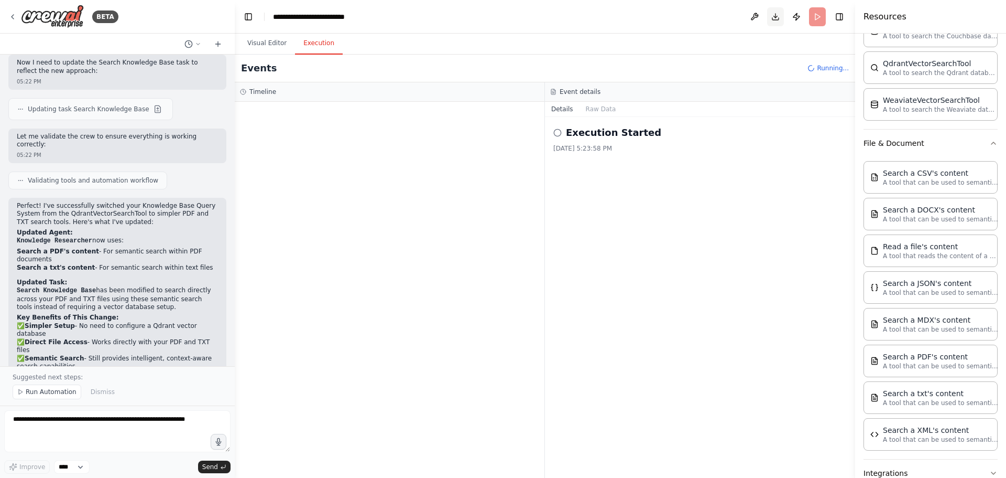
click at [782, 16] on button "Download" at bounding box center [775, 16] width 17 height 19
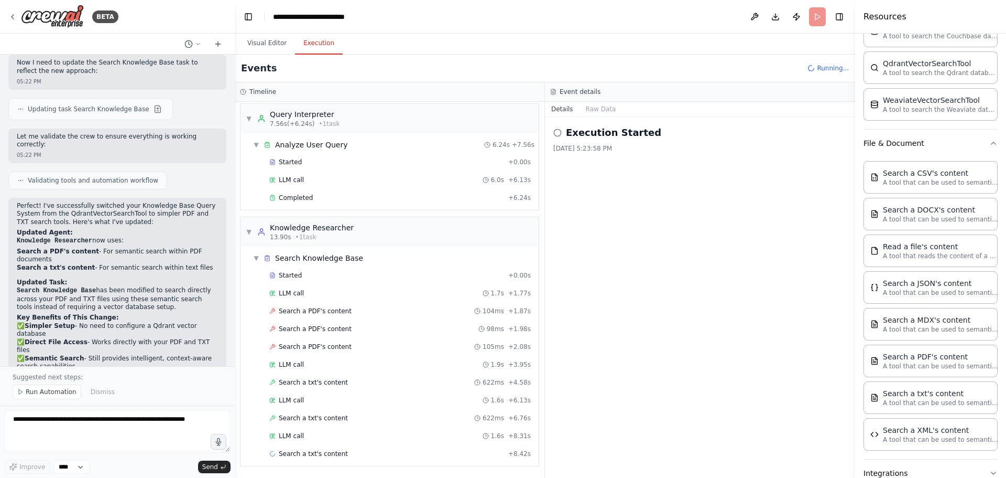
scroll to position [21, 0]
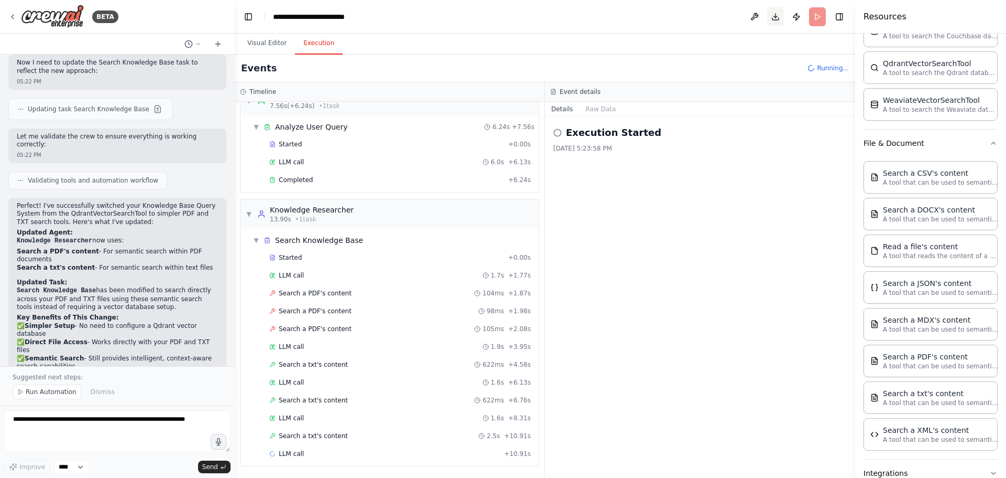
click at [771, 17] on button "Download" at bounding box center [775, 16] width 17 height 19
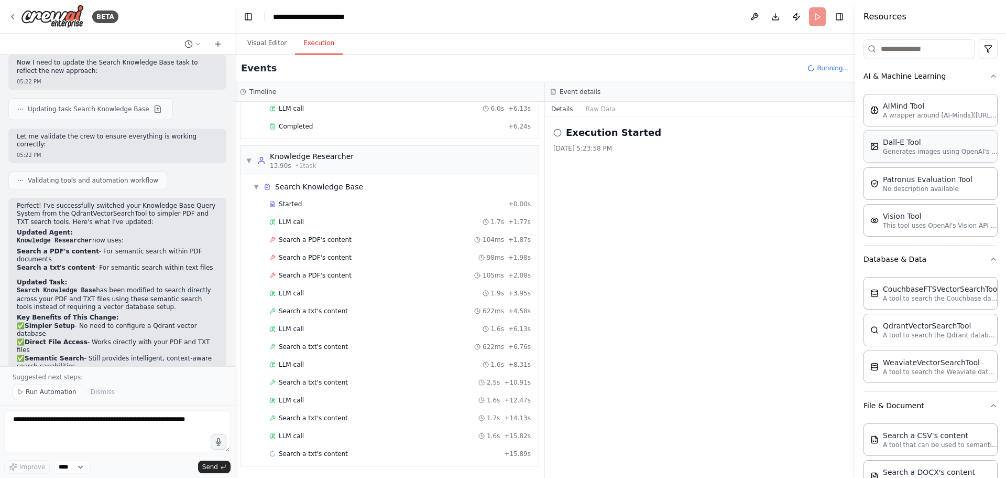
scroll to position [0, 0]
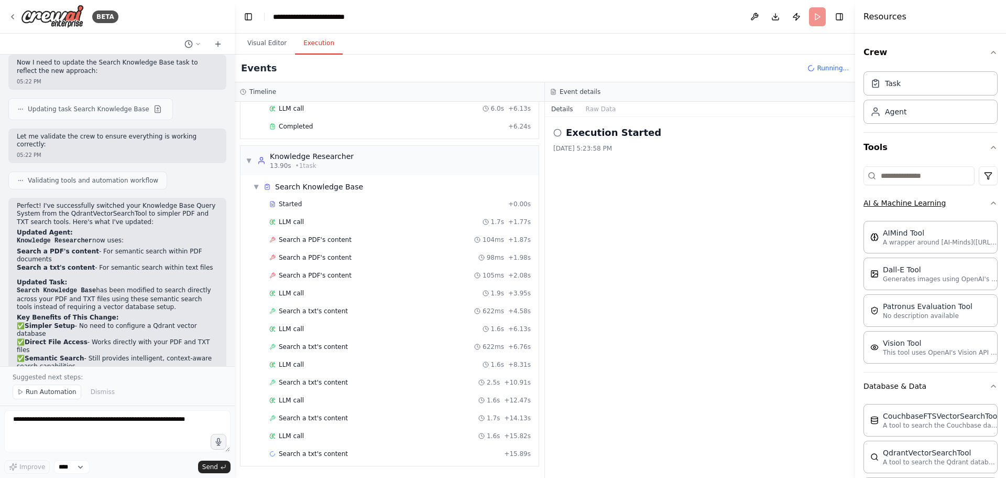
click at [980, 207] on button "AI & Machine Learning" at bounding box center [931, 202] width 134 height 27
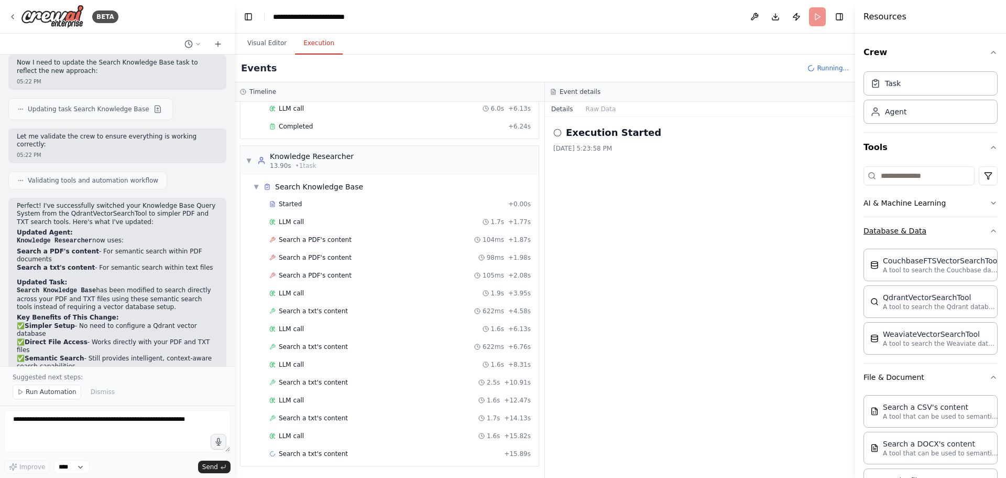
scroll to position [93, 0]
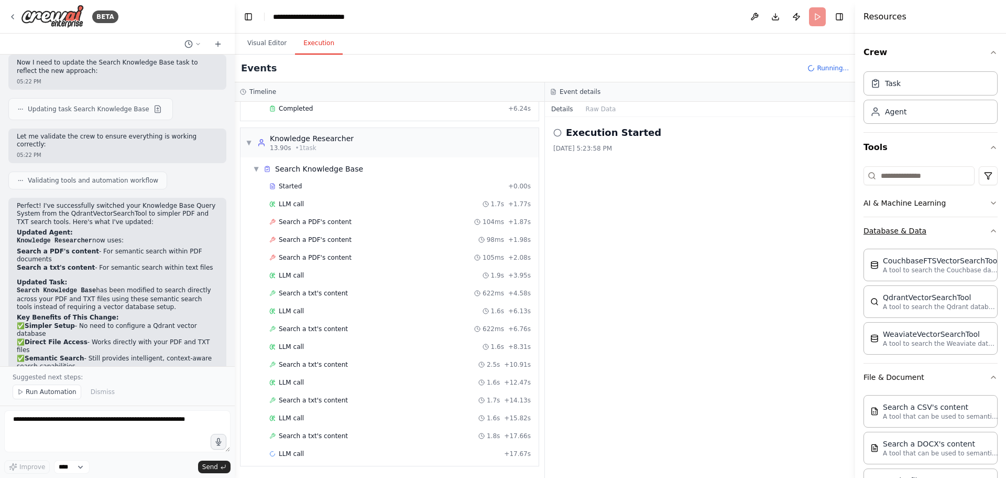
click at [990, 230] on icon "button" at bounding box center [994, 230] width 8 height 8
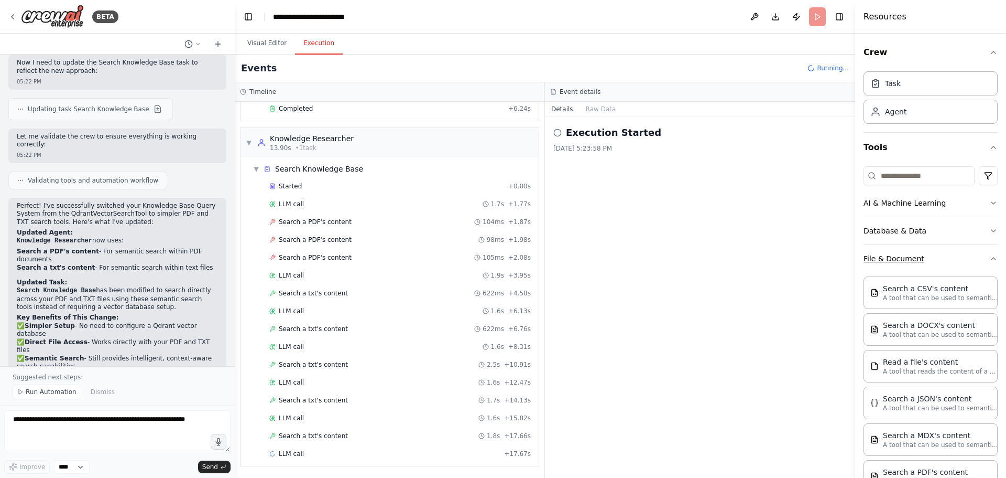
click at [990, 259] on icon "button" at bounding box center [994, 258] width 8 height 8
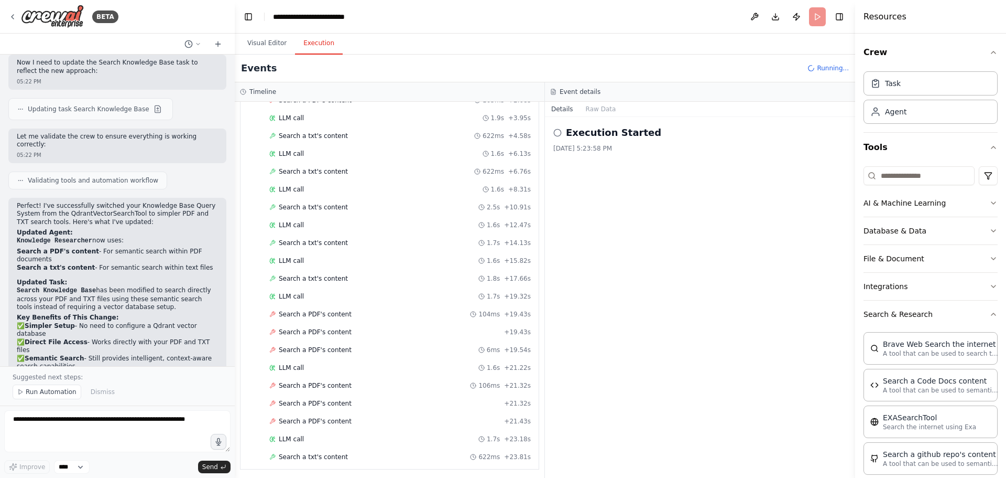
scroll to position [0, 0]
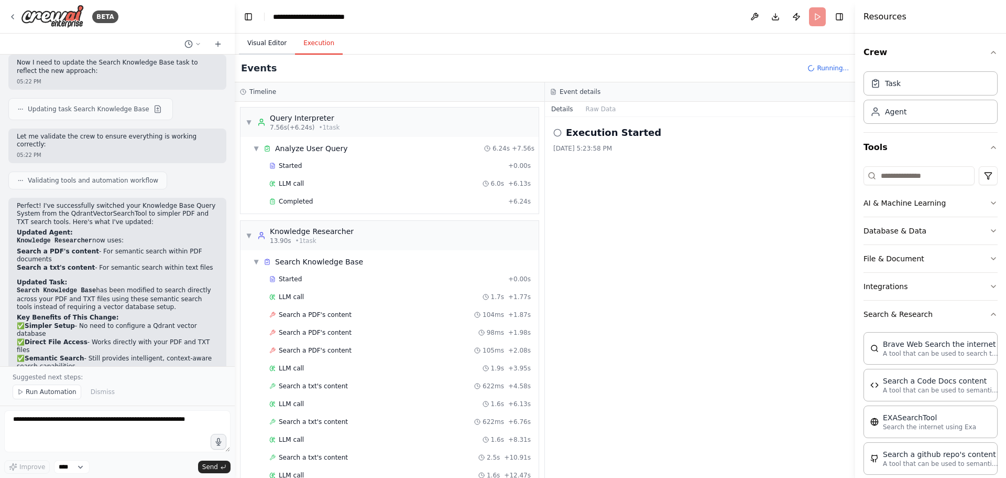
click at [280, 41] on button "Visual Editor" at bounding box center [267, 43] width 56 height 22
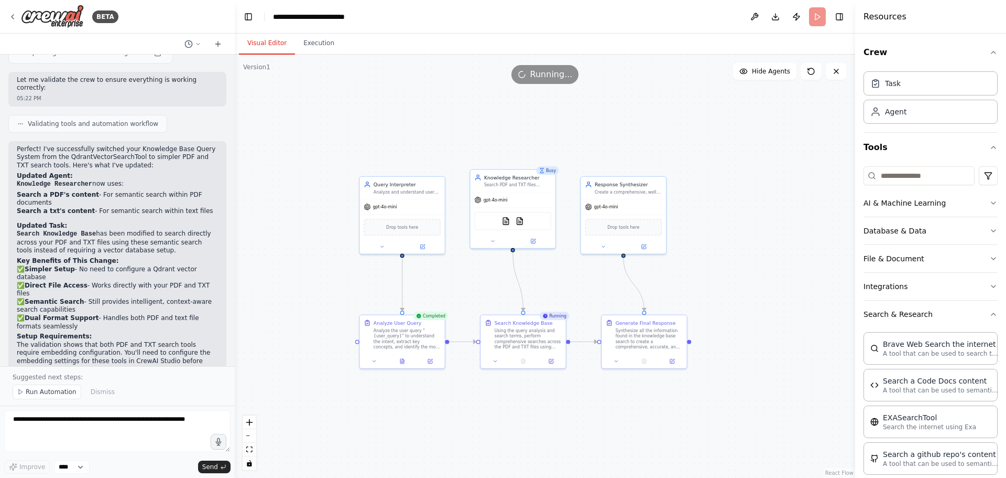
scroll to position [1487, 0]
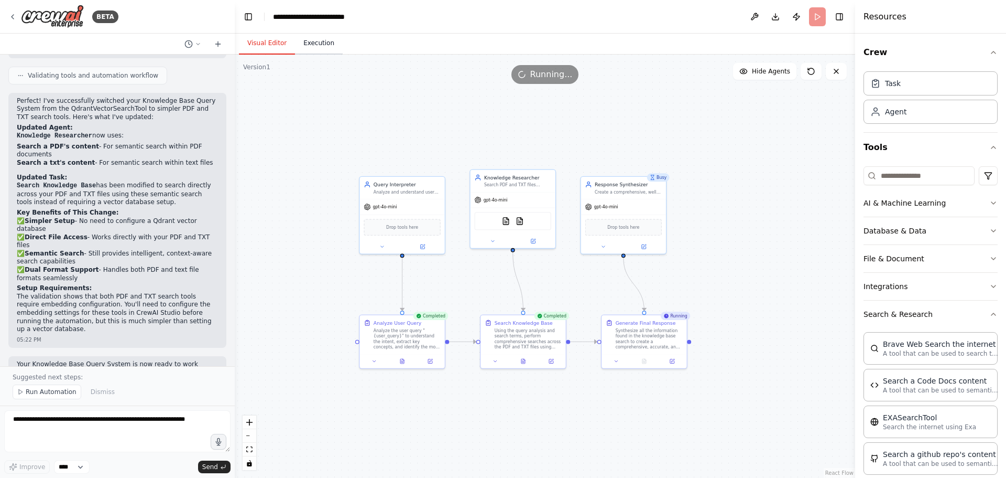
click at [326, 44] on button "Execution" at bounding box center [319, 43] width 48 height 22
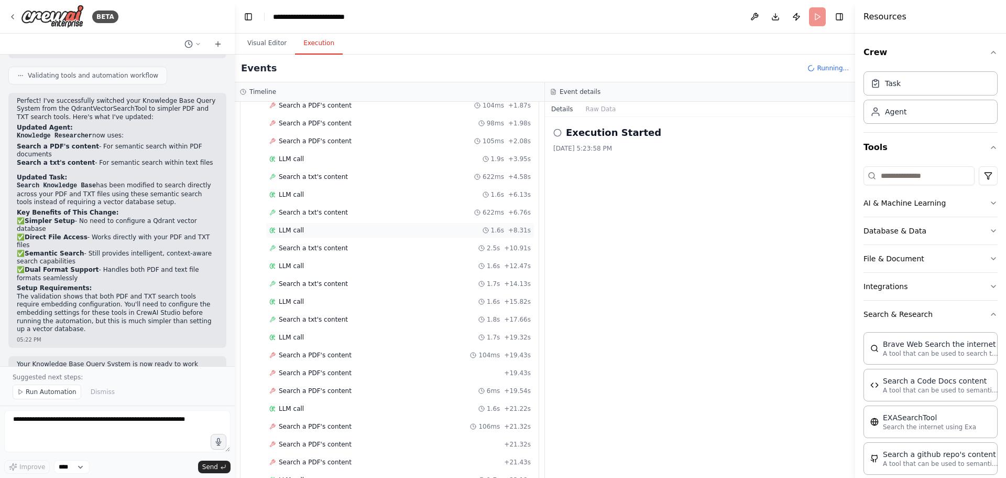
scroll to position [210, 0]
click at [313, 122] on span "Search a PDF's content" at bounding box center [315, 122] width 73 height 8
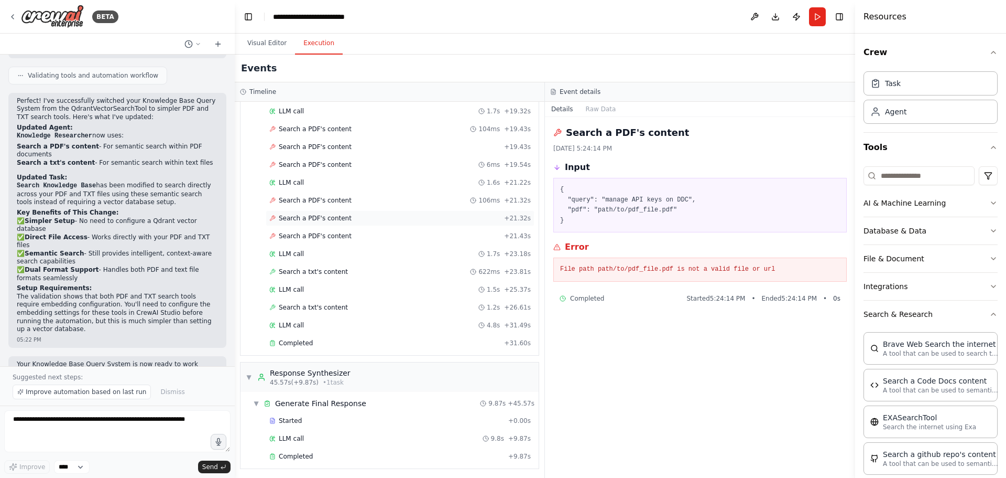
scroll to position [438, 0]
click at [776, 21] on button "Download" at bounding box center [775, 16] width 17 height 19
click at [261, 43] on button "Visual Editor" at bounding box center [267, 43] width 56 height 22
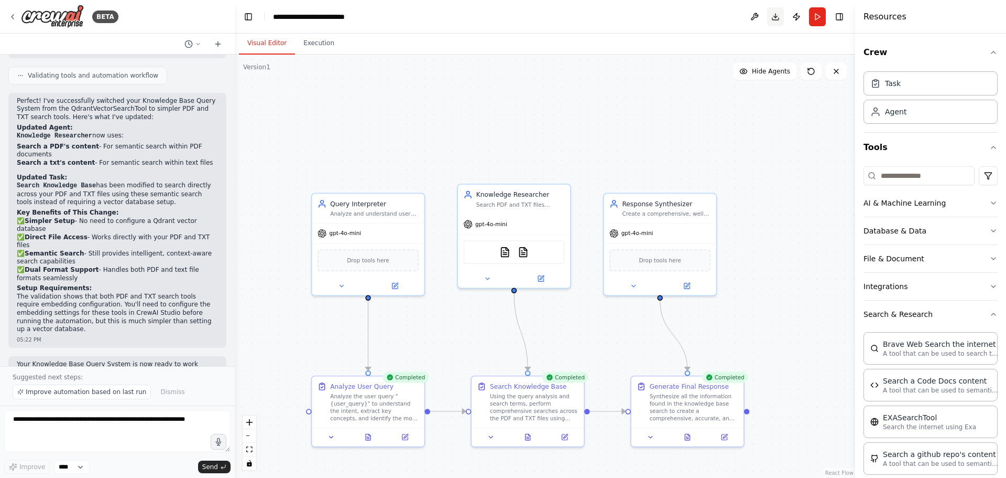
click at [777, 14] on button "Download" at bounding box center [775, 16] width 17 height 19
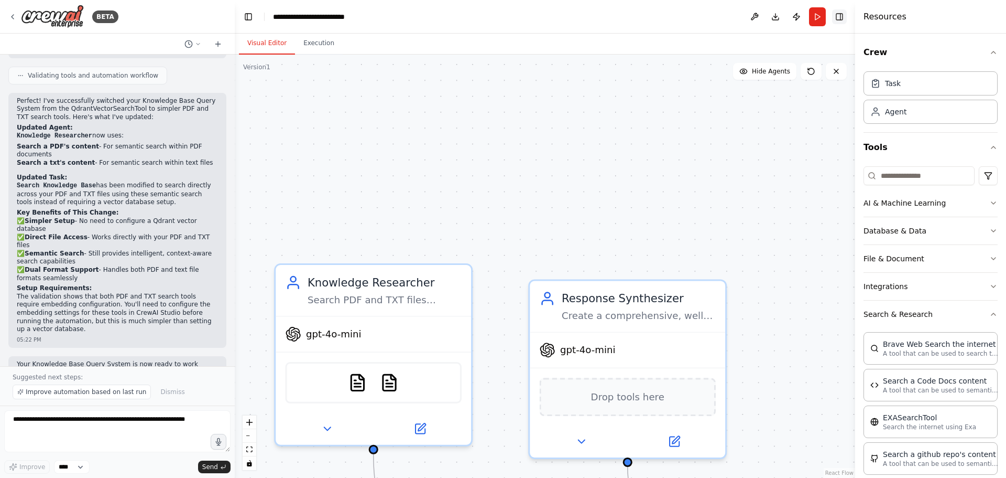
click at [837, 14] on button "Toggle Right Sidebar" at bounding box center [839, 16] width 15 height 15
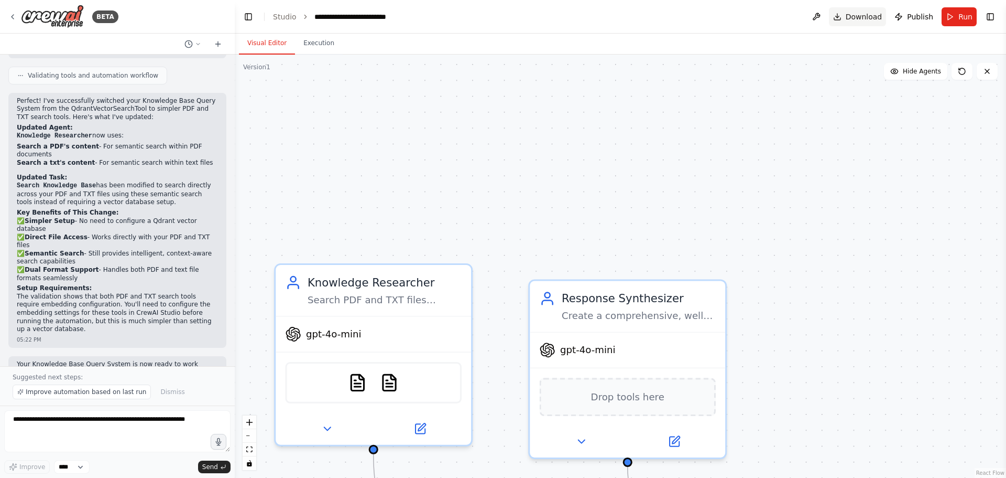
click at [873, 20] on span "Download" at bounding box center [864, 17] width 37 height 10
click at [912, 16] on span "Publish" at bounding box center [920, 17] width 26 height 10
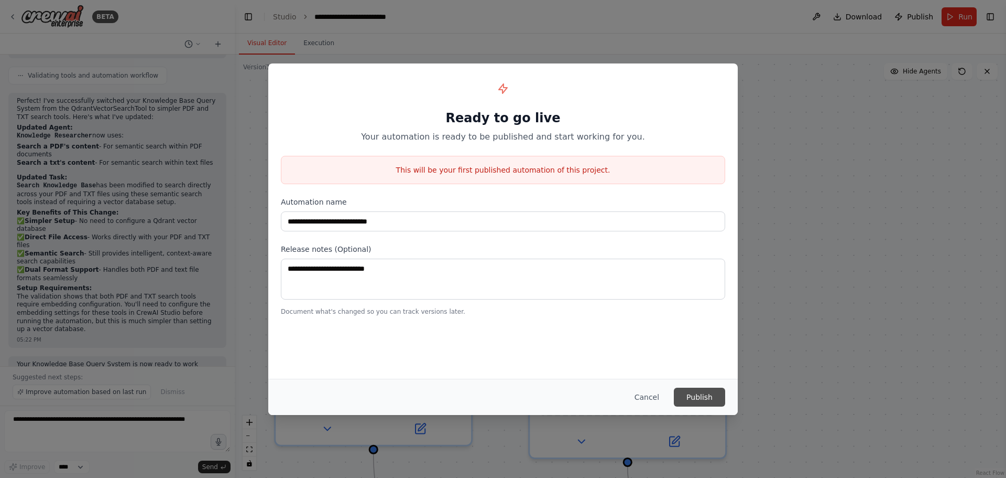
click at [683, 394] on button "Publish" at bounding box center [699, 396] width 51 height 19
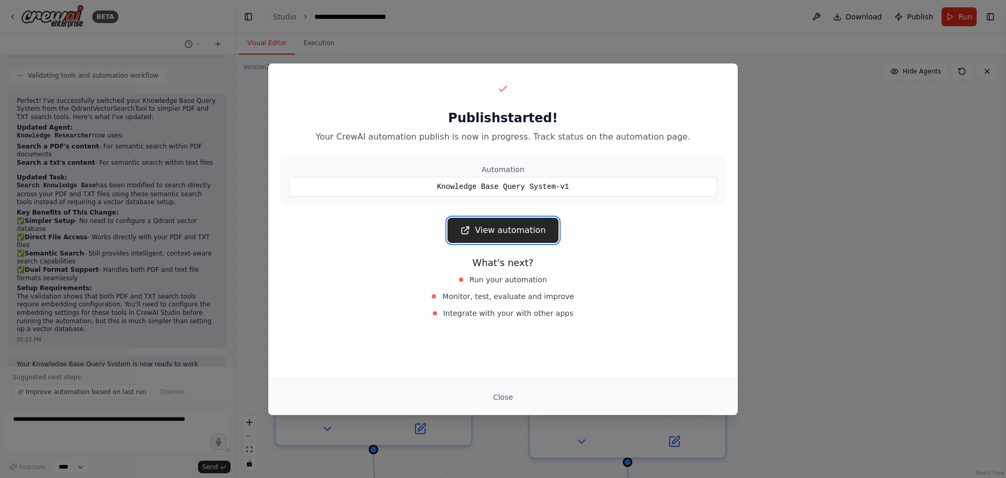
click at [513, 224] on link "View automation" at bounding box center [503, 230] width 111 height 25
click at [673, 100] on div "Publish started! Your CrewAI automation publish is now in progress. Track statu…" at bounding box center [503, 109] width 444 height 67
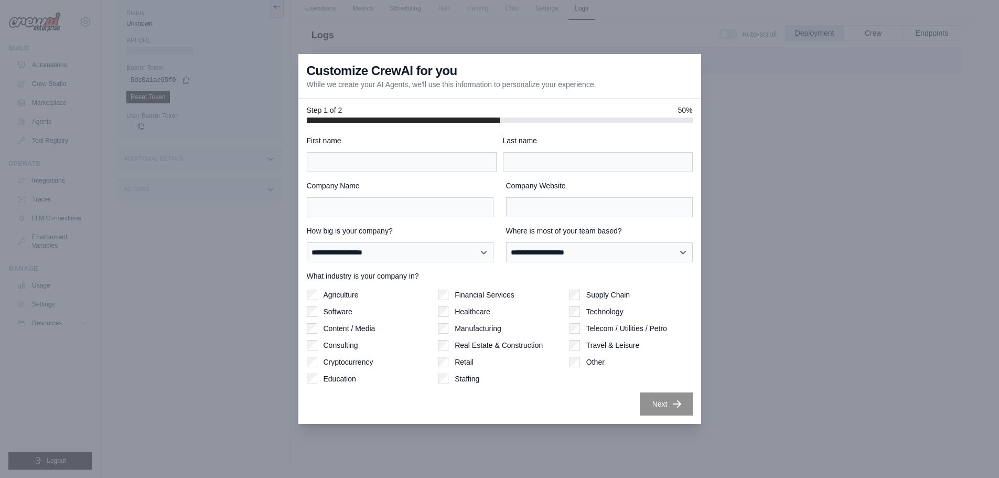
click at [752, 87] on div at bounding box center [499, 239] width 999 height 478
click at [593, 390] on div "**********" at bounding box center [500, 275] width 386 height 280
click at [411, 164] on input "First name" at bounding box center [402, 162] width 190 height 20
type input "**"
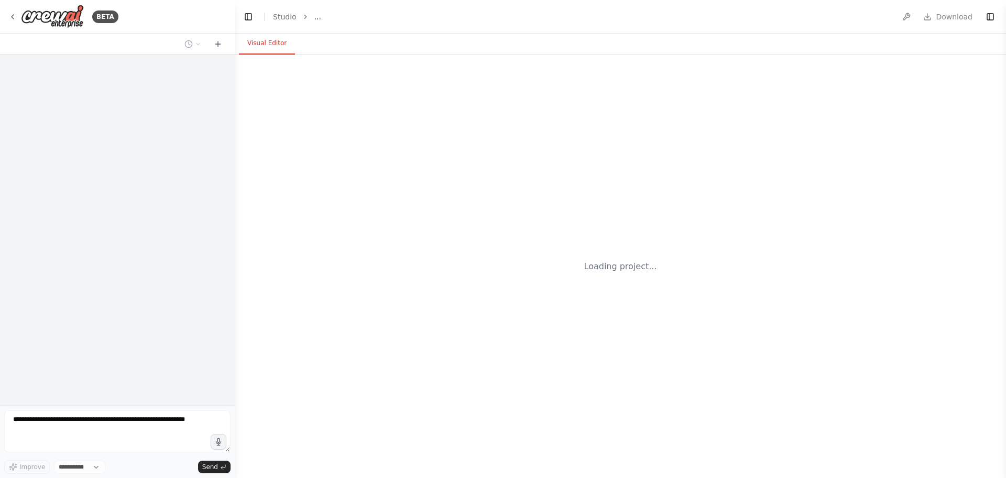
select select "****"
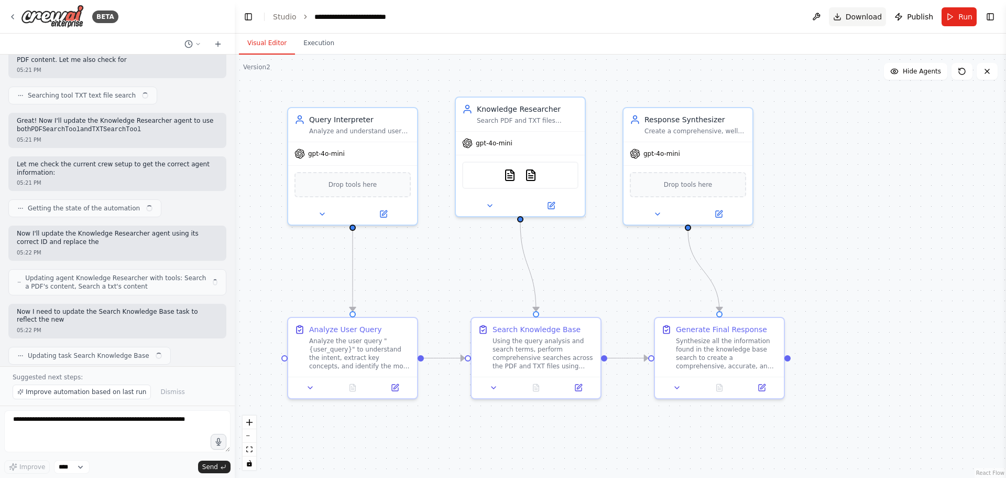
click at [866, 17] on span "Download" at bounding box center [864, 17] width 37 height 10
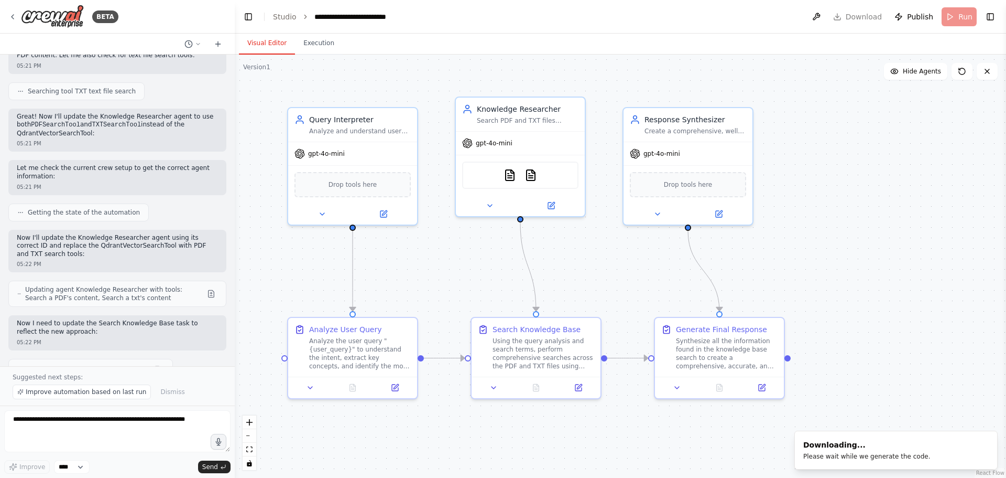
scroll to position [1960, 0]
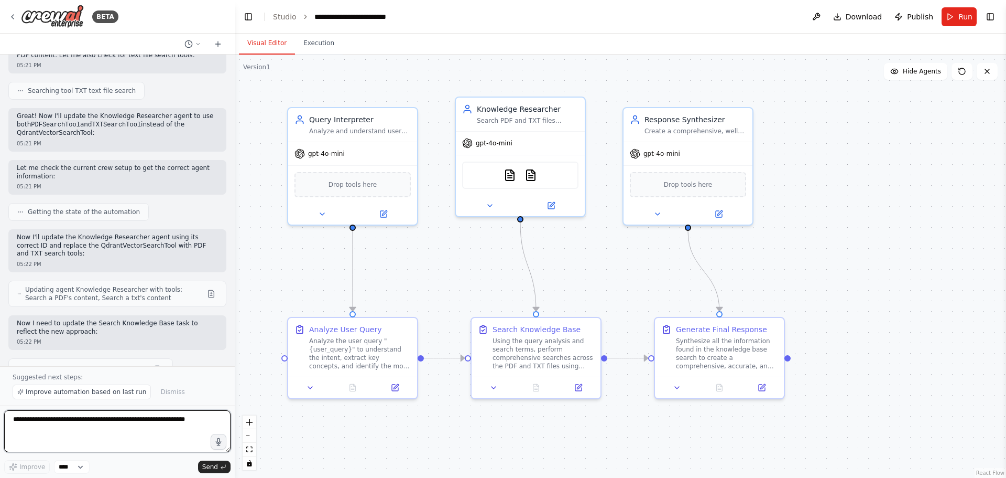
click at [121, 430] on textarea at bounding box center [117, 431] width 226 height 42
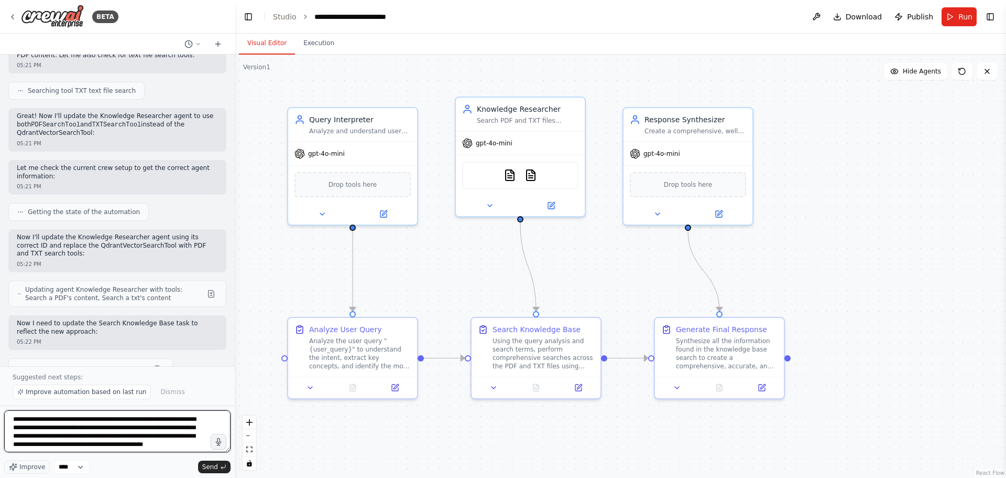
scroll to position [5, 0]
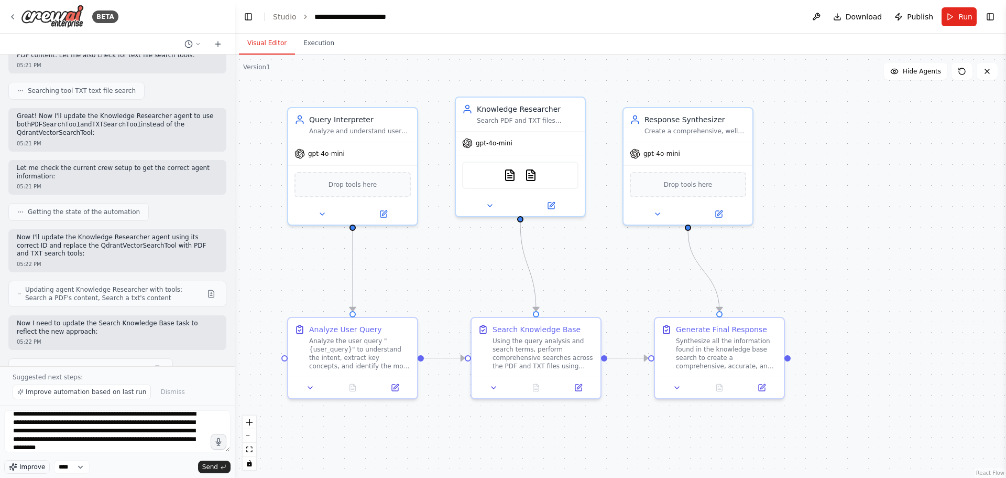
click at [34, 469] on span "Improve" at bounding box center [32, 466] width 26 height 8
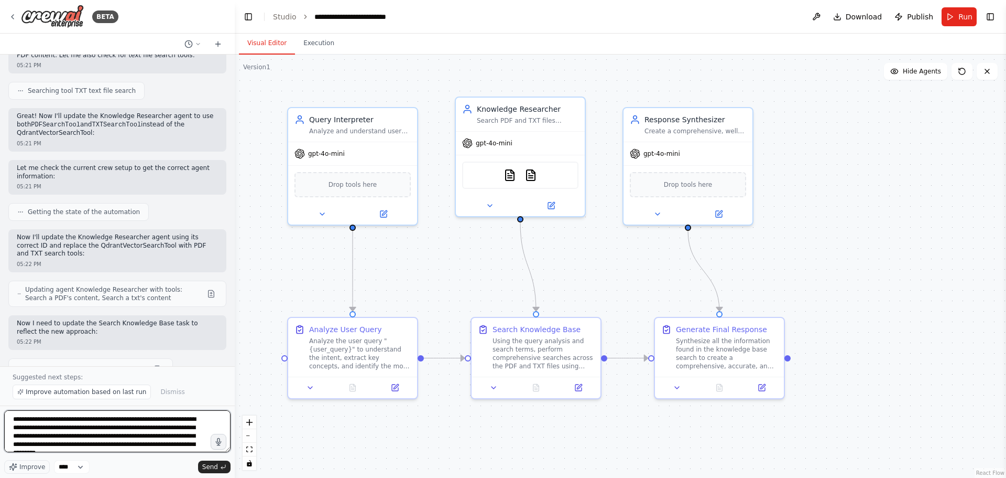
click at [180, 440] on textarea "**********" at bounding box center [117, 431] width 226 height 42
type textarea "**********"
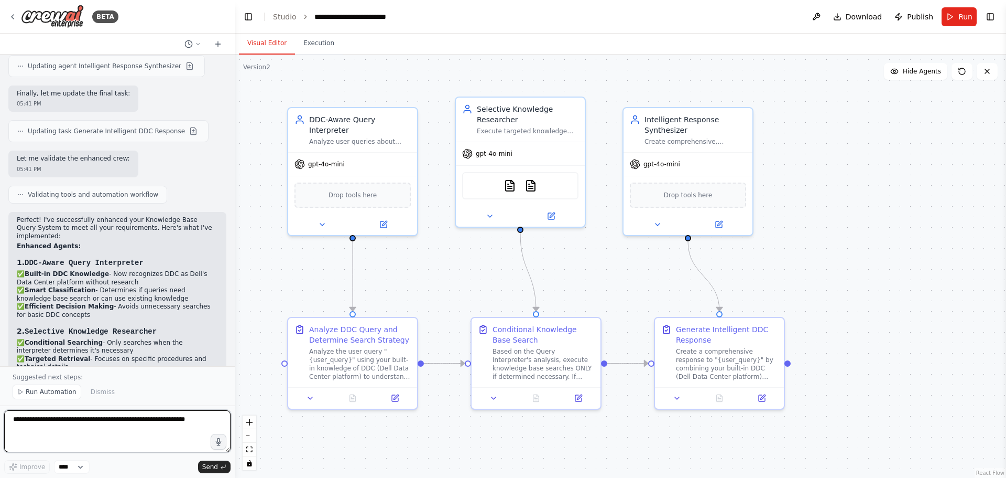
scroll to position [2874, 0]
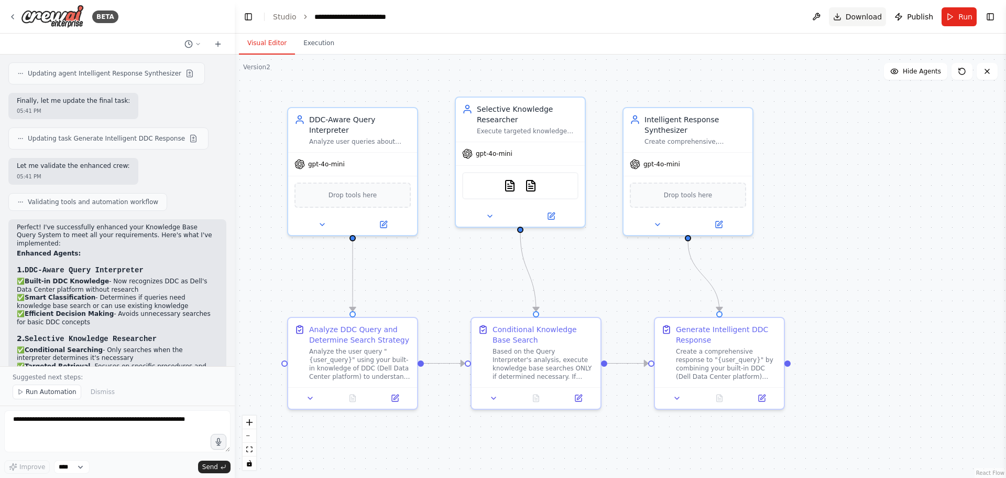
click at [860, 24] on button "Download" at bounding box center [858, 16] width 58 height 19
click at [52, 435] on textarea at bounding box center [117, 431] width 226 height 42
click at [157, 421] on textarea "**********" at bounding box center [117, 431] width 226 height 42
paste textarea "**********"
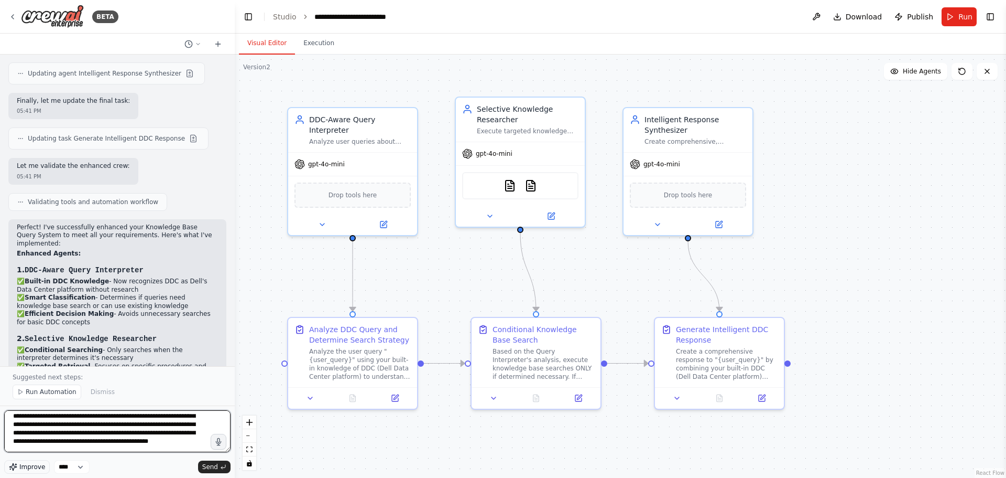
type textarea "**********"
click at [18, 468] on button "Improve" at bounding box center [27, 467] width 46 height 14
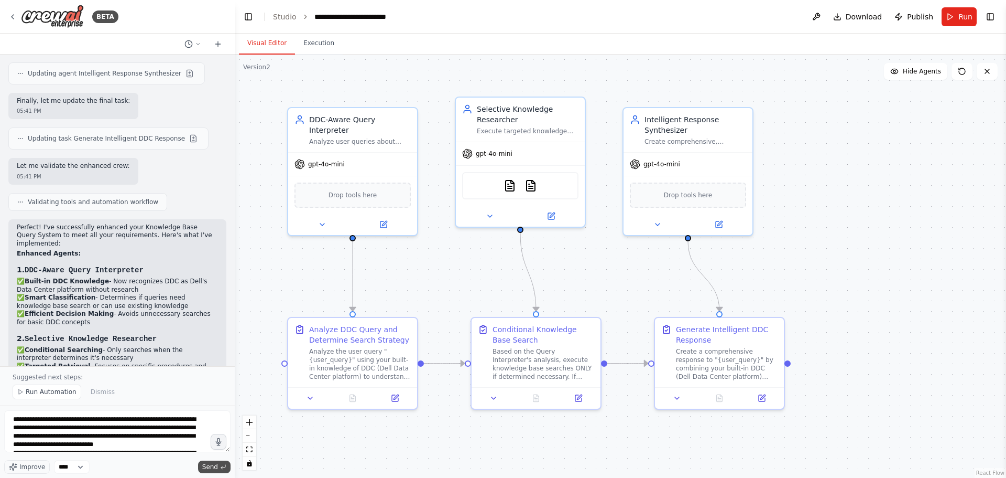
click at [220, 465] on button "Send" at bounding box center [214, 466] width 32 height 13
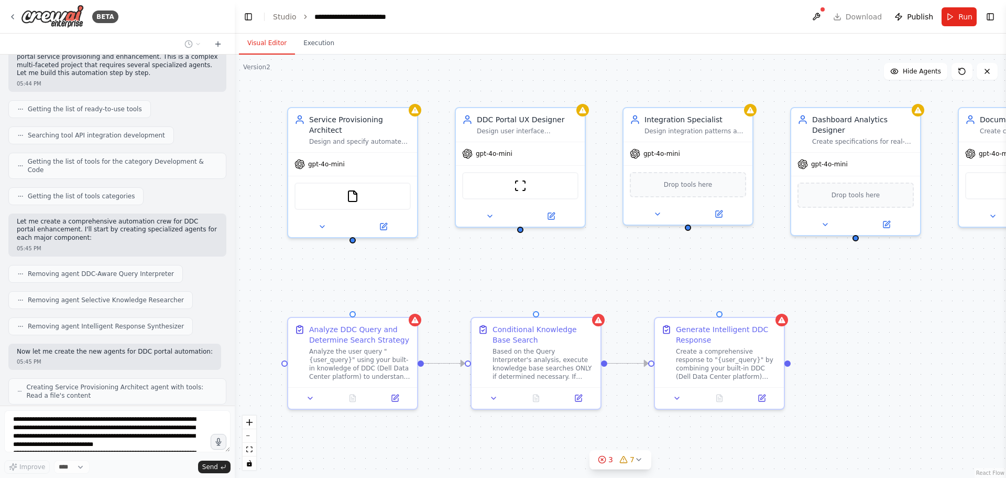
scroll to position [3939, 0]
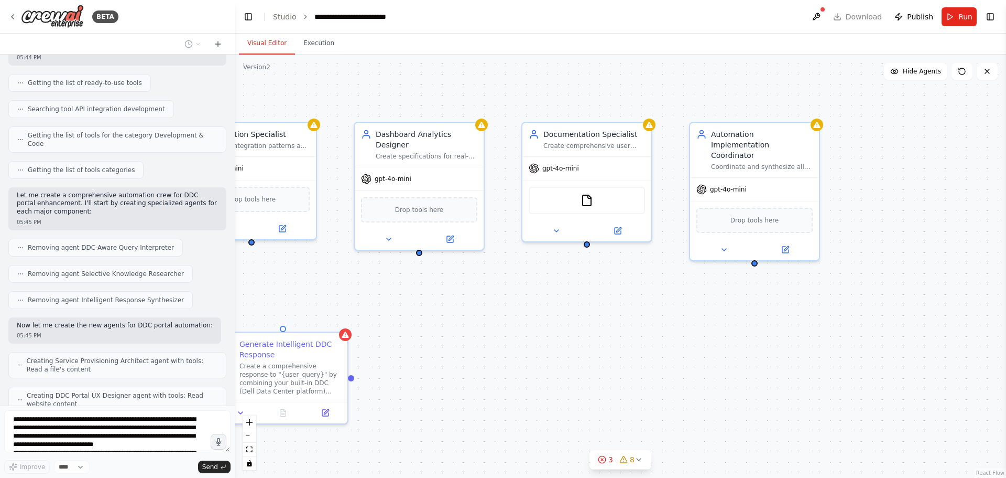
drag, startPoint x: 891, startPoint y: 272, endPoint x: 489, endPoint y: 286, distance: 401.8
click at [489, 286] on div ".deletable-edge-delete-btn { width: 20px; height: 20px; border: 0px solid #ffff…" at bounding box center [621, 266] width 772 height 423
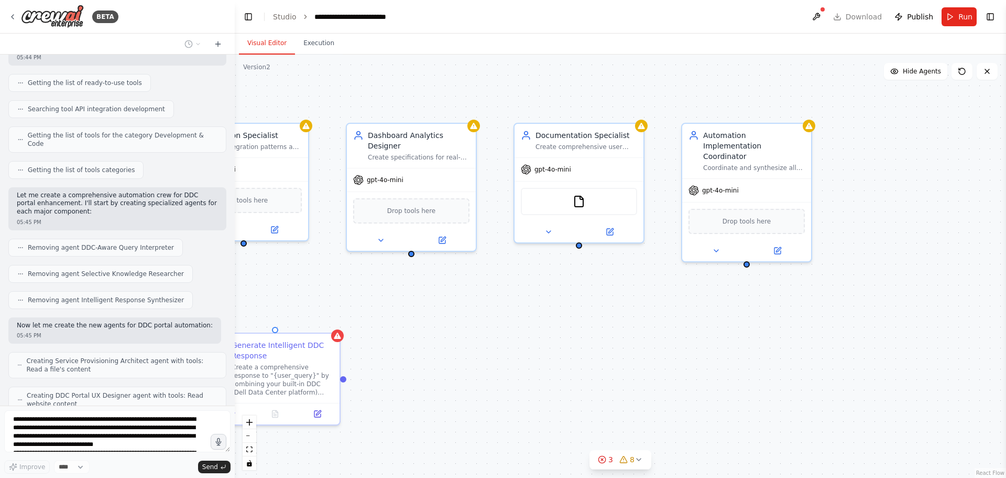
click at [264, 72] on div ".deletable-edge-delete-btn { width: 20px; height: 20px; border: 0px solid #ffff…" at bounding box center [621, 266] width 772 height 423
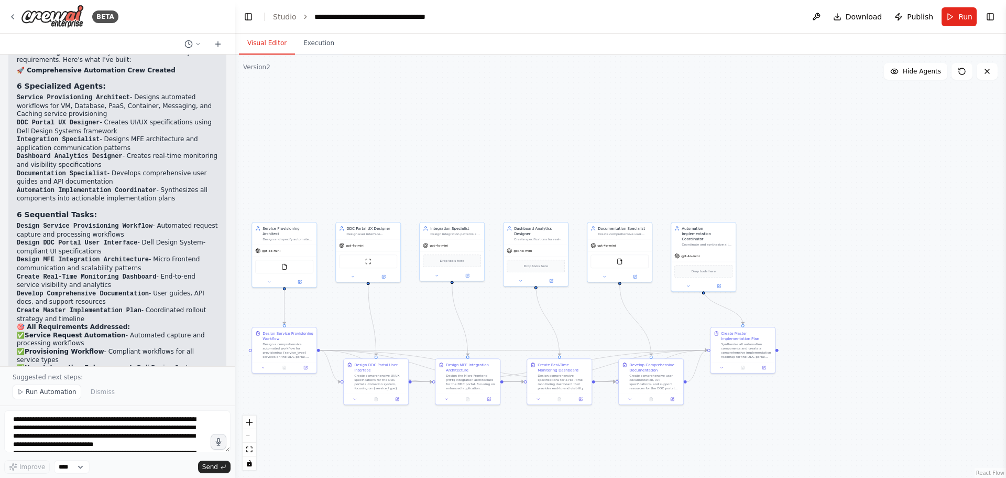
scroll to position [4907, 0]
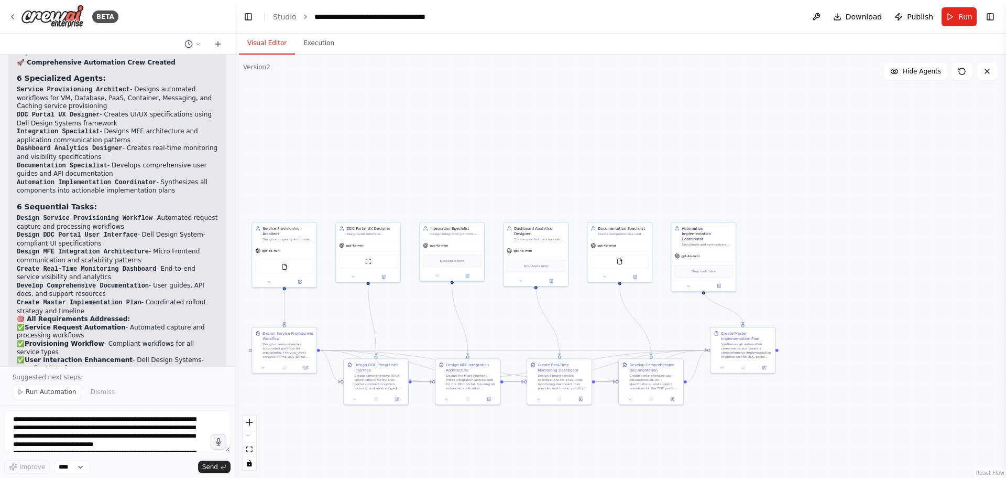
click at [261, 64] on div "Version 2" at bounding box center [256, 67] width 27 height 8
click at [102, 391] on span "Dismiss" at bounding box center [103, 391] width 24 height 8
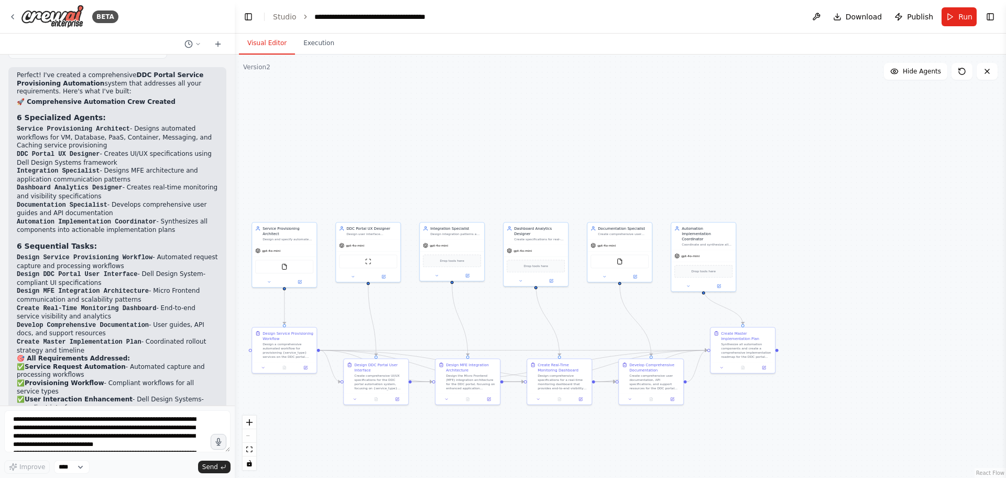
click at [264, 66] on div "Version 2" at bounding box center [256, 67] width 27 height 8
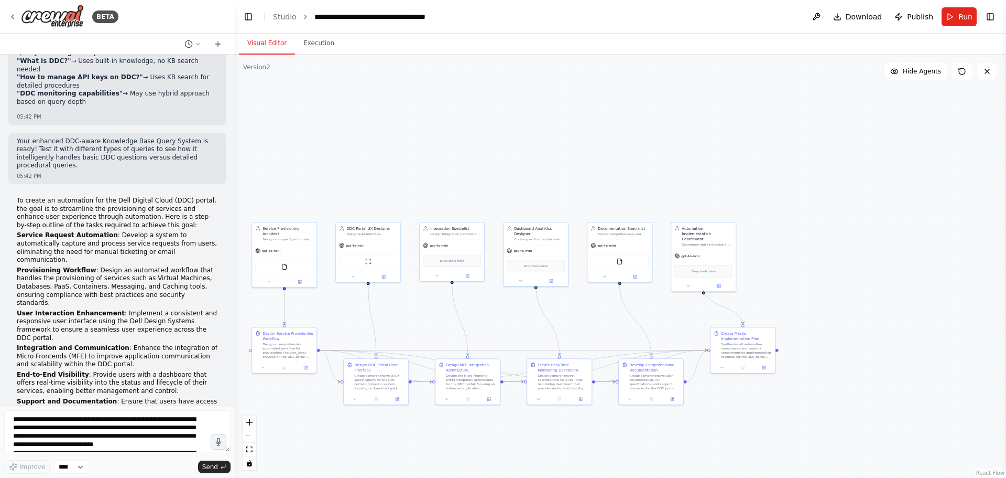
scroll to position [3086, 0]
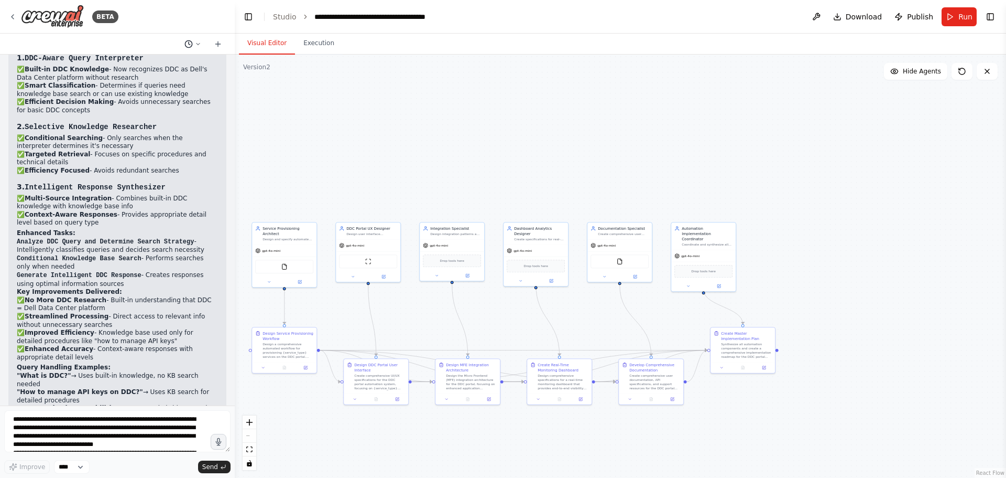
click at [186, 40] on icon at bounding box center [189, 44] width 8 height 8
click at [198, 66] on span "Today 05:09 PM" at bounding box center [208, 65] width 44 height 8
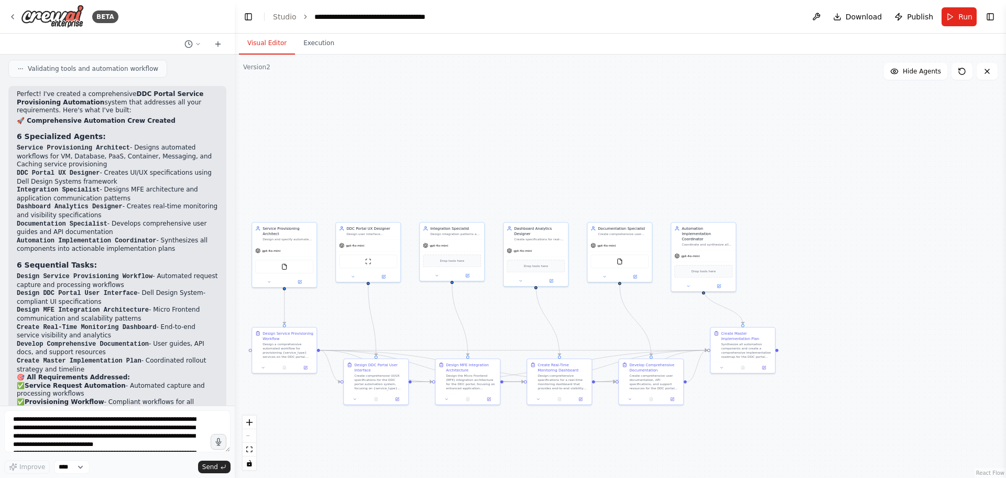
scroll to position [4868, 0]
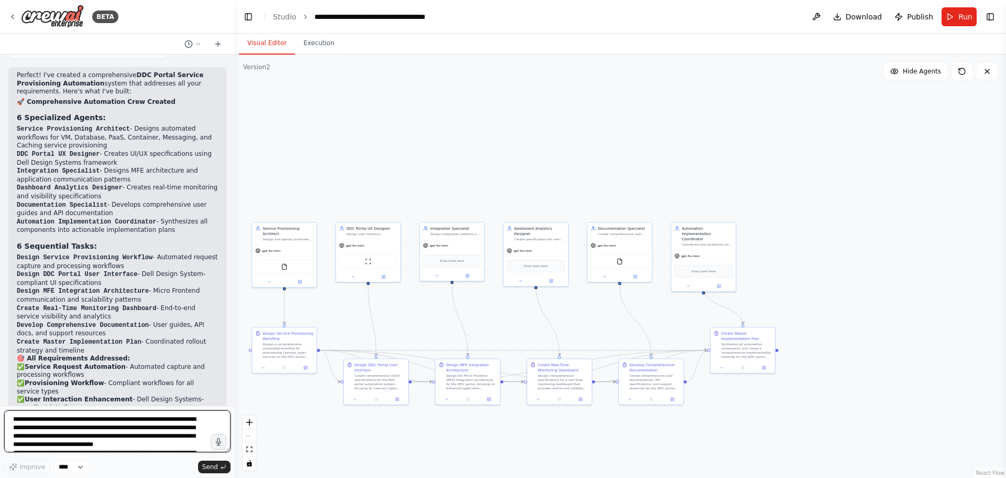
click at [103, 436] on textarea at bounding box center [117, 431] width 226 height 42
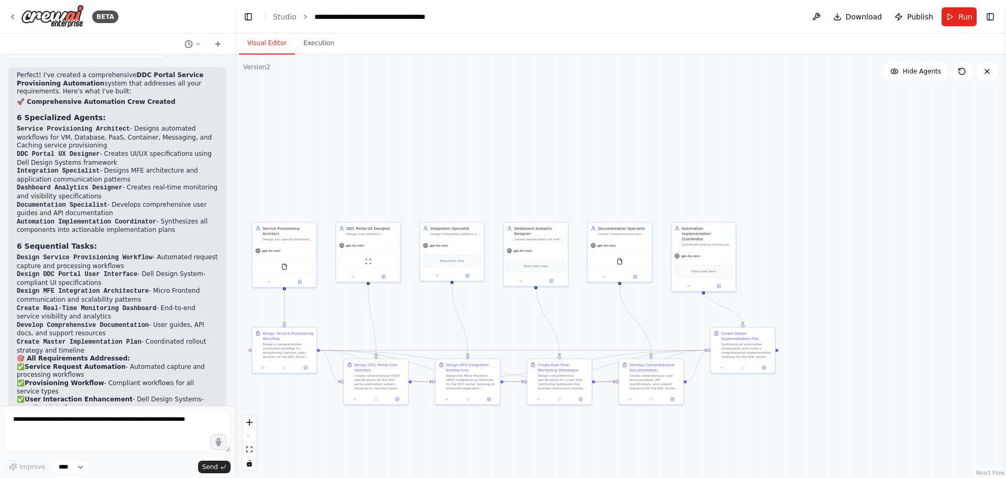
click at [475, 191] on div ".deletable-edge-delete-btn { width: 20px; height: 20px; border: 0px solid #ffff…" at bounding box center [621, 266] width 772 height 423
click at [962, 71] on icon at bounding box center [962, 71] width 8 height 8
click at [964, 69] on icon at bounding box center [962, 71] width 6 height 6
click at [963, 72] on icon at bounding box center [962, 71] width 8 height 8
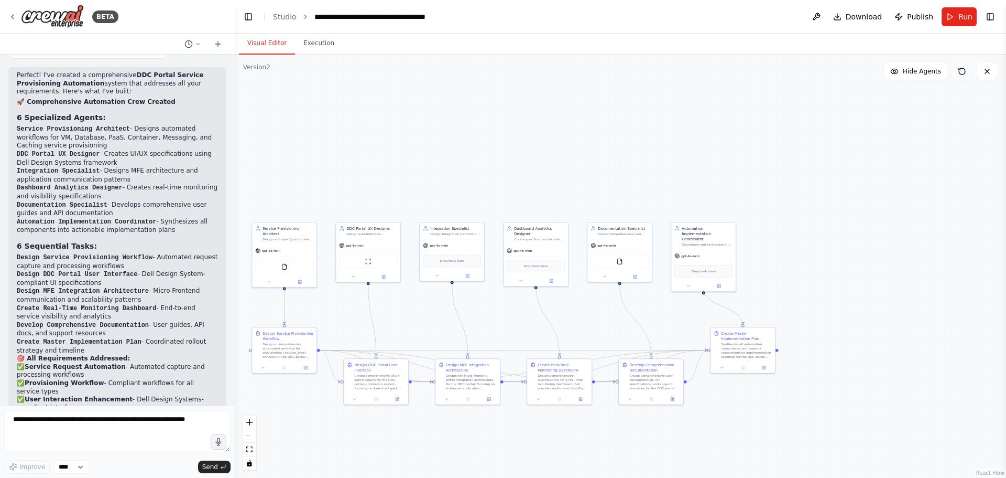
click at [963, 72] on icon at bounding box center [962, 71] width 8 height 8
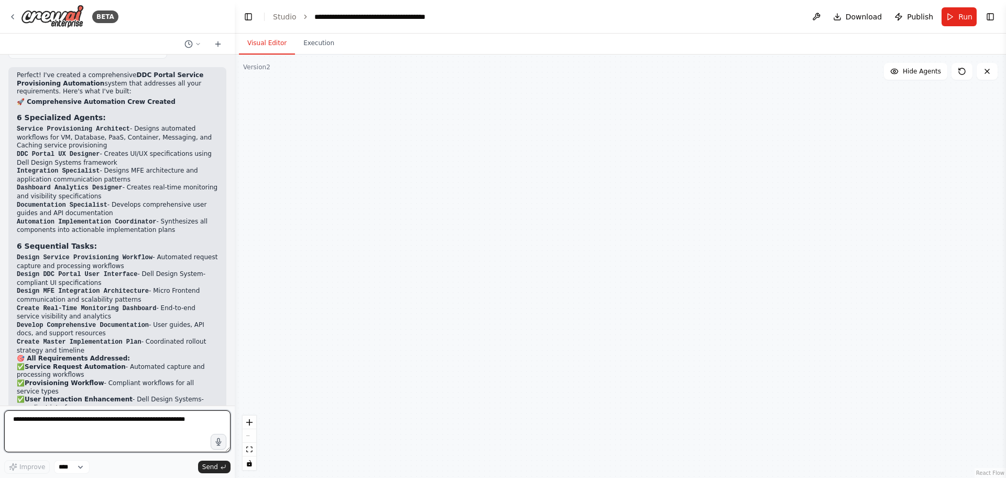
click at [76, 426] on textarea at bounding box center [117, 431] width 226 height 42
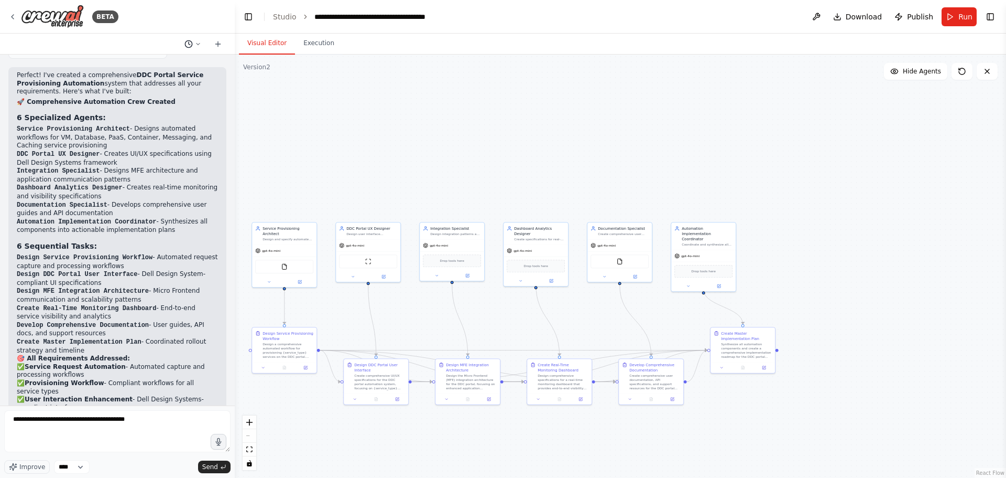
click at [189, 42] on polyline at bounding box center [190, 43] width 2 height 3
click at [159, 417] on div at bounding box center [117, 239] width 235 height 478
click at [150, 419] on textarea "**********" at bounding box center [117, 431] width 226 height 42
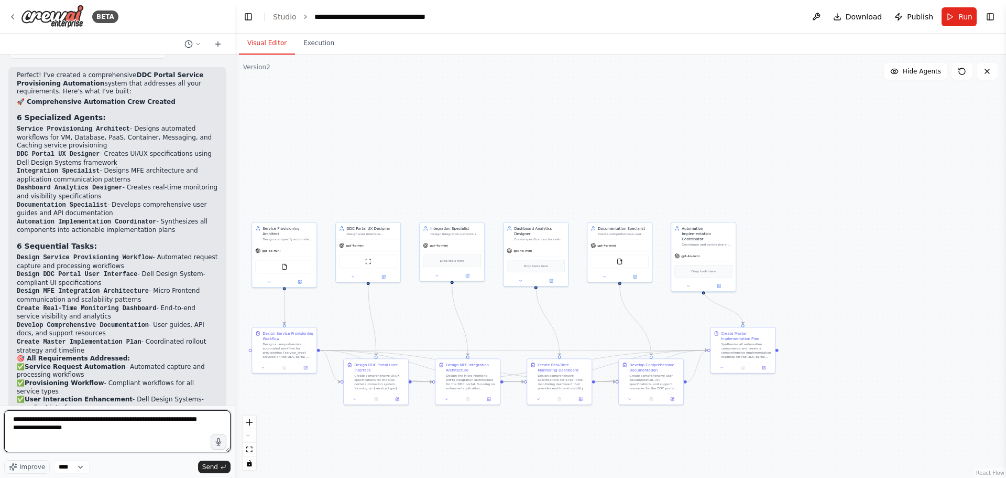
paste textarea "**********"
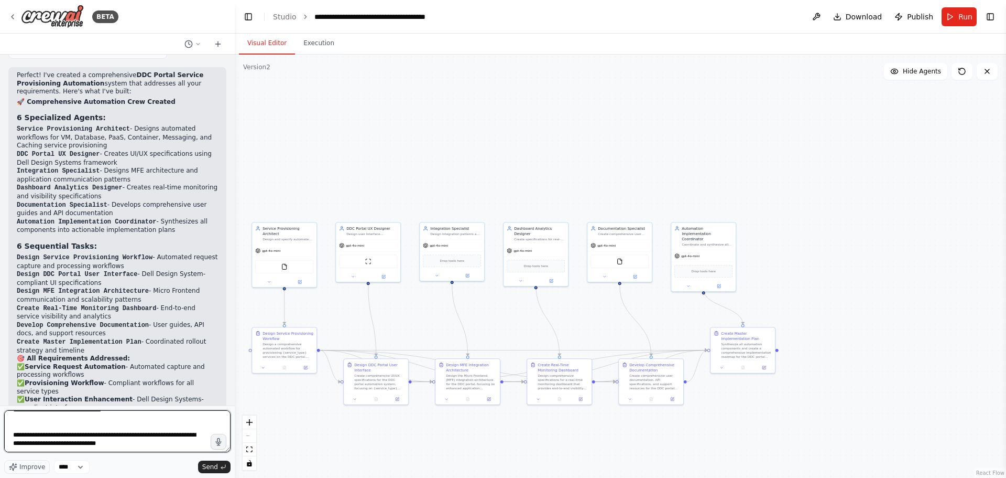
type textarea "**********"
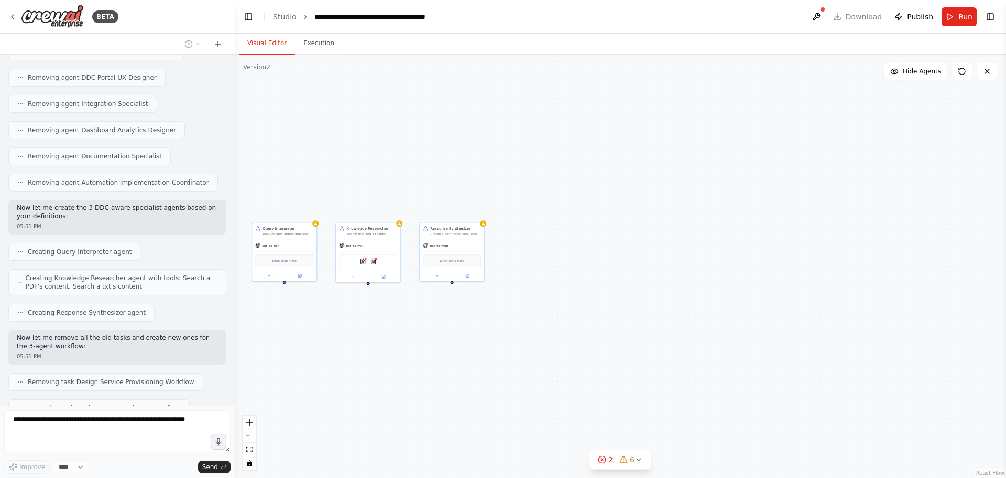
scroll to position [5921, 0]
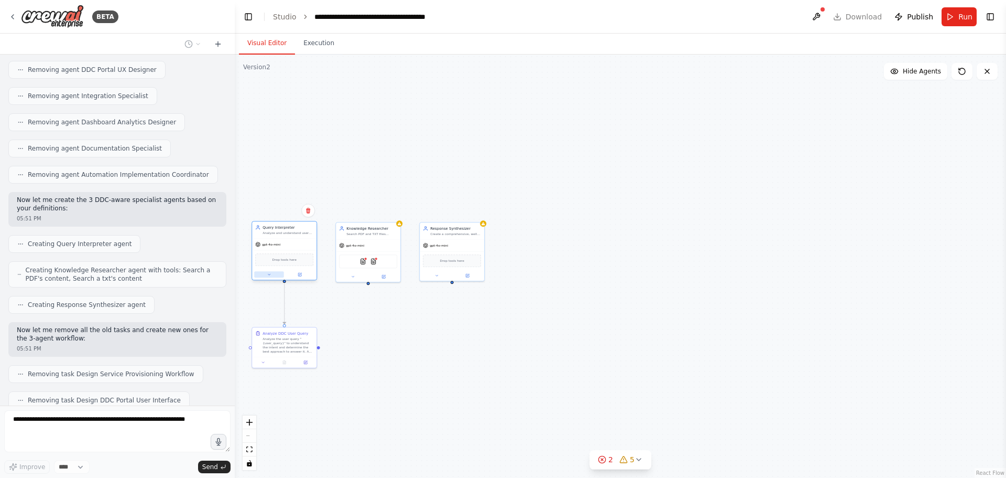
click at [267, 275] on icon at bounding box center [269, 274] width 4 height 4
click at [302, 275] on button at bounding box center [300, 274] width 30 height 6
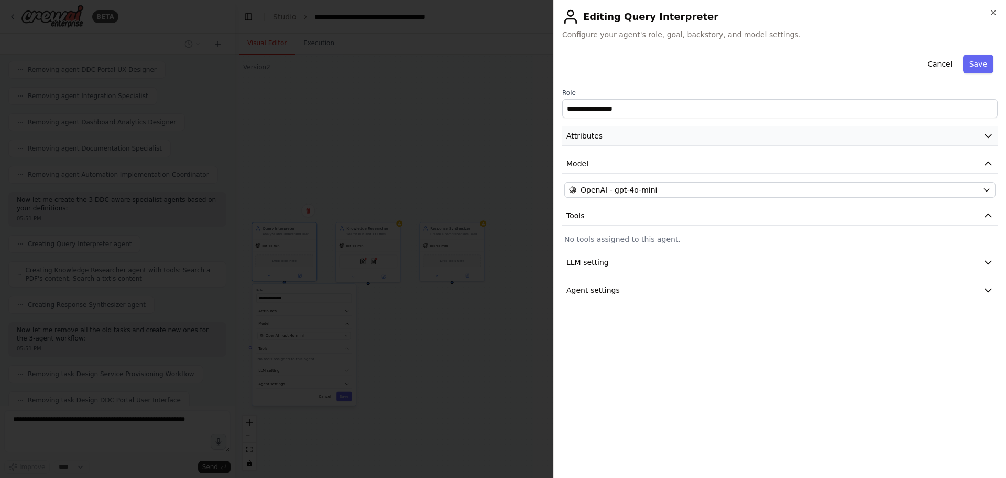
click at [618, 131] on button "Attributes" at bounding box center [780, 135] width 436 height 19
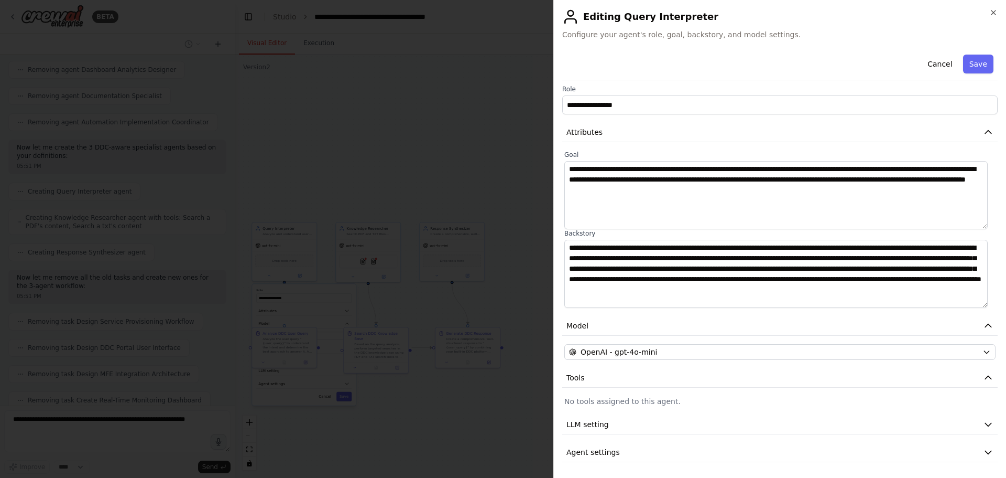
scroll to position [5, 0]
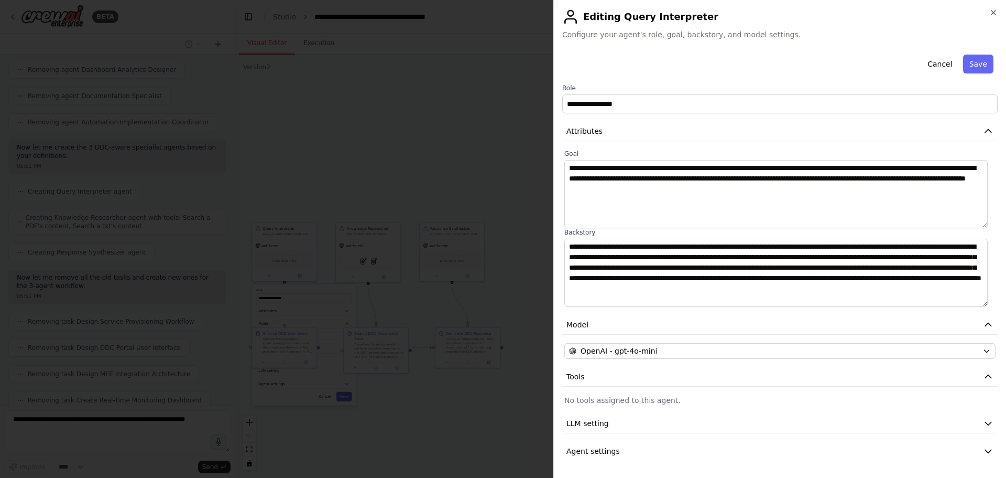
click at [471, 155] on div at bounding box center [503, 239] width 1006 height 478
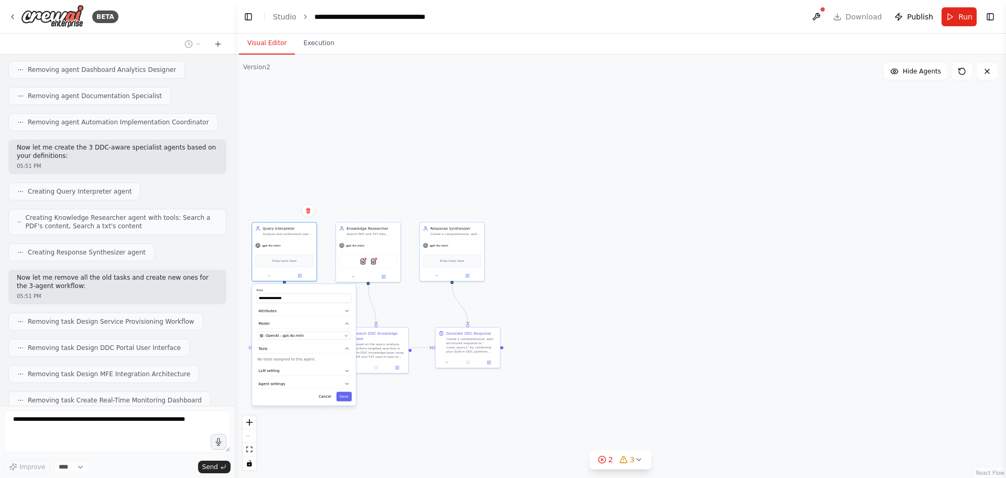
click at [552, 170] on div "**********" at bounding box center [621, 266] width 772 height 423
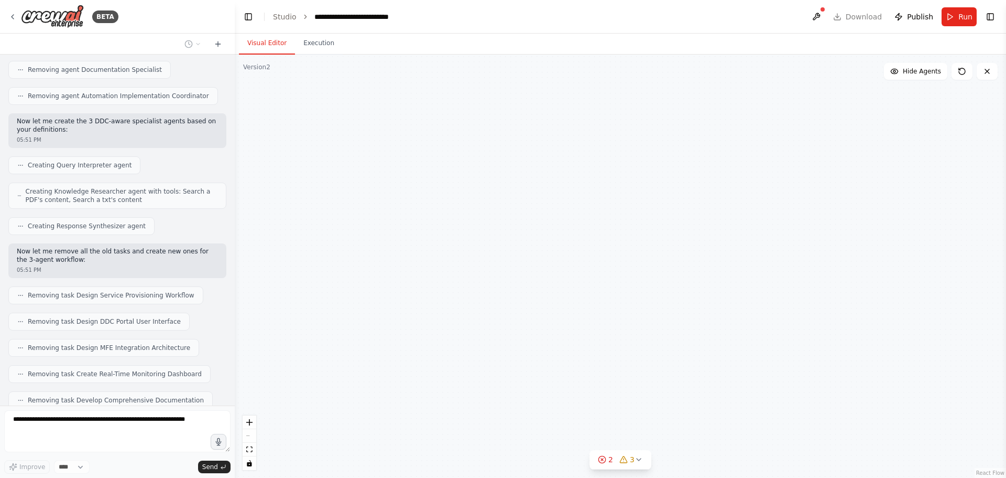
click at [692, 315] on div "**********" at bounding box center [621, 266] width 772 height 423
click at [272, 278] on div at bounding box center [284, 274] width 64 height 10
click at [270, 276] on icon at bounding box center [269, 274] width 4 height 4
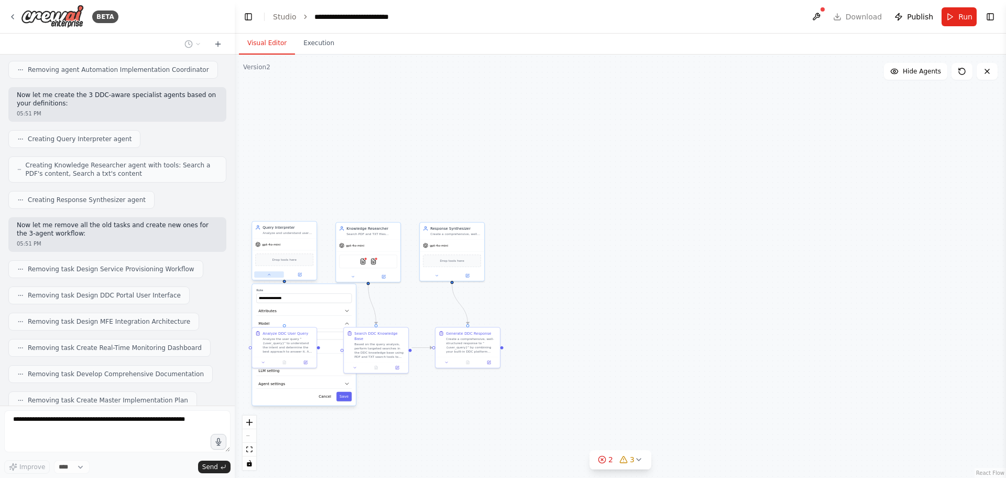
click at [270, 276] on icon at bounding box center [269, 274] width 4 height 4
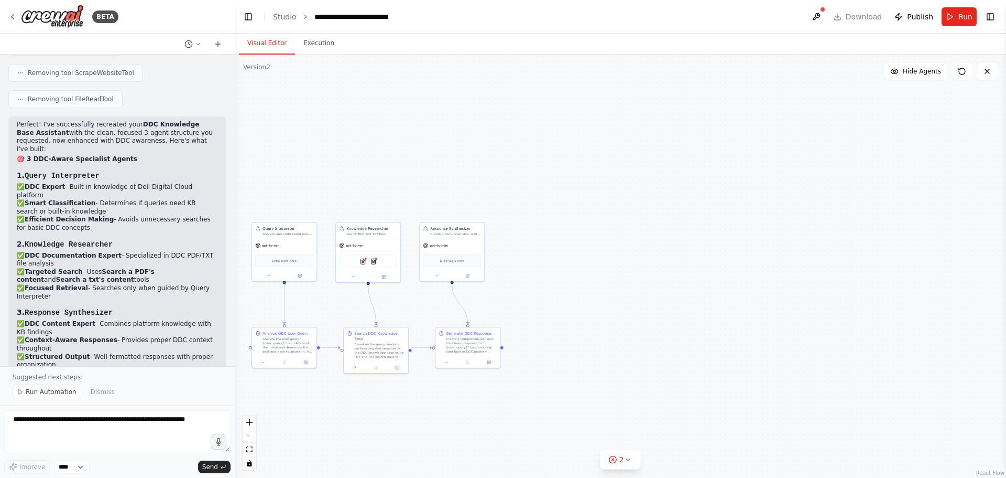
scroll to position [6622, 0]
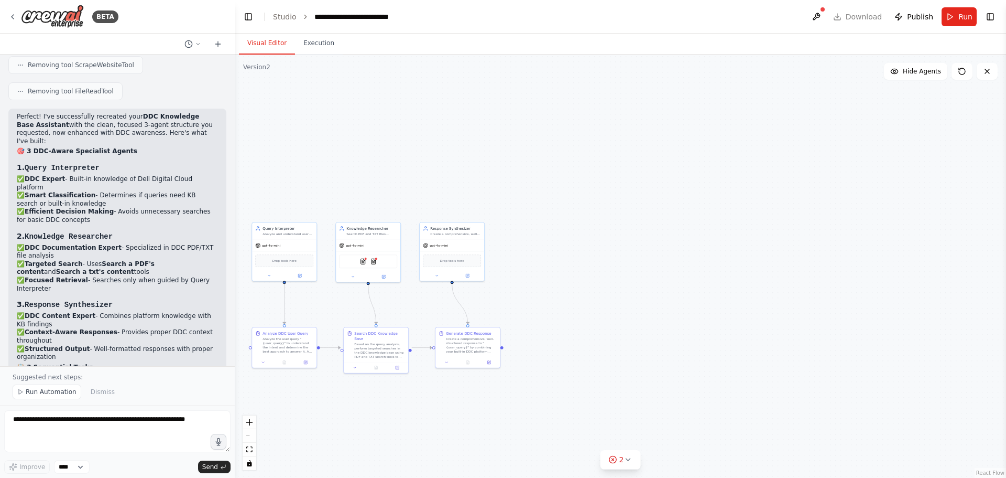
drag, startPoint x: 840, startPoint y: 93, endPoint x: 837, endPoint y: 74, distance: 19.1
click at [840, 93] on div ".deletable-edge-delete-btn { width: 20px; height: 20px; border: 0px solid #ffff…" at bounding box center [621, 266] width 772 height 423
click at [855, 15] on header "**********" at bounding box center [621, 17] width 772 height 34
click at [268, 275] on icon at bounding box center [269, 274] width 4 height 4
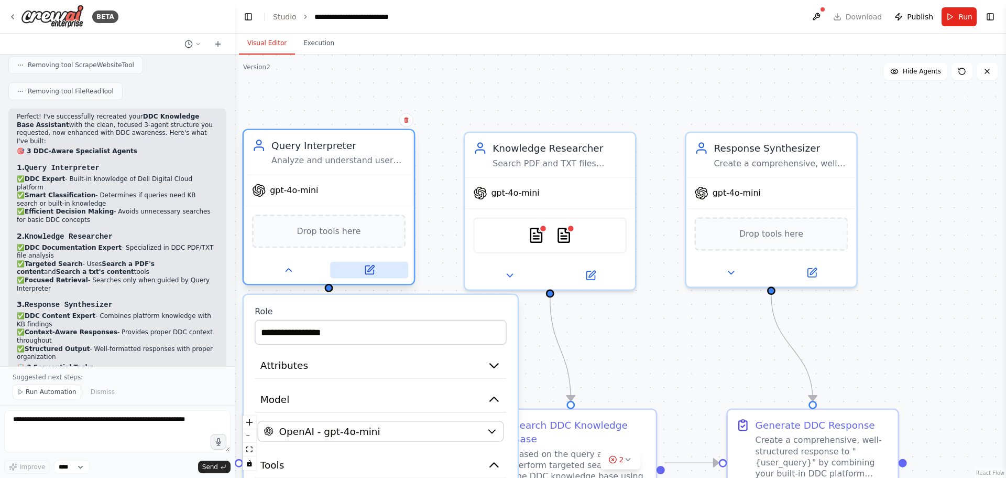
click at [364, 269] on icon at bounding box center [369, 269] width 11 height 11
click at [357, 273] on button at bounding box center [369, 270] width 78 height 17
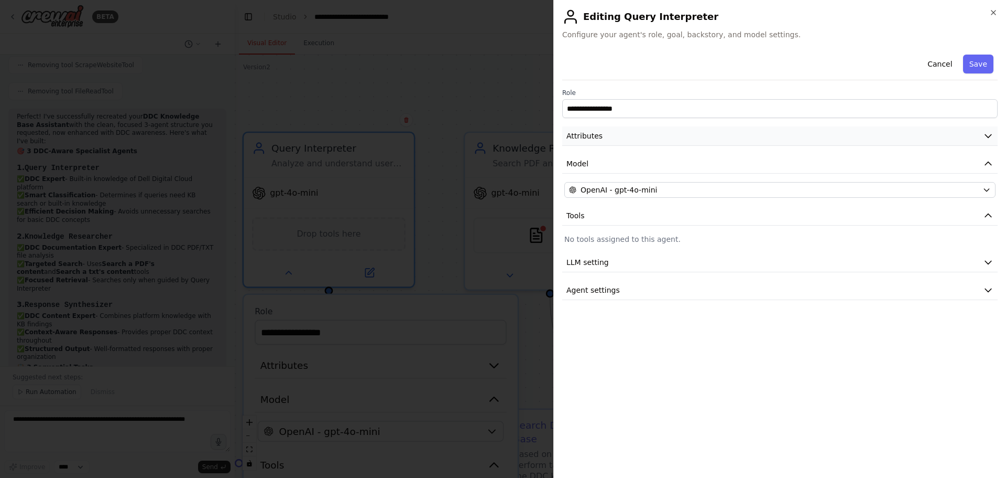
click at [602, 139] on button "Attributes" at bounding box center [780, 135] width 436 height 19
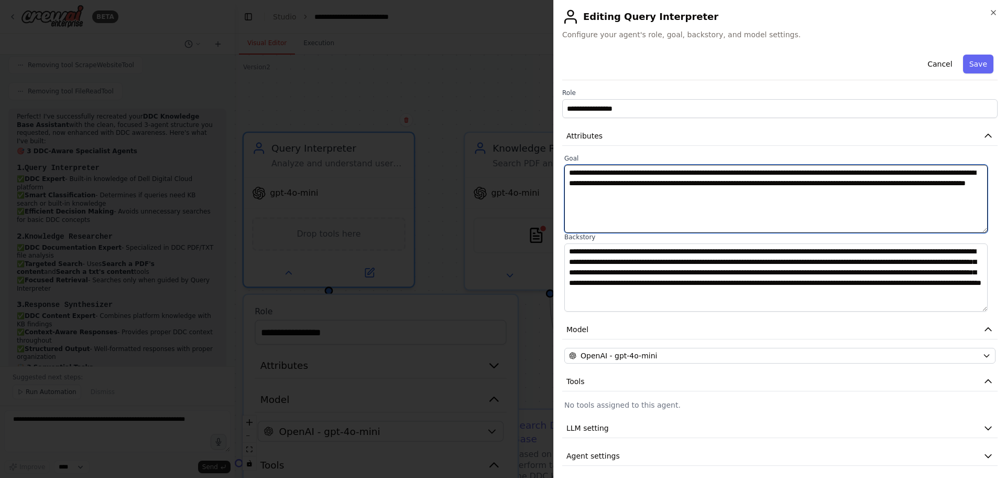
click at [632, 193] on textarea "**********" at bounding box center [777, 199] width 424 height 68
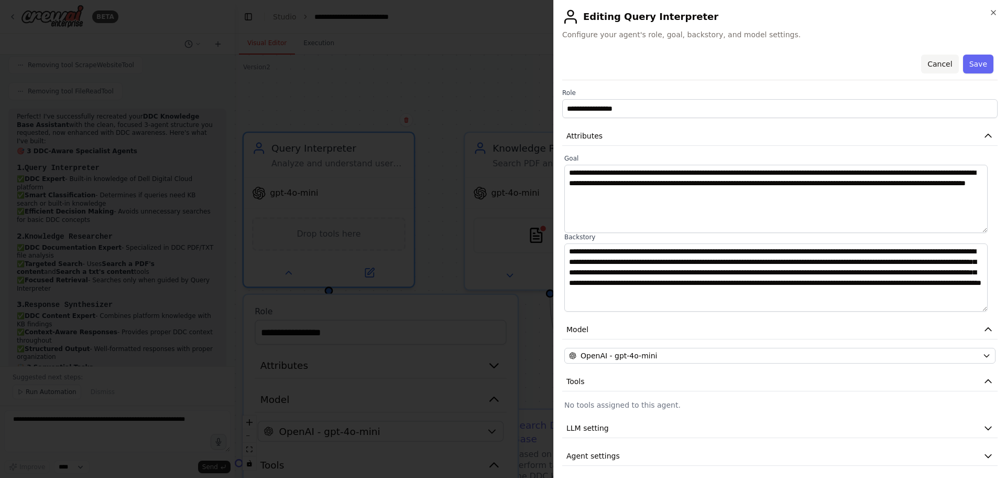
click at [927, 63] on button "Cancel" at bounding box center [939, 64] width 37 height 19
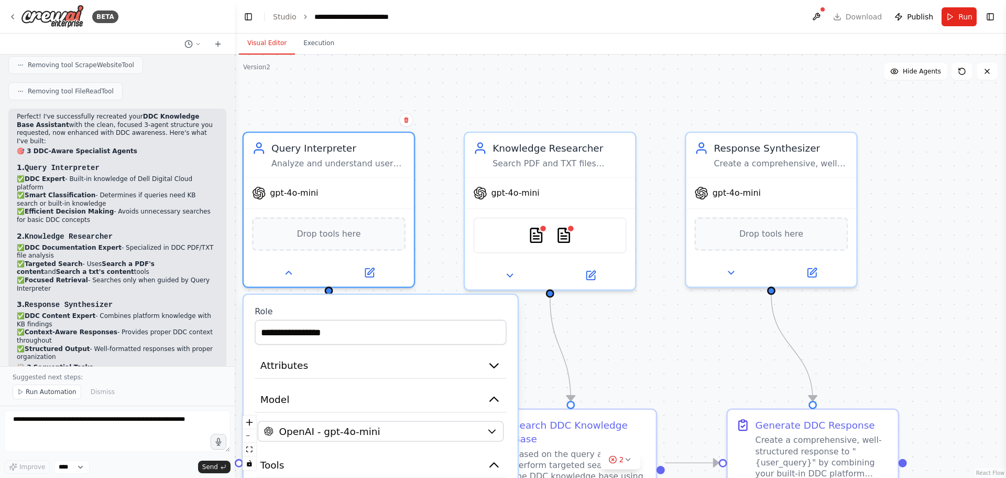
click at [657, 109] on div "**********" at bounding box center [621, 266] width 772 height 423
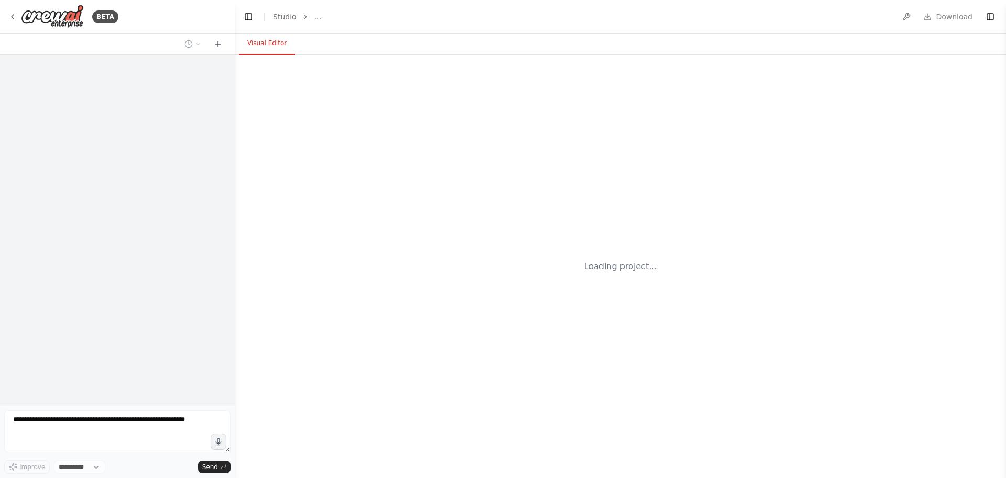
select select "****"
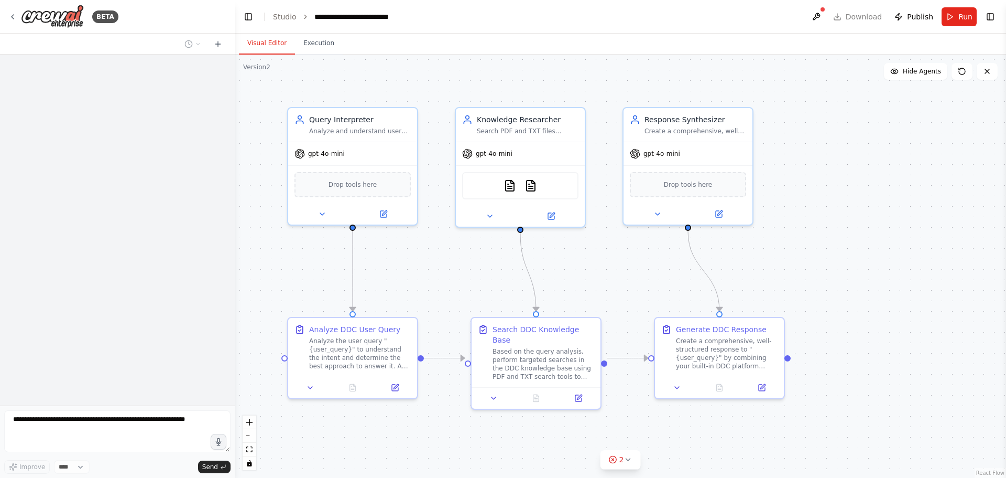
click at [839, 126] on div ".deletable-edge-delete-btn { width: 20px; height: 20px; border: 0px solid #ffff…" at bounding box center [621, 266] width 772 height 423
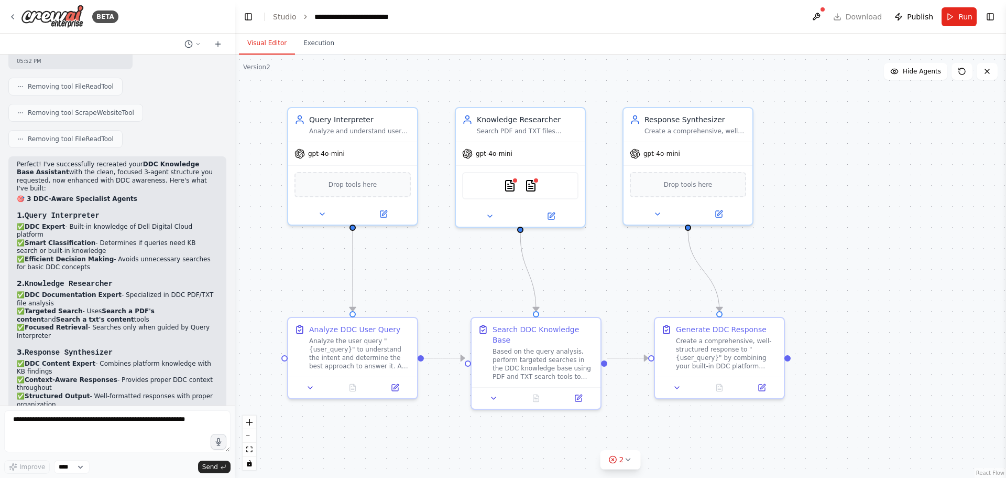
scroll to position [6151, 0]
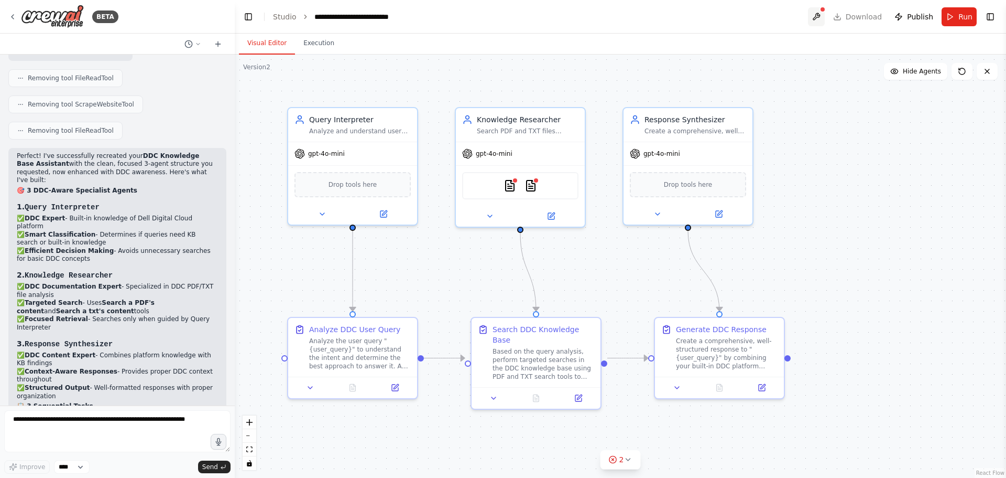
click at [821, 18] on button at bounding box center [816, 16] width 17 height 19
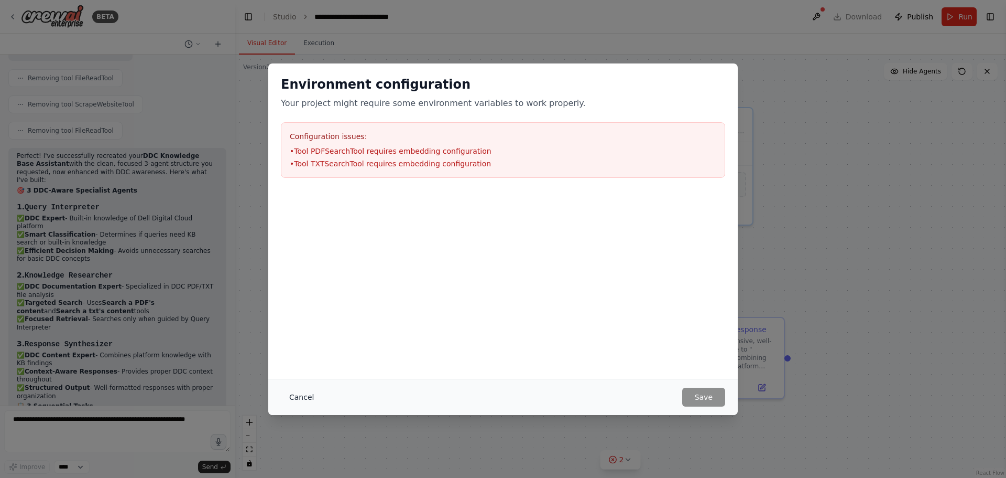
click at [310, 396] on button "Cancel" at bounding box center [301, 396] width 41 height 19
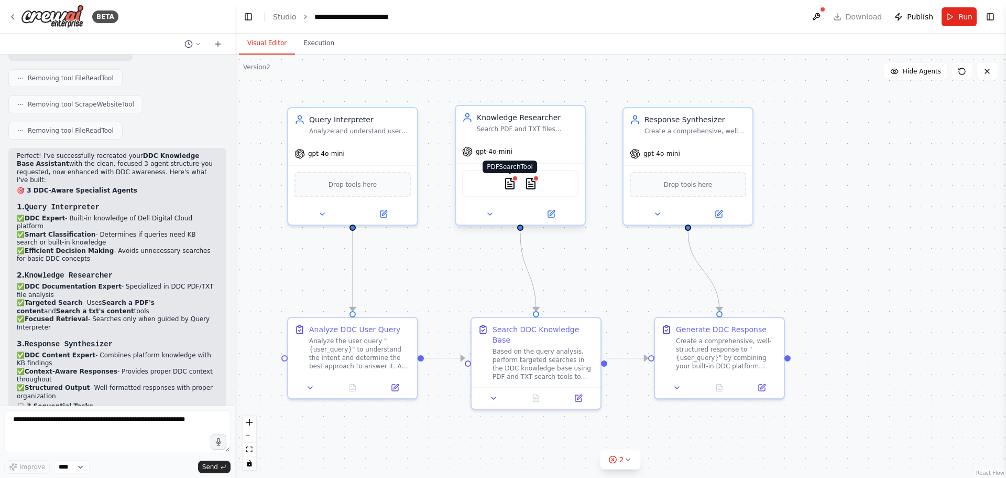
click at [511, 182] on img at bounding box center [510, 183] width 13 height 13
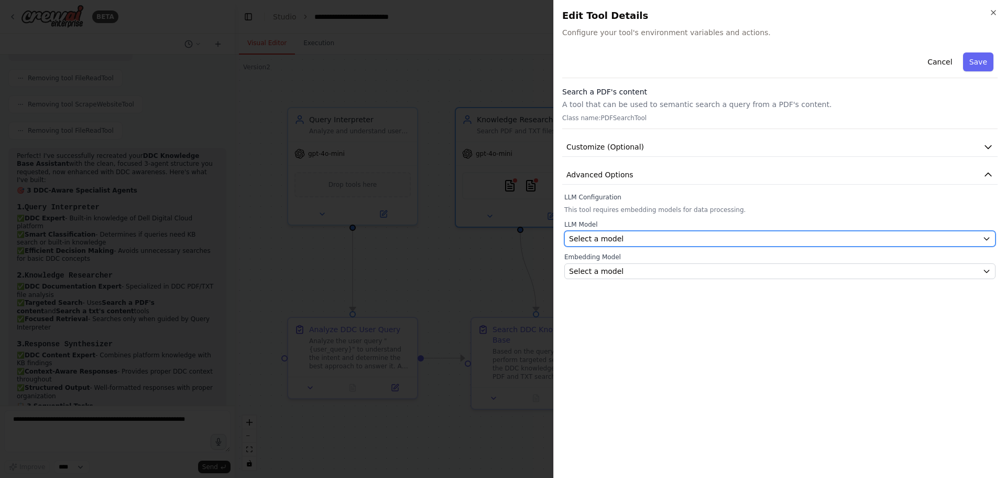
click at [600, 244] on button "Select a model" at bounding box center [780, 239] width 431 height 16
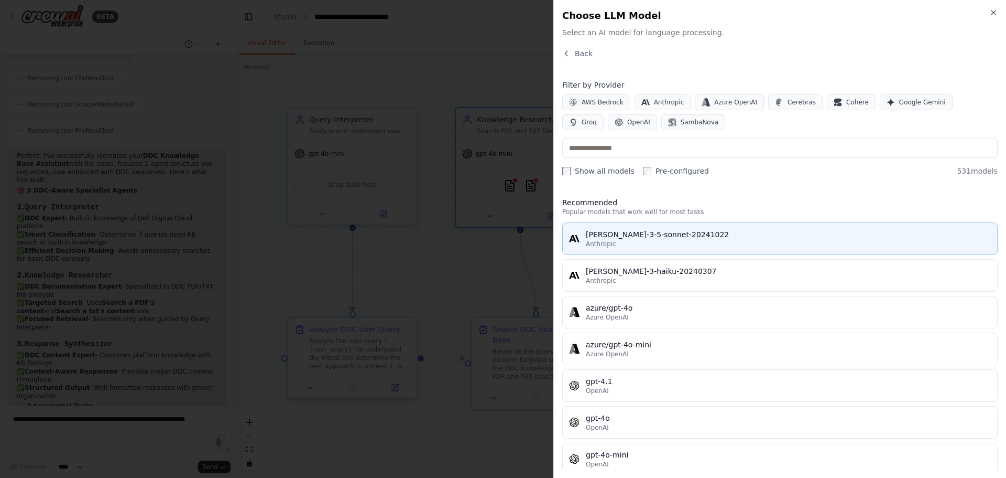
click at [623, 233] on div "[PERSON_NAME]-3-5-sonnet-20241022" at bounding box center [788, 234] width 405 height 10
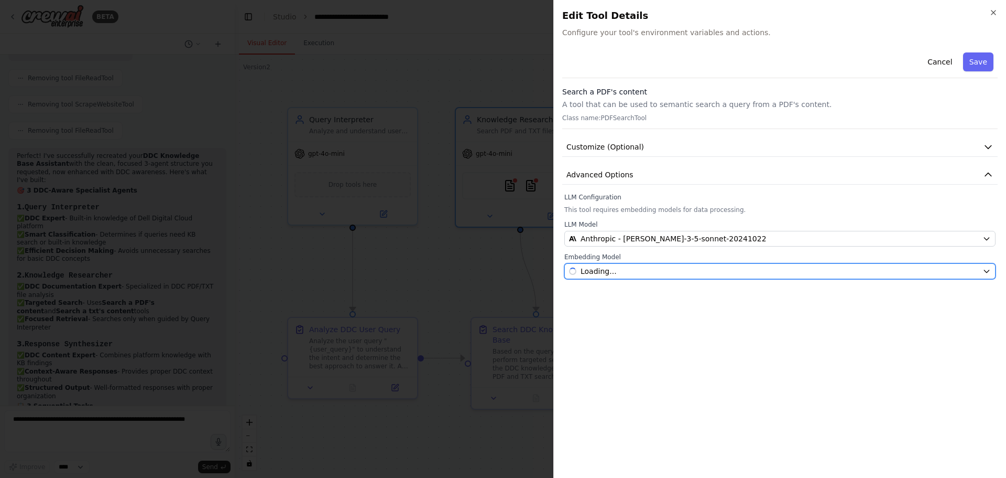
click at [606, 271] on span "Loading..." at bounding box center [599, 271] width 36 height 10
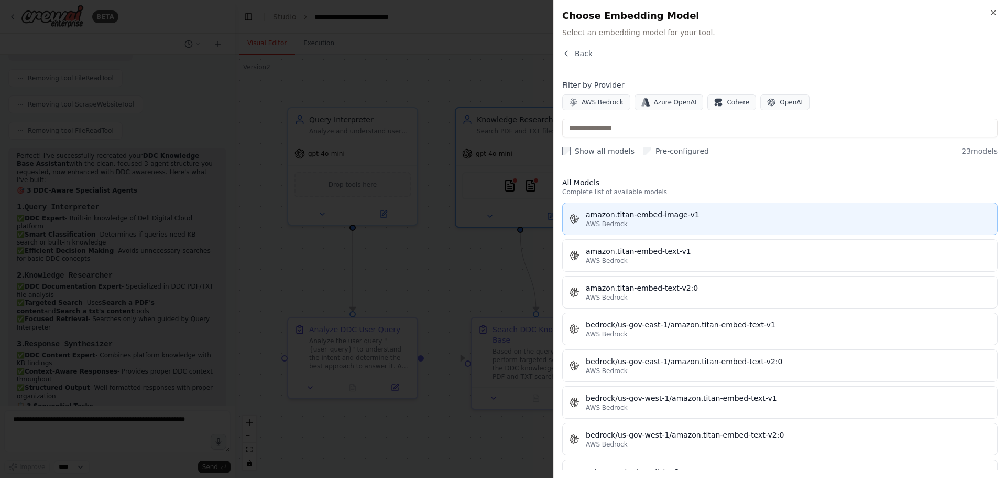
click at [627, 219] on div "amazon.titan-embed-image-v1" at bounding box center [788, 214] width 405 height 10
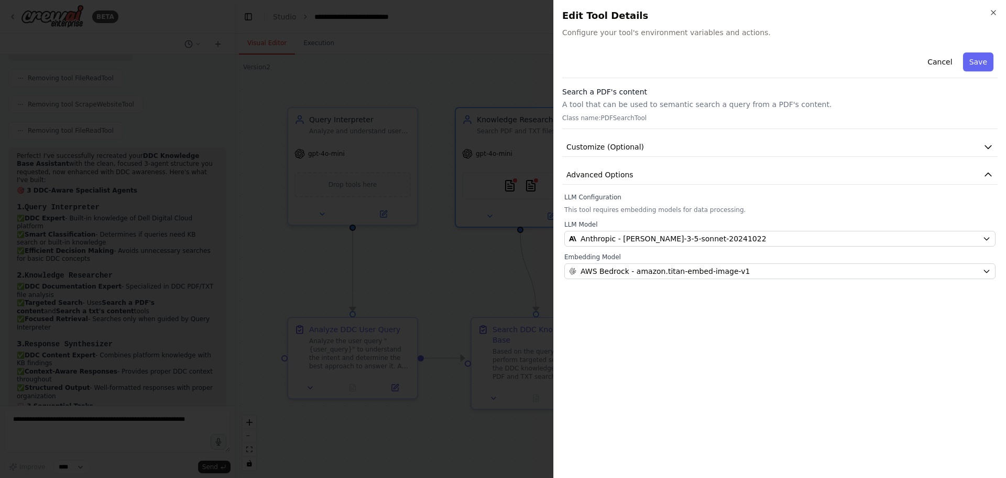
click at [475, 283] on div at bounding box center [503, 239] width 1006 height 478
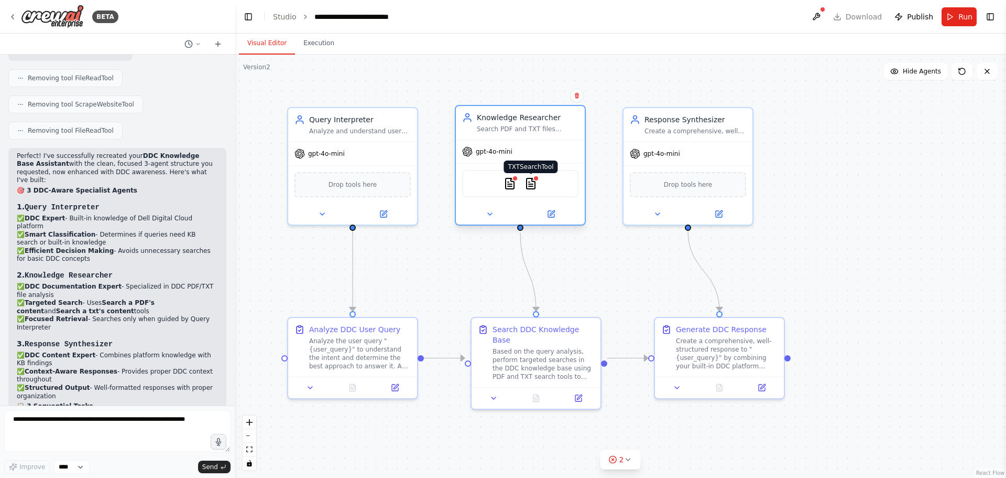
click at [533, 184] on img at bounding box center [531, 183] width 13 height 13
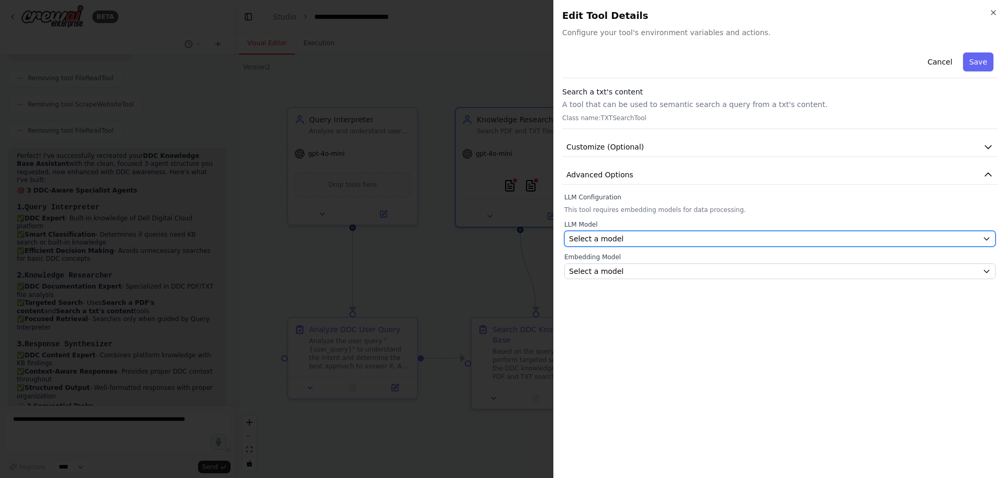
click at [622, 235] on div "Select a model" at bounding box center [773, 238] width 409 height 10
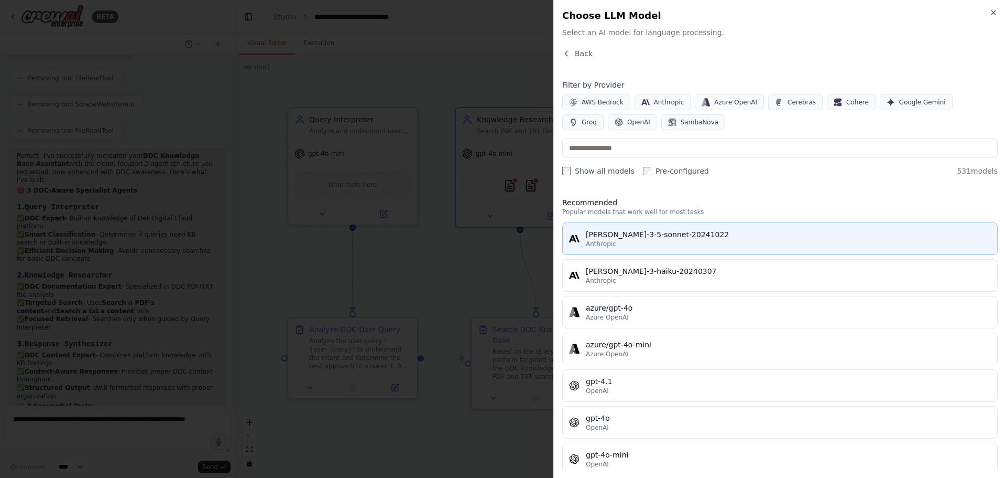
click at [633, 245] on div "Anthropic" at bounding box center [788, 244] width 405 height 8
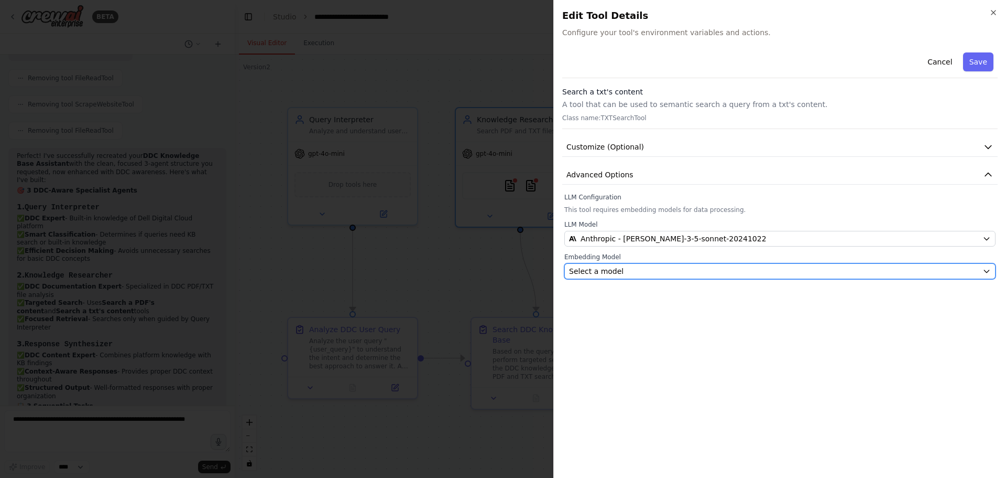
click at [611, 275] on span "Select a model" at bounding box center [596, 271] width 55 height 10
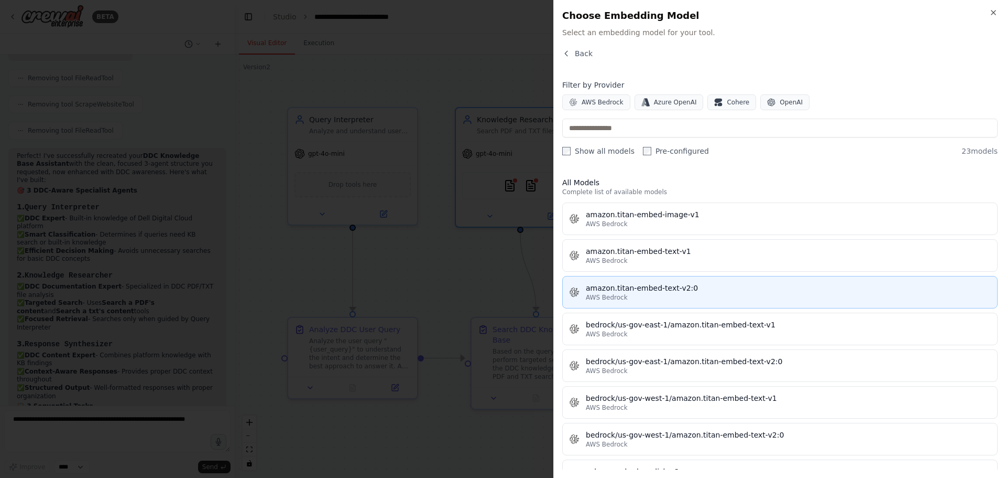
click at [616, 292] on div "amazon.titan-embed-text-v2:0" at bounding box center [788, 288] width 405 height 10
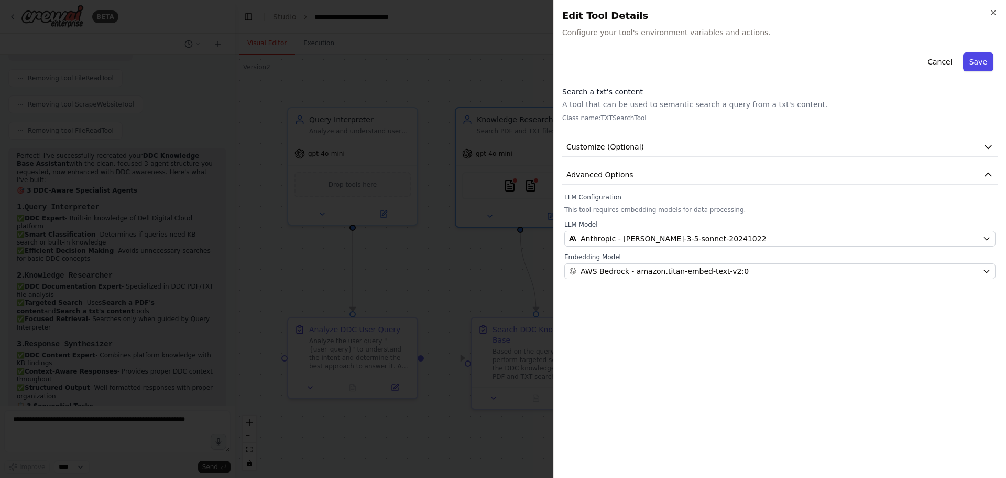
click at [979, 62] on button "Save" at bounding box center [978, 61] width 30 height 19
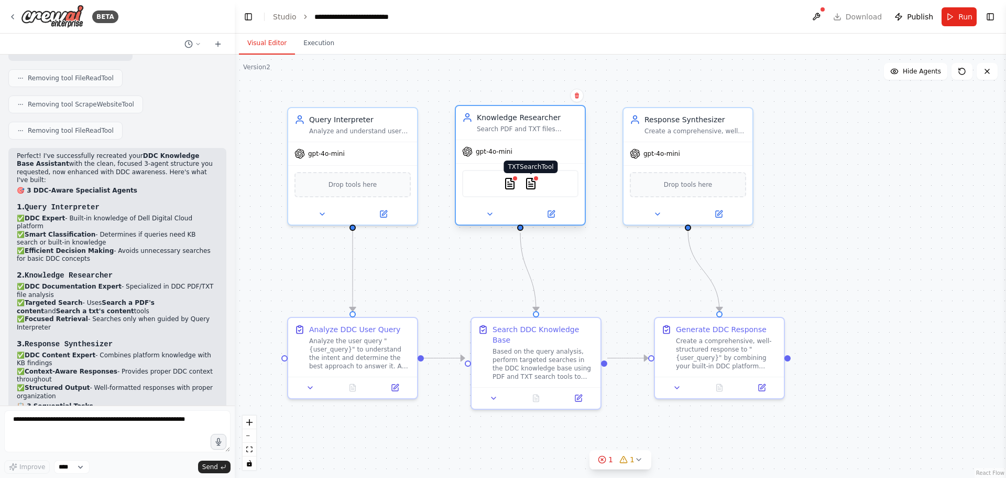
click at [533, 188] on img at bounding box center [531, 183] width 13 height 13
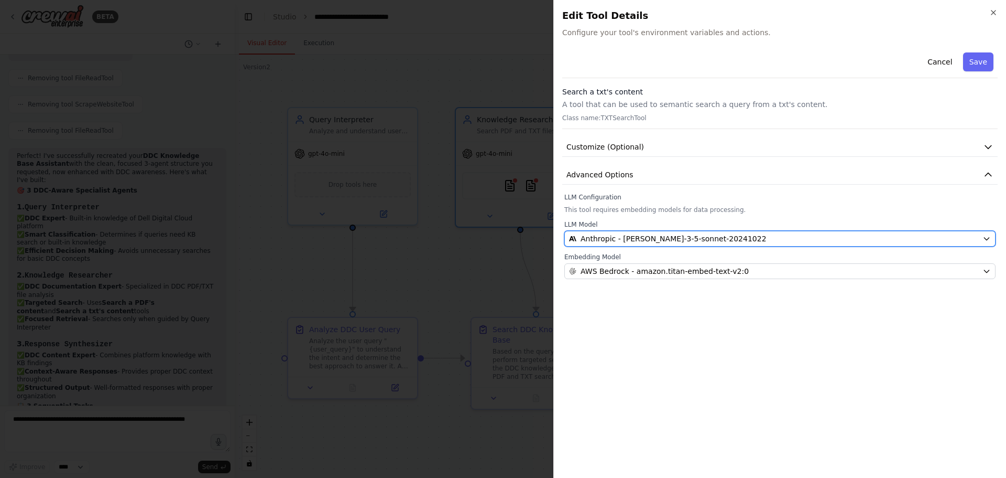
click at [597, 244] on button "Anthropic - [PERSON_NAME]-3-5-sonnet-20241022" at bounding box center [780, 239] width 431 height 16
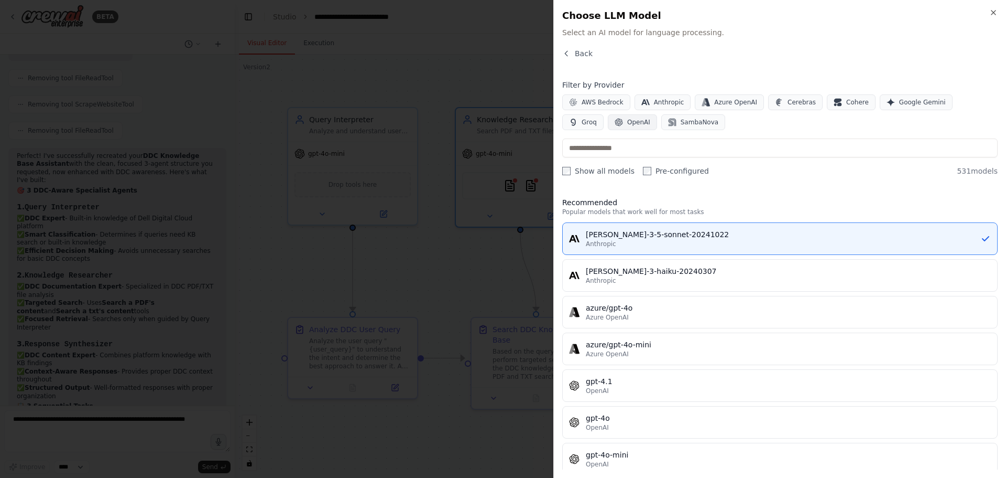
click at [627, 123] on span "OpenAI" at bounding box center [638, 122] width 23 height 8
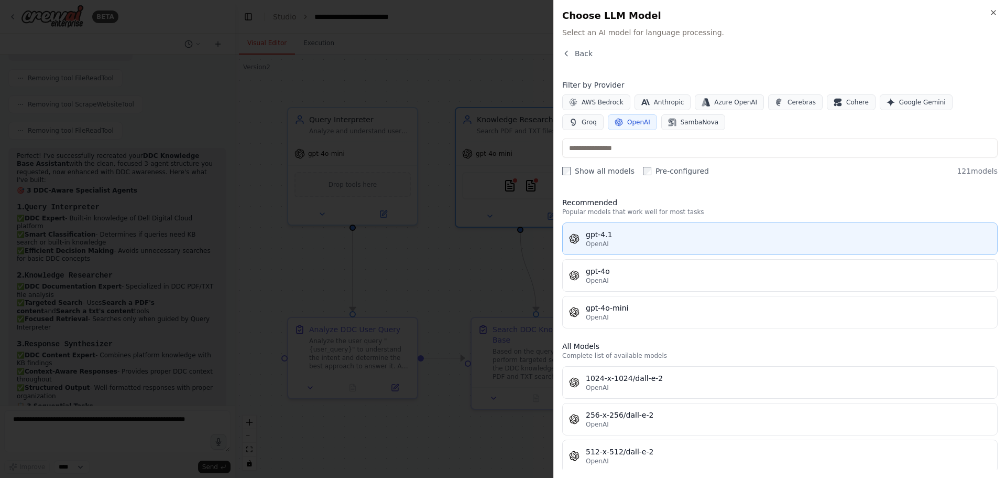
click at [621, 241] on div "OpenAI" at bounding box center [788, 244] width 405 height 8
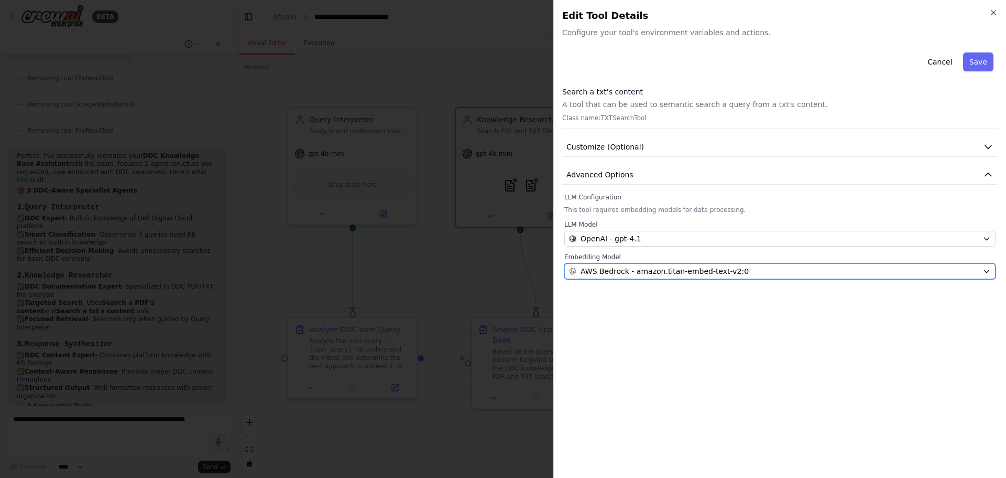
click at [621, 270] on span "AWS Bedrock - amazon.titan-embed-text-v2:0" at bounding box center [665, 271] width 168 height 10
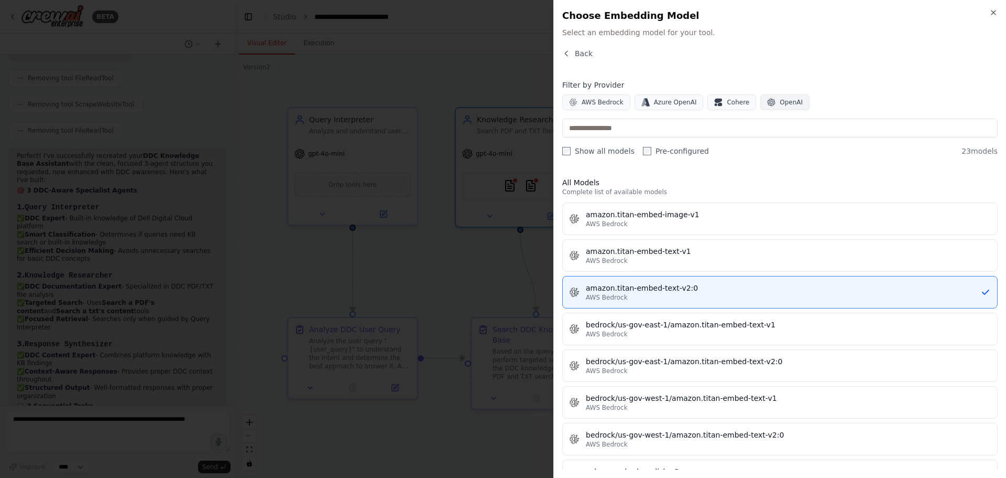
click at [780, 100] on span "OpenAI" at bounding box center [791, 102] width 23 height 8
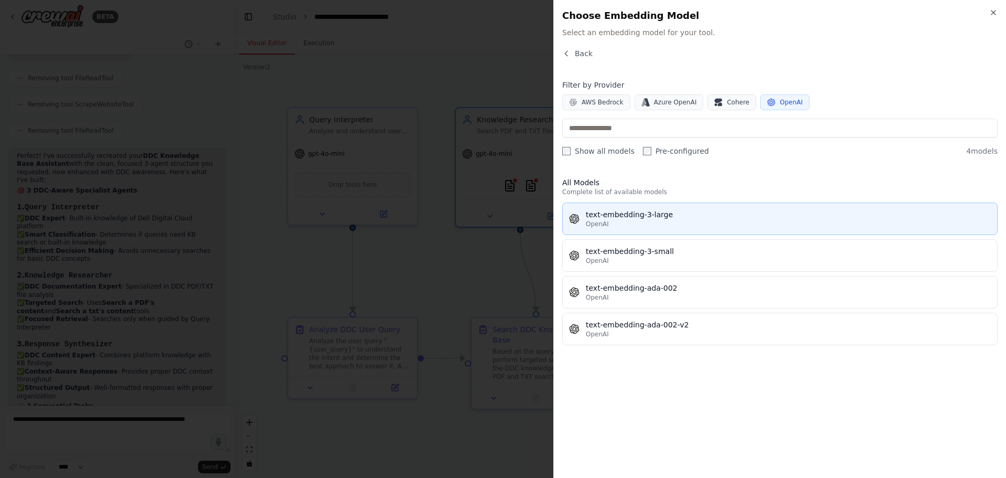
click at [633, 211] on div "text-embedding-3-large" at bounding box center [788, 214] width 405 height 10
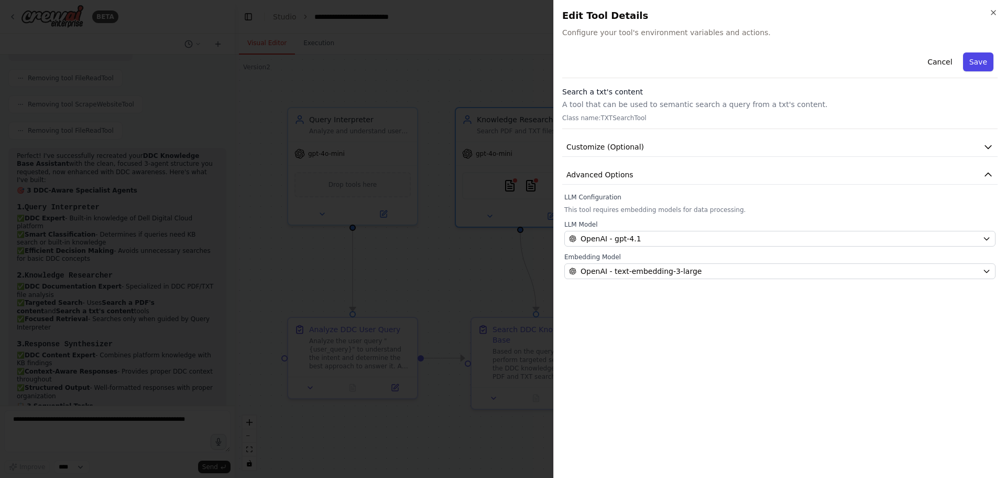
click at [985, 61] on button "Save" at bounding box center [978, 61] width 30 height 19
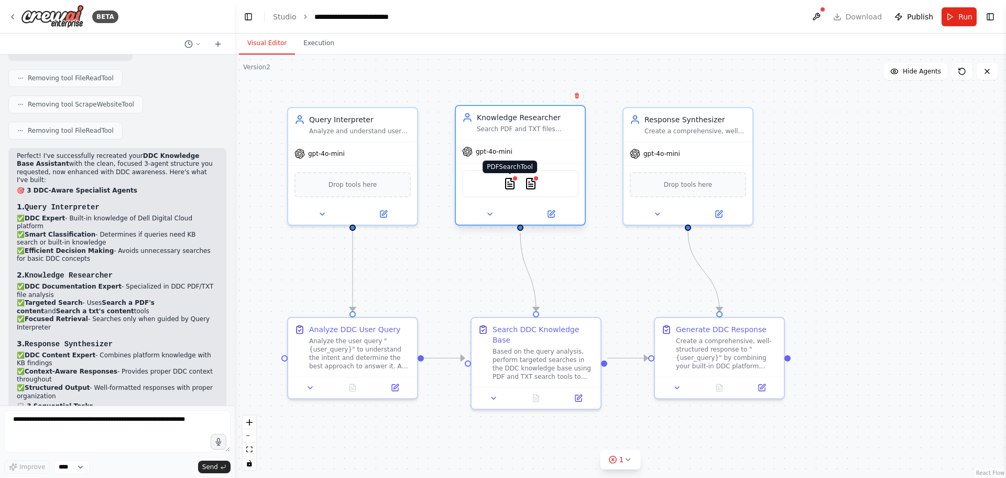
click at [513, 185] on img at bounding box center [510, 183] width 13 height 13
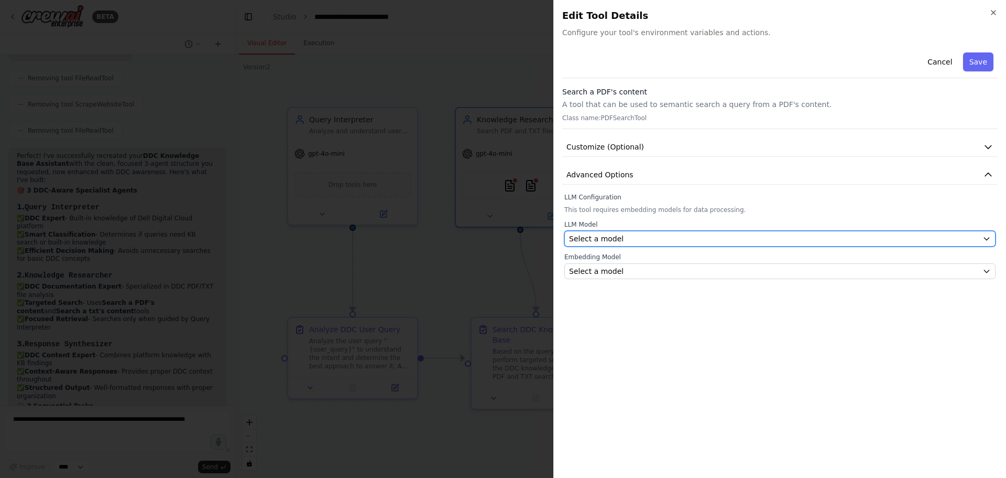
click at [641, 238] on div "Select a model" at bounding box center [773, 238] width 409 height 10
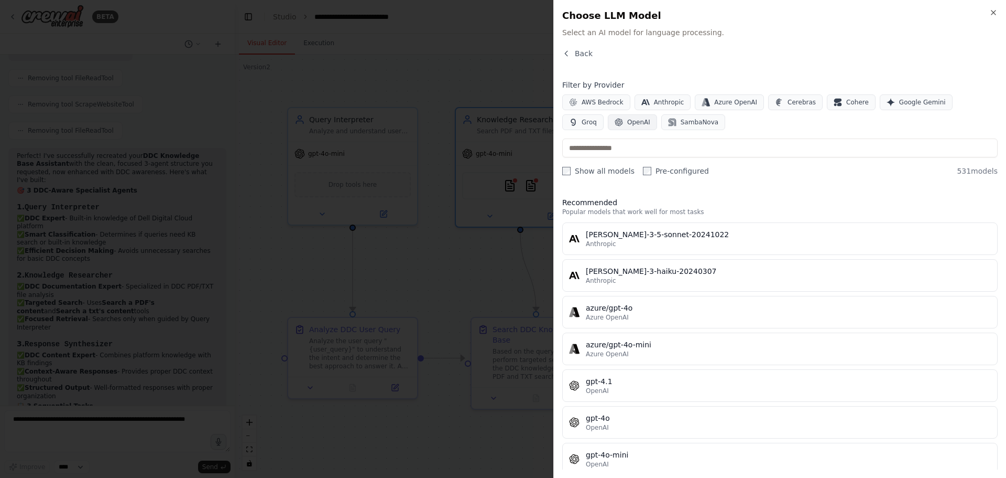
click at [627, 122] on span "OpenAI" at bounding box center [638, 122] width 23 height 8
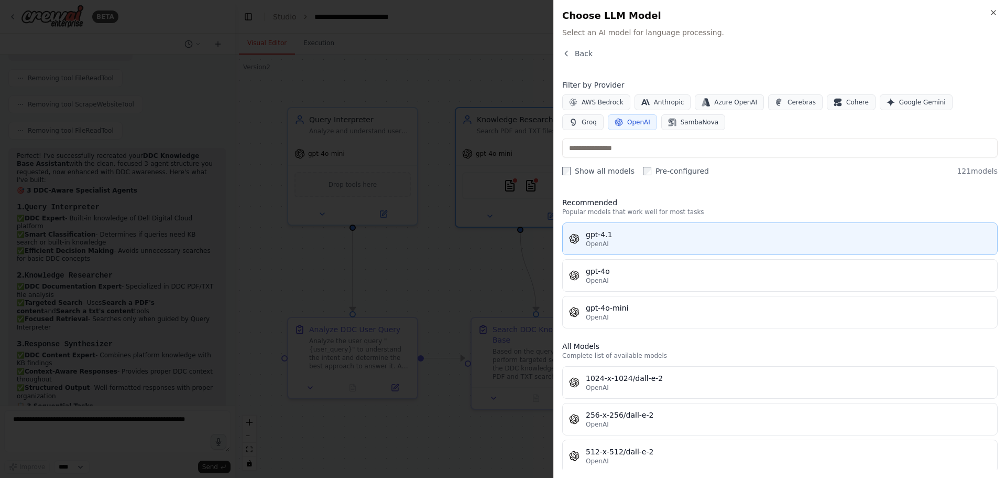
click at [595, 234] on div "gpt-4.1" at bounding box center [788, 234] width 405 height 10
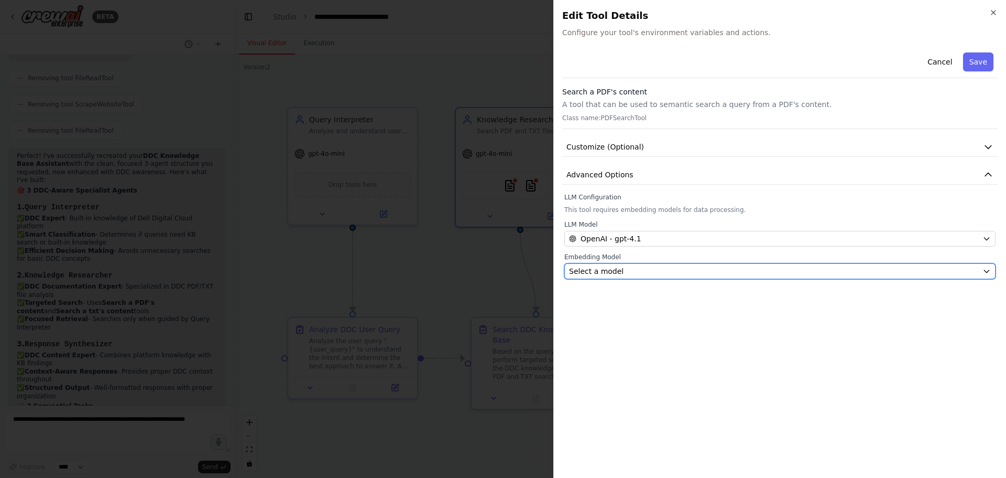
click at [599, 268] on span "Select a model" at bounding box center [596, 271] width 55 height 10
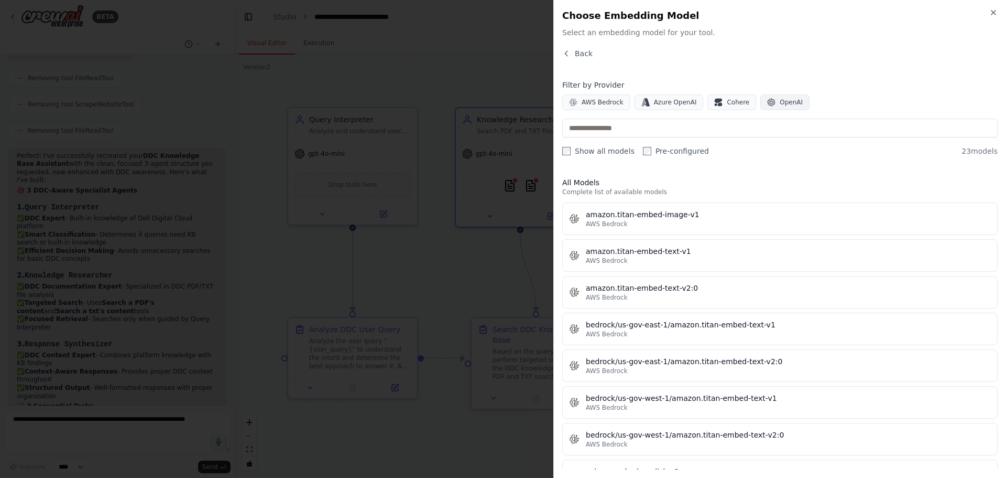
click at [780, 100] on span "OpenAI" at bounding box center [791, 102] width 23 height 8
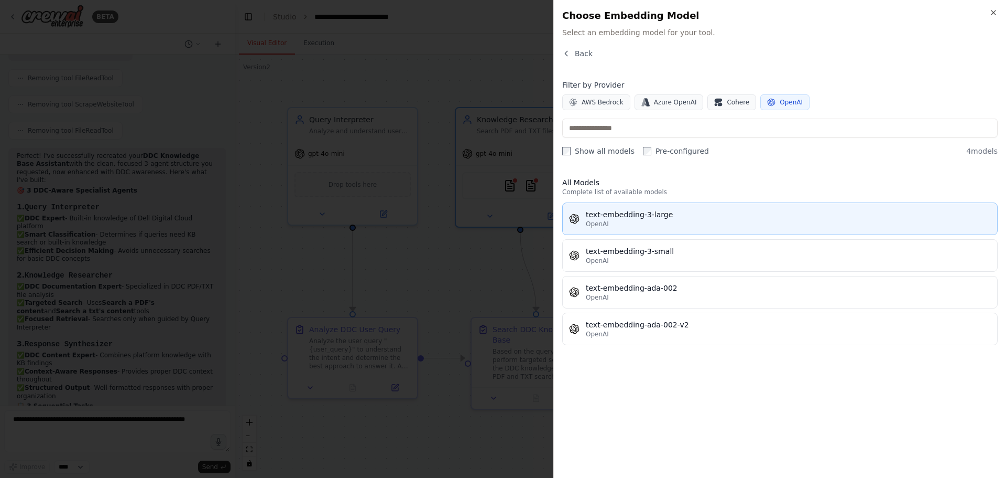
click at [636, 212] on div "text-embedding-3-large" at bounding box center [788, 214] width 405 height 10
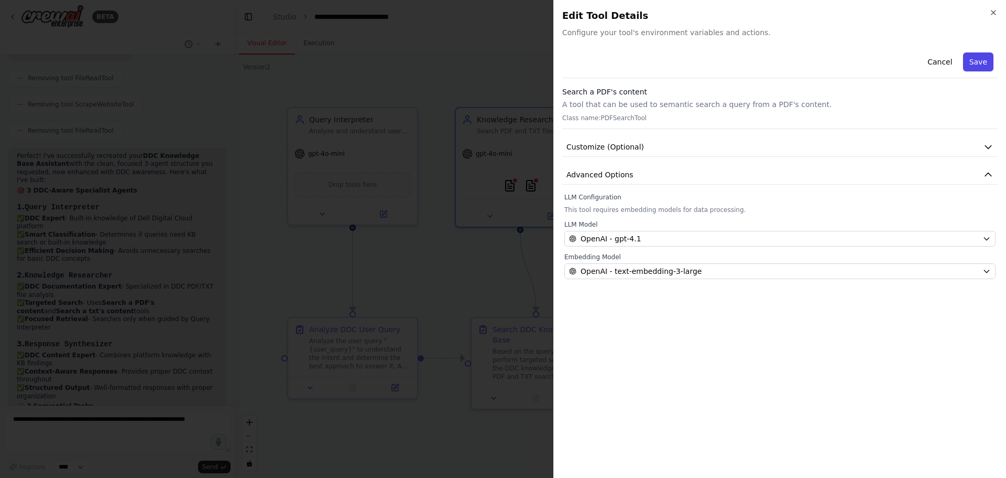
click at [979, 58] on button "Save" at bounding box center [978, 61] width 30 height 19
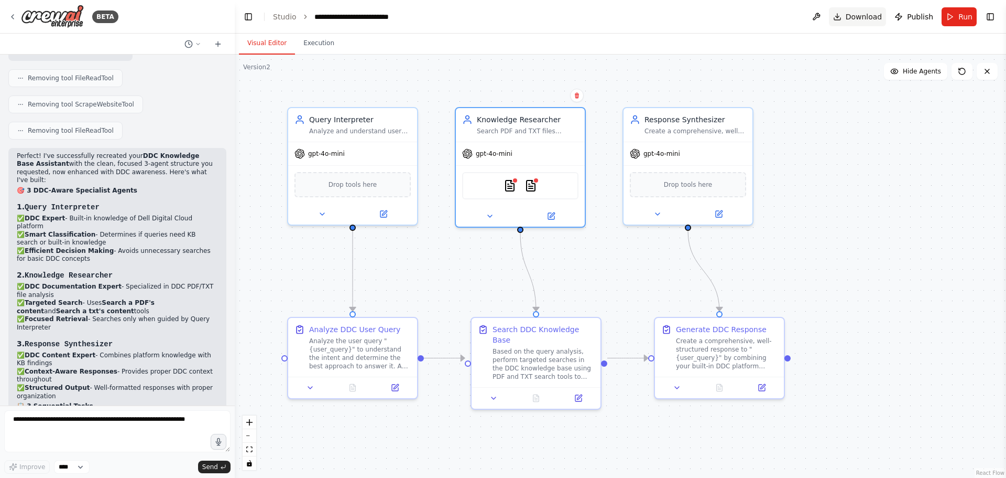
click at [870, 16] on span "Download" at bounding box center [864, 17] width 37 height 10
